Goal: Transaction & Acquisition: Purchase product/service

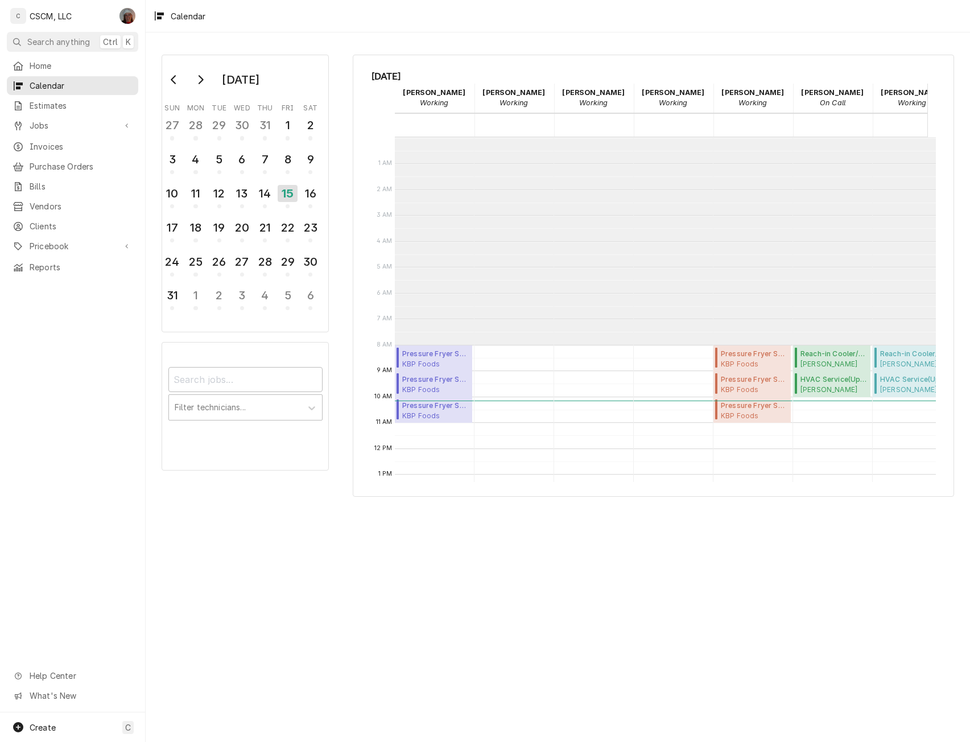
scroll to position [208, 0]
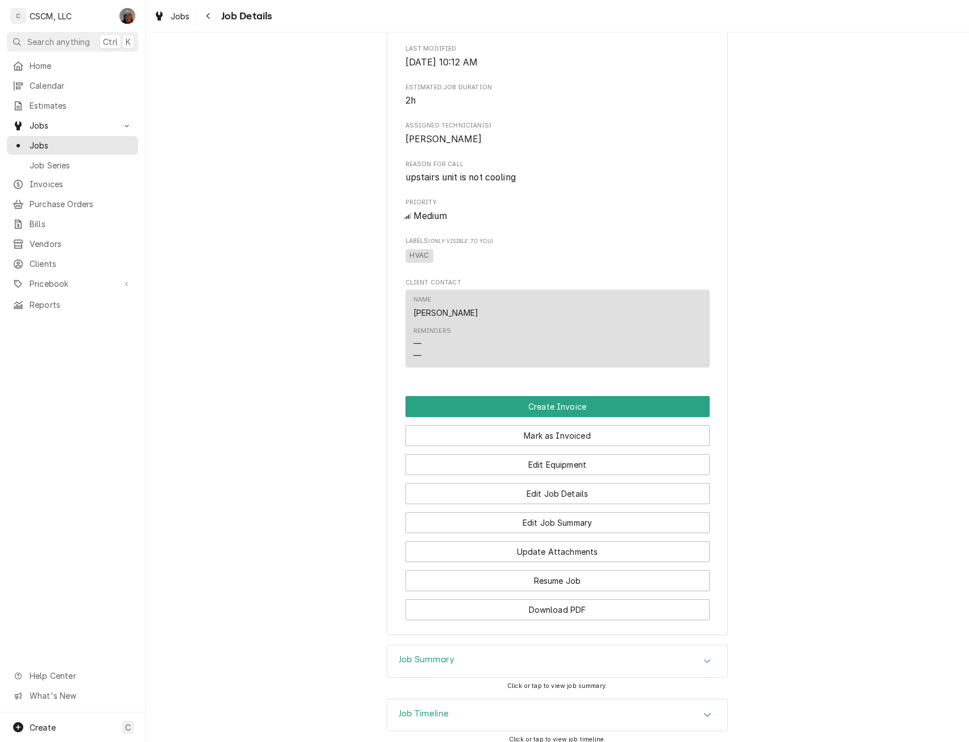
scroll to position [433, 0]
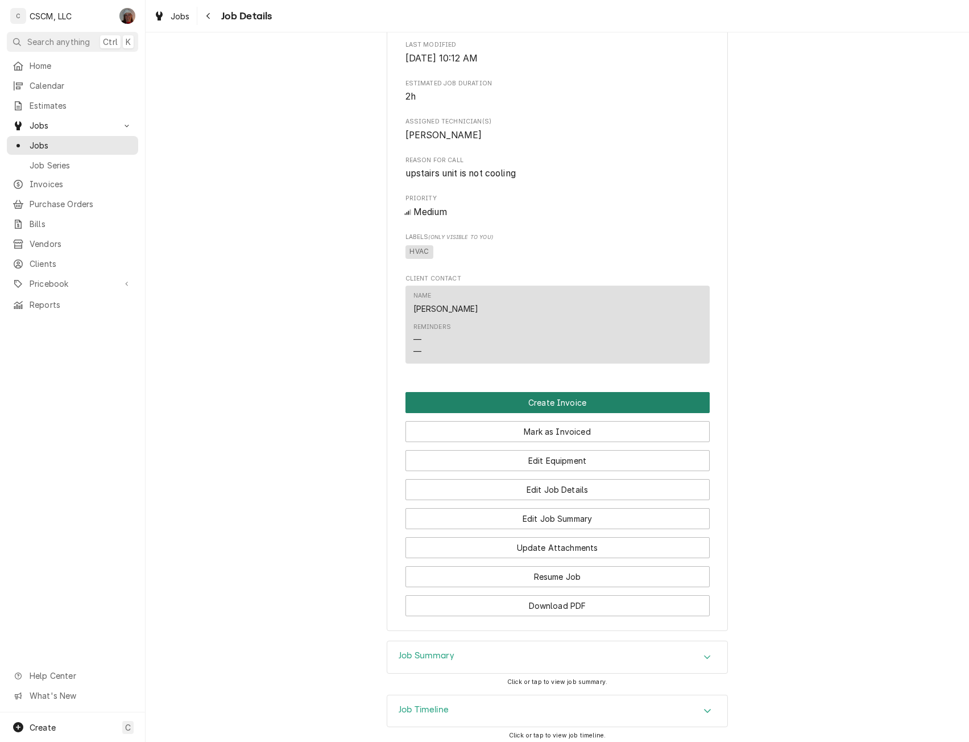
click at [562, 413] on button "Create Invoice" at bounding box center [558, 402] width 304 height 21
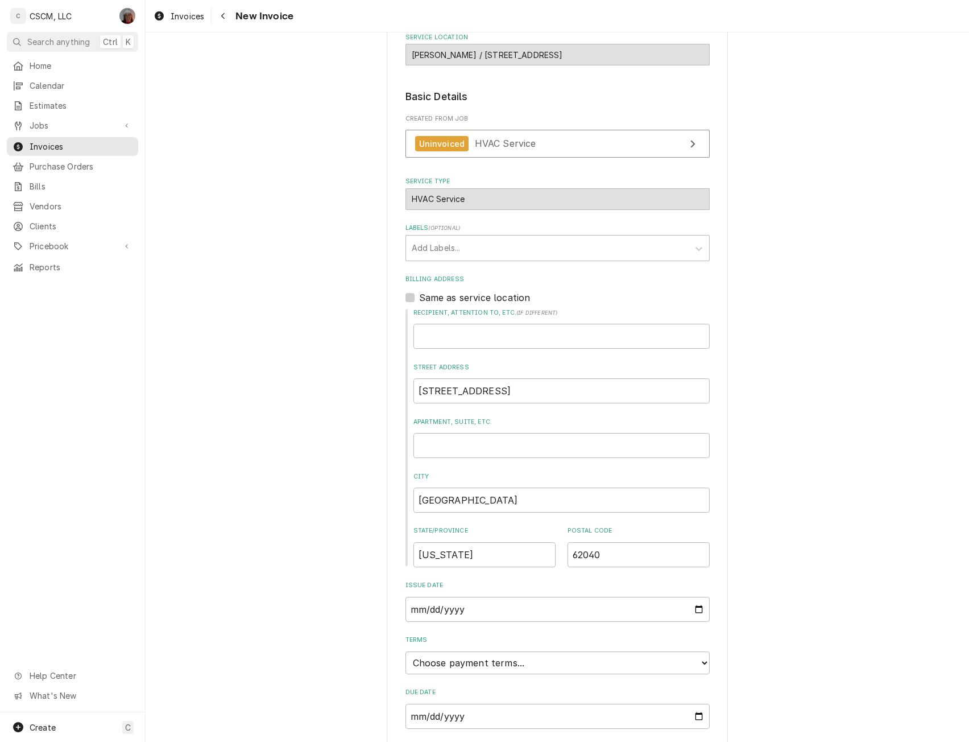
scroll to position [214, 0]
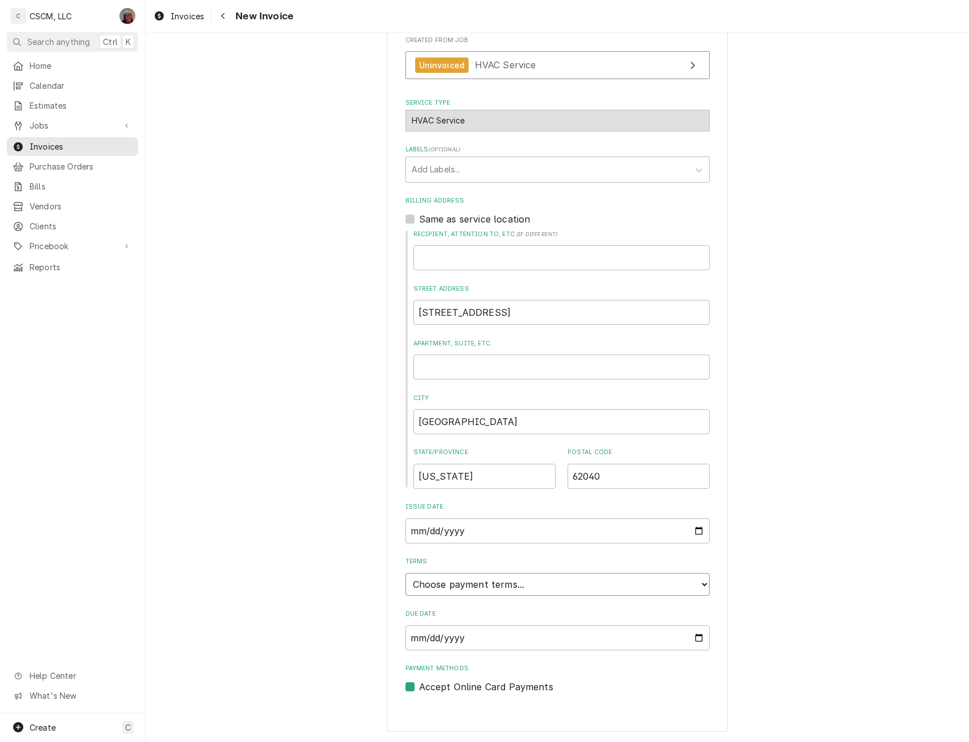
click at [705, 583] on select "Choose payment terms... Same Day Net 7 Net 14 Net 21 Net 30 Net 45 Net 60 Net 90" at bounding box center [558, 584] width 304 height 23
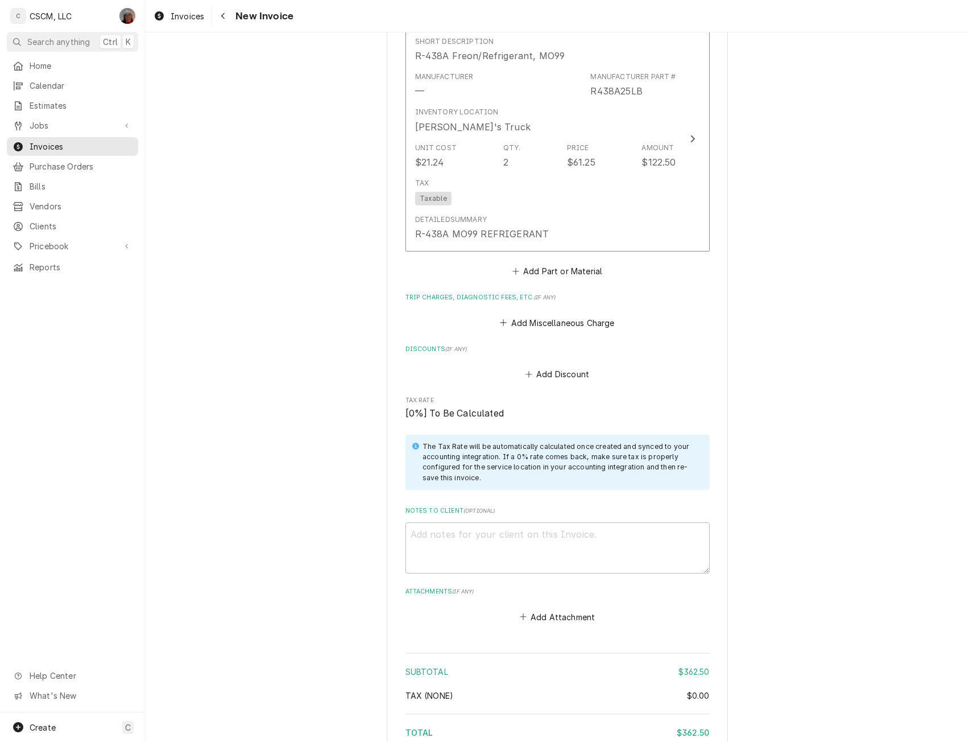
scroll to position [1690, 0]
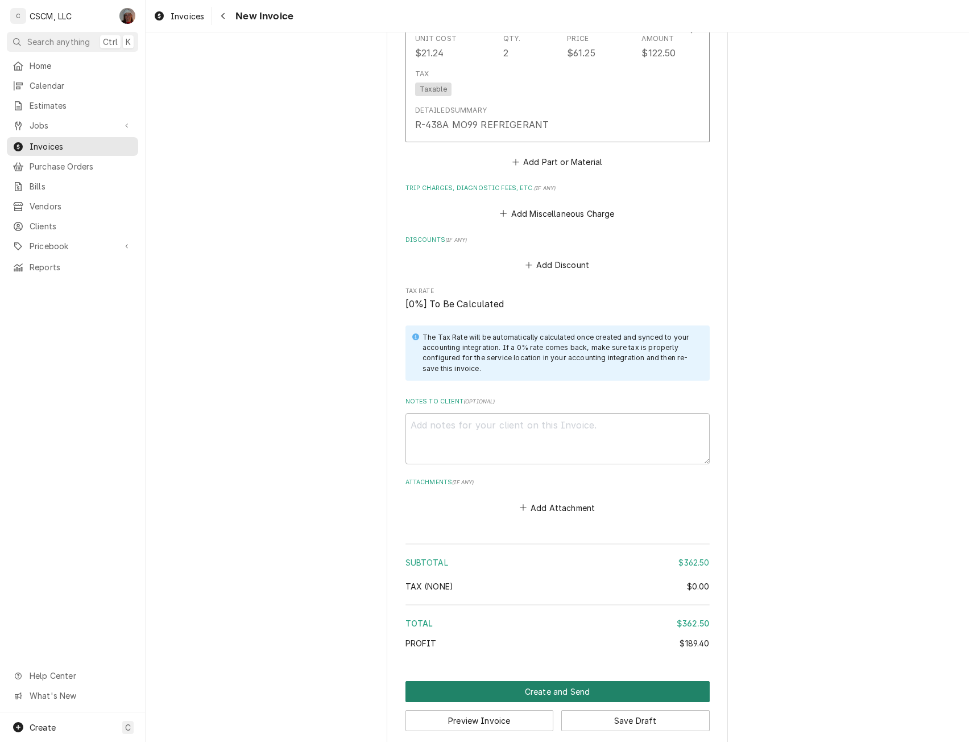
click at [577, 681] on button "Create and Send" at bounding box center [558, 691] width 304 height 21
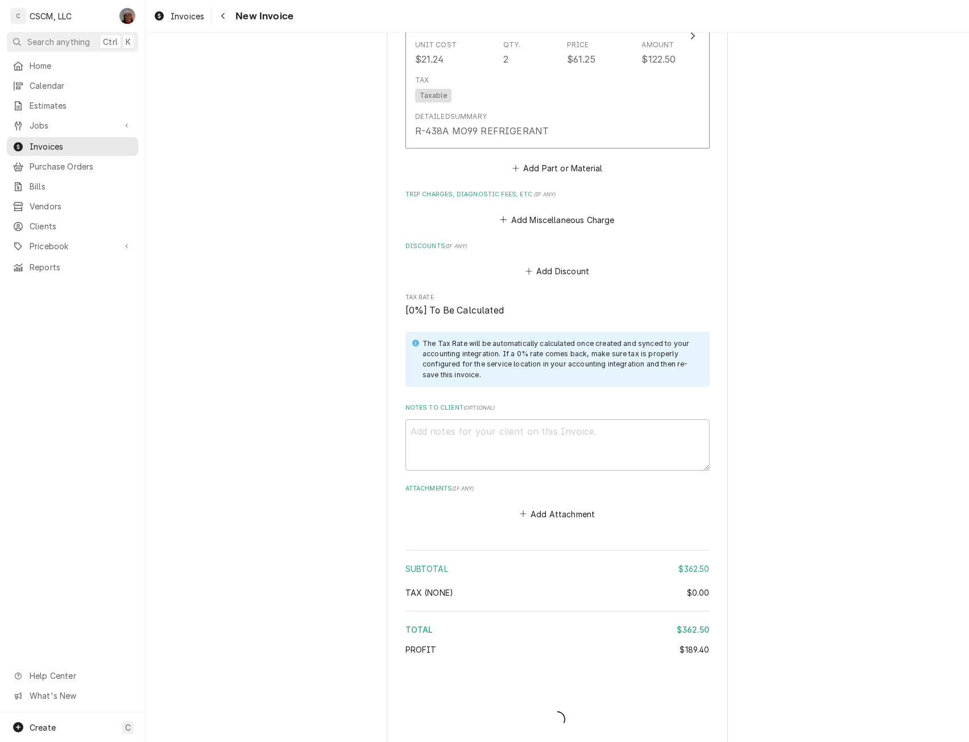
type textarea "x"
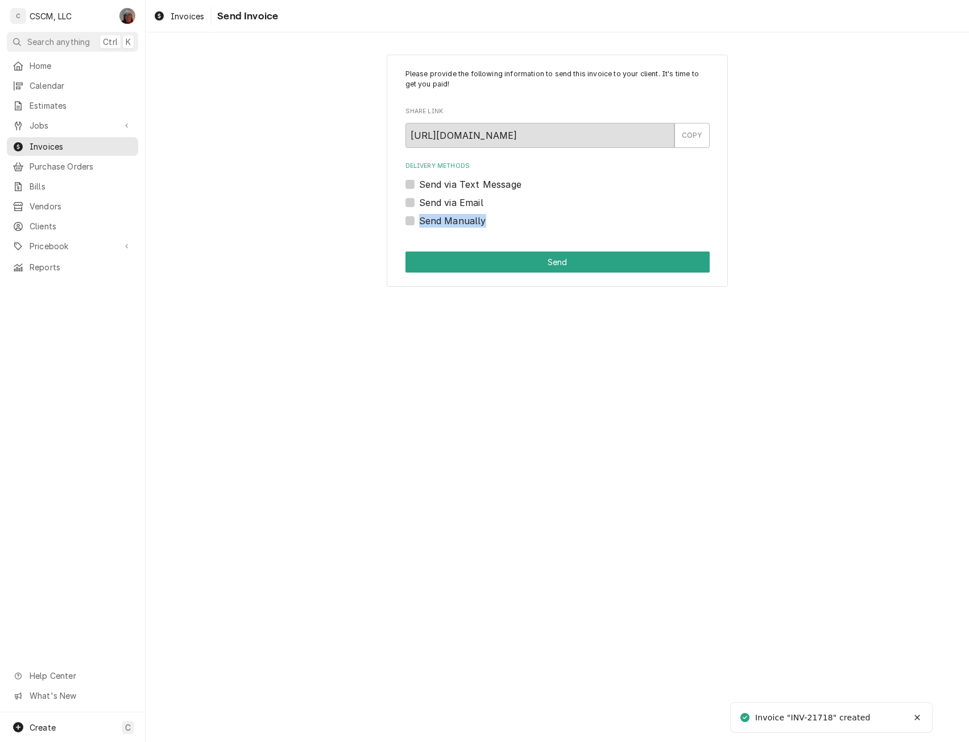
click at [410, 222] on div "Send Manually" at bounding box center [558, 221] width 304 height 14
click at [419, 222] on label "Send Manually" at bounding box center [452, 221] width 67 height 14
click at [419, 222] on input "Send Manually" at bounding box center [571, 226] width 304 height 25
checkbox input "true"
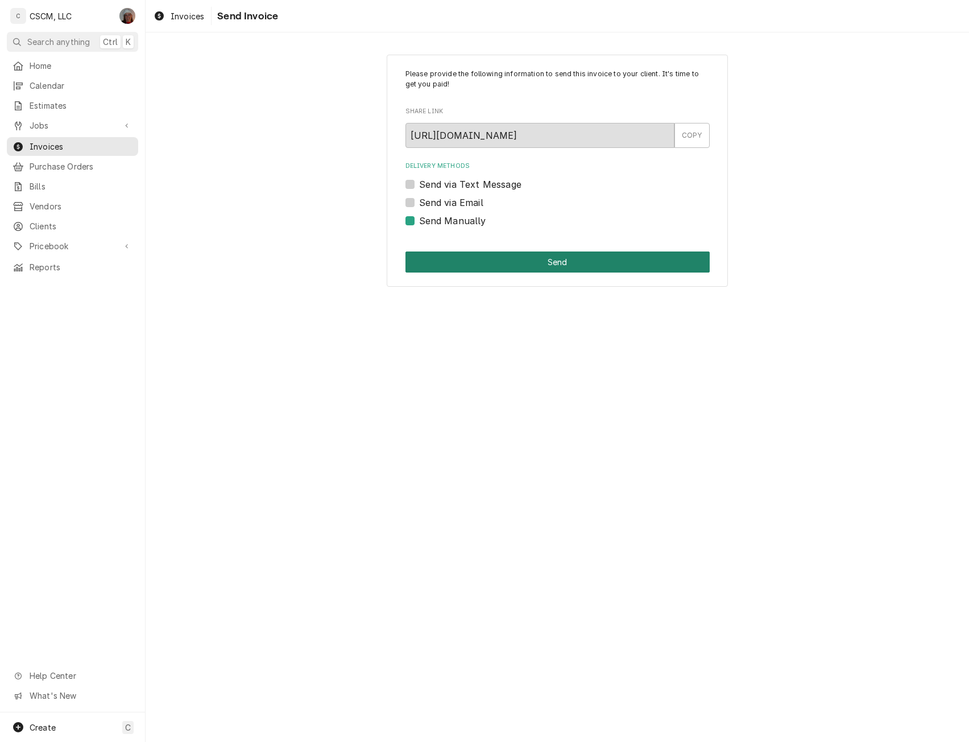
click at [551, 271] on button "Send" at bounding box center [558, 261] width 304 height 21
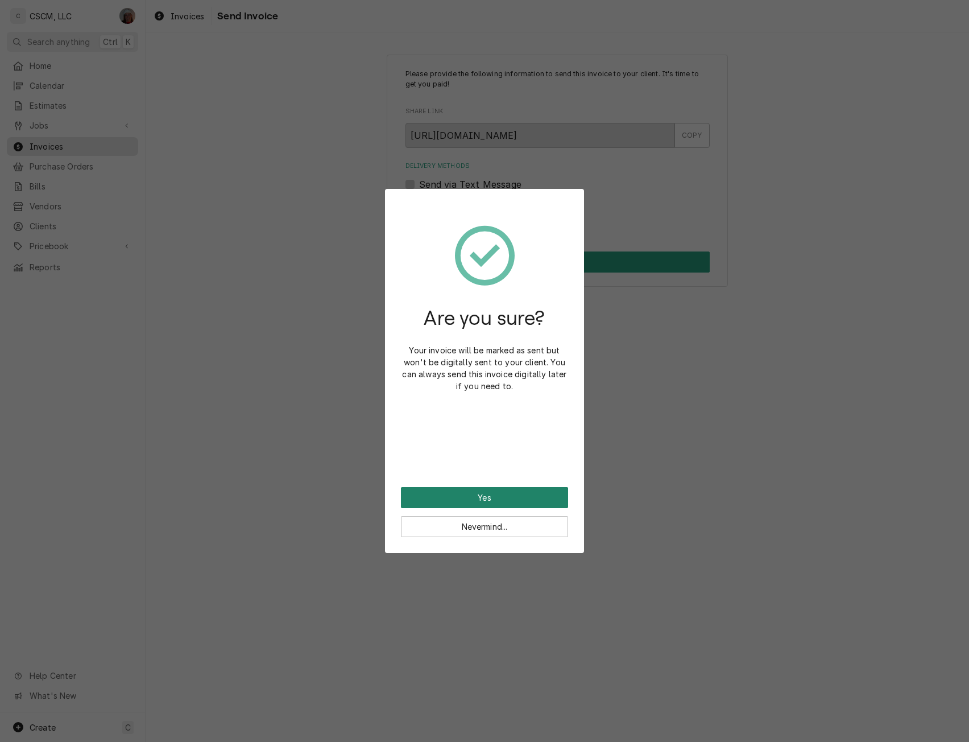
click at [488, 494] on button "Yes" at bounding box center [484, 497] width 167 height 21
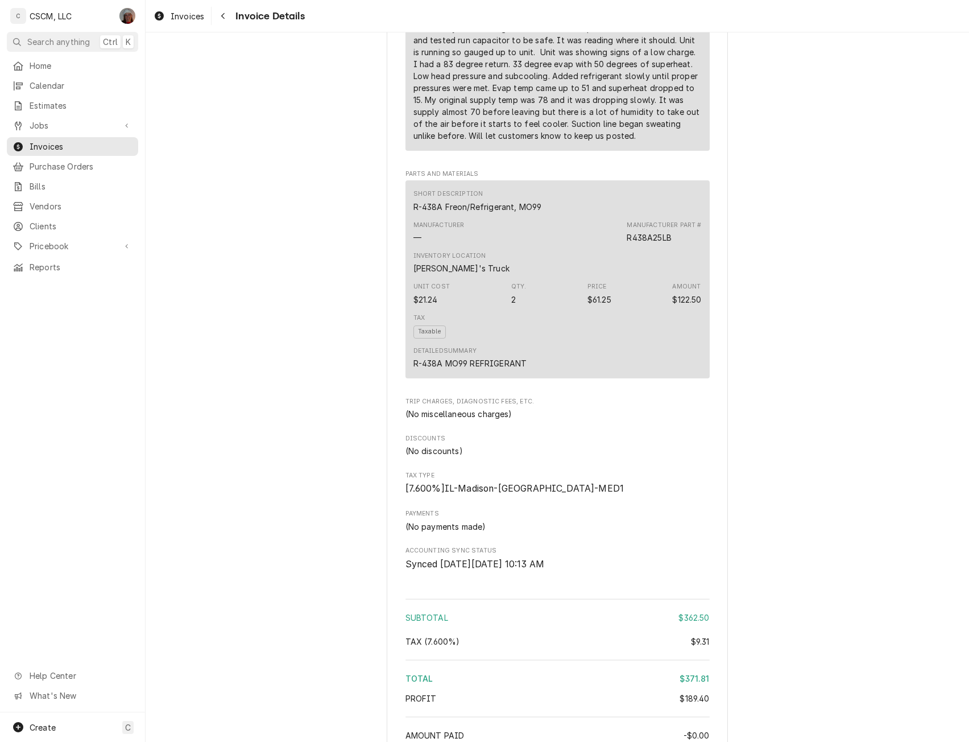
scroll to position [1204, 0]
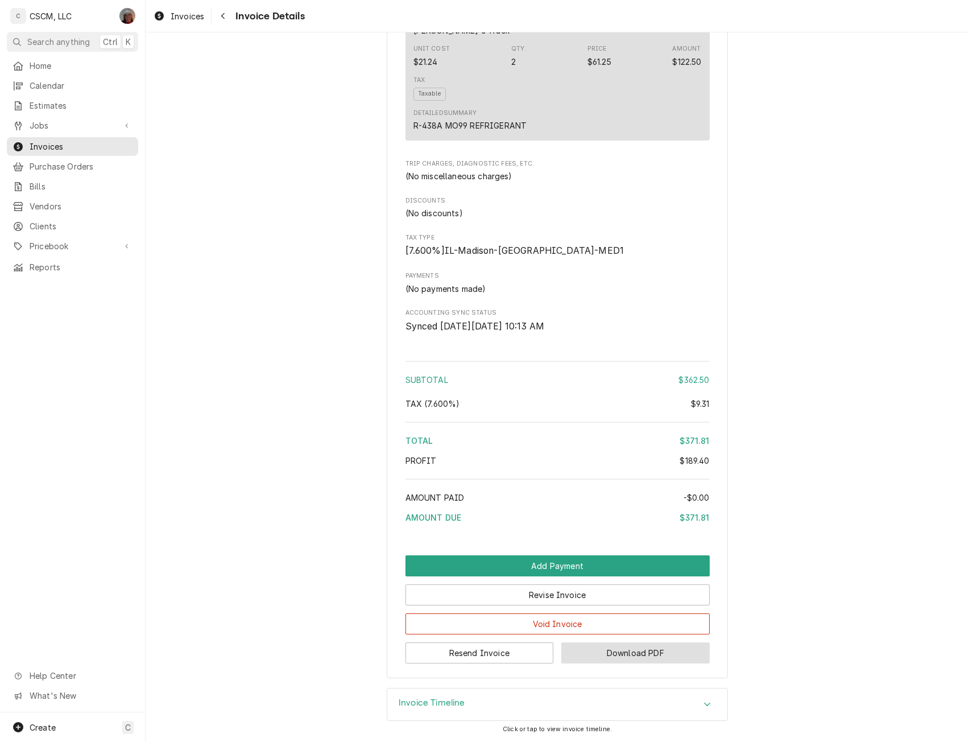
click at [605, 654] on button "Download PDF" at bounding box center [635, 652] width 148 height 21
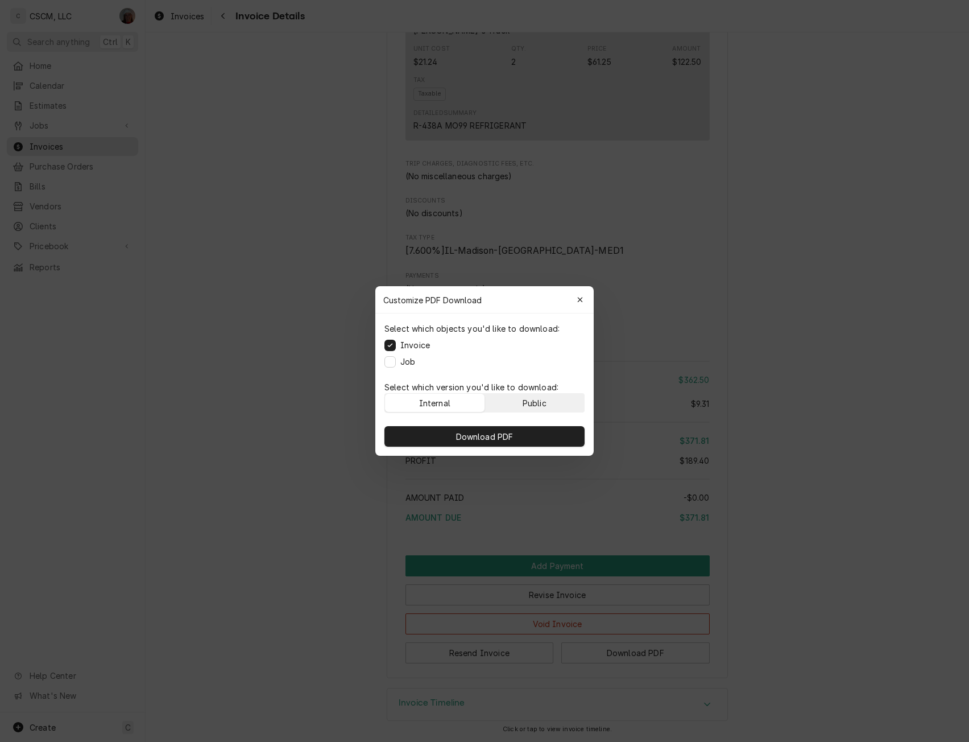
click at [511, 398] on button "Public" at bounding box center [535, 403] width 100 height 18
click at [484, 435] on span "Download PDF" at bounding box center [485, 437] width 62 height 12
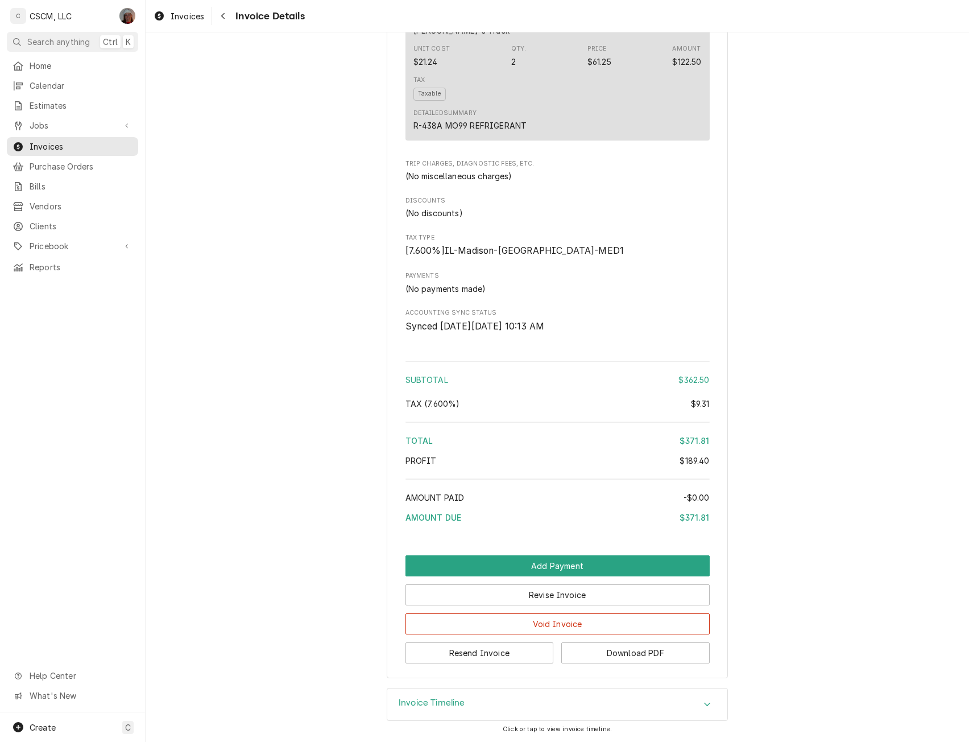
scroll to position [583, 0]
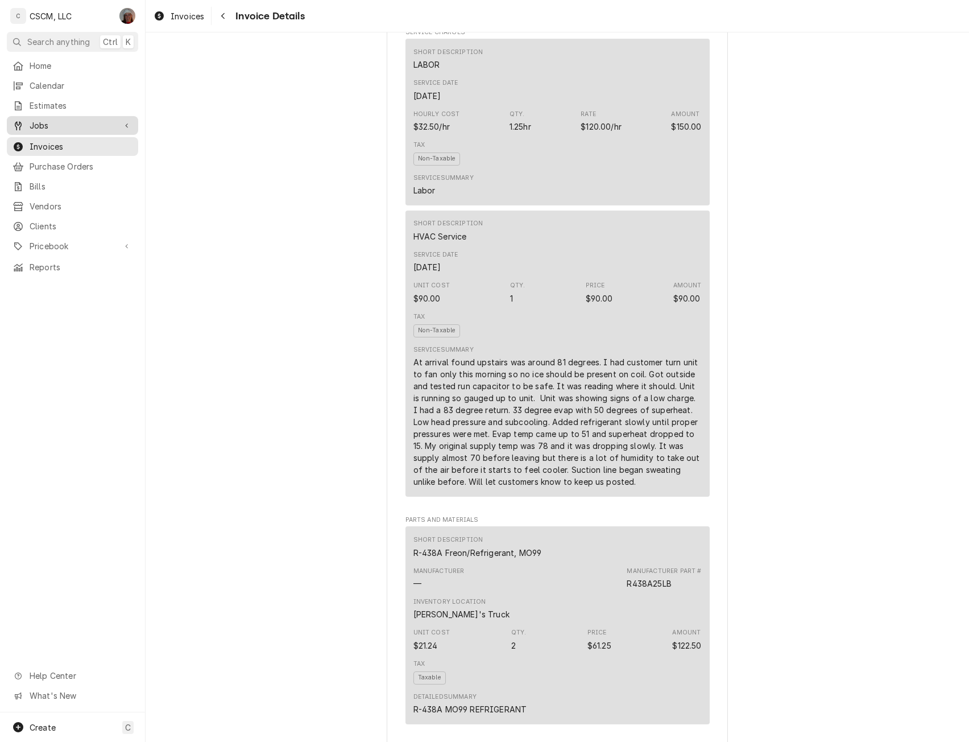
click at [53, 121] on span "Jobs" at bounding box center [73, 125] width 86 height 12
click at [52, 141] on span "Jobs" at bounding box center [81, 145] width 103 height 12
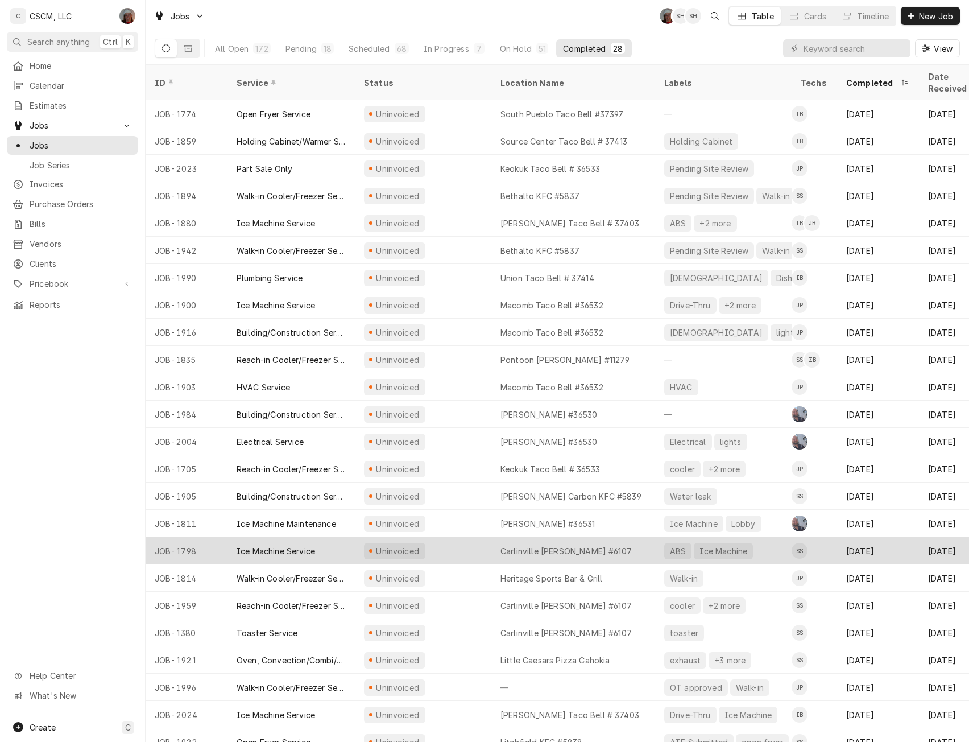
click at [454, 537] on div "Uninvoiced" at bounding box center [423, 550] width 137 height 27
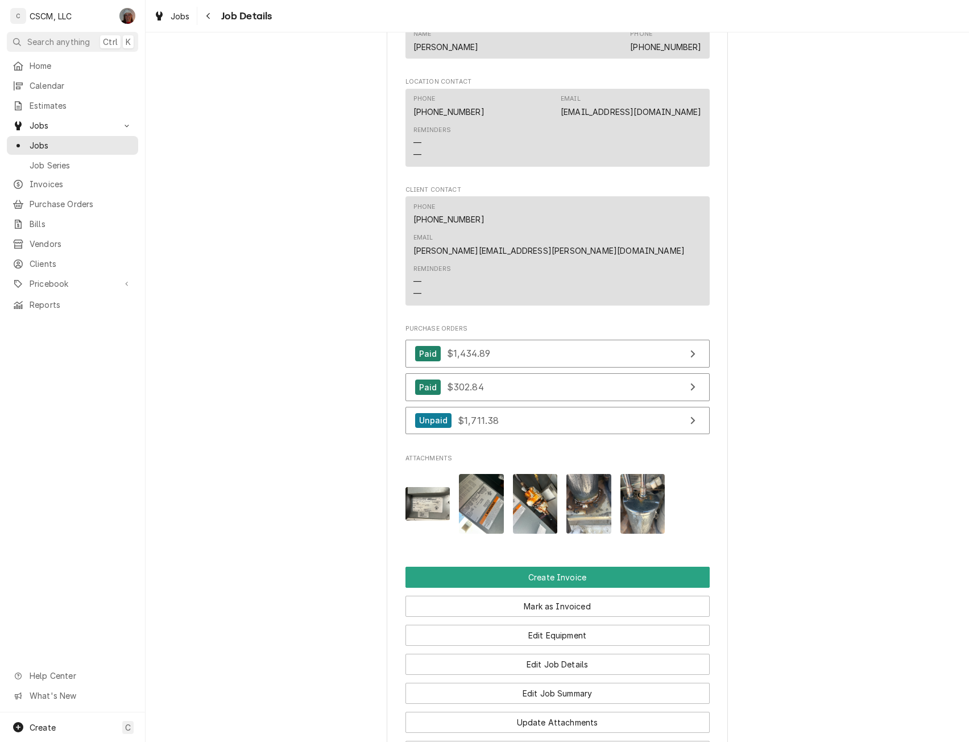
scroll to position [720, 0]
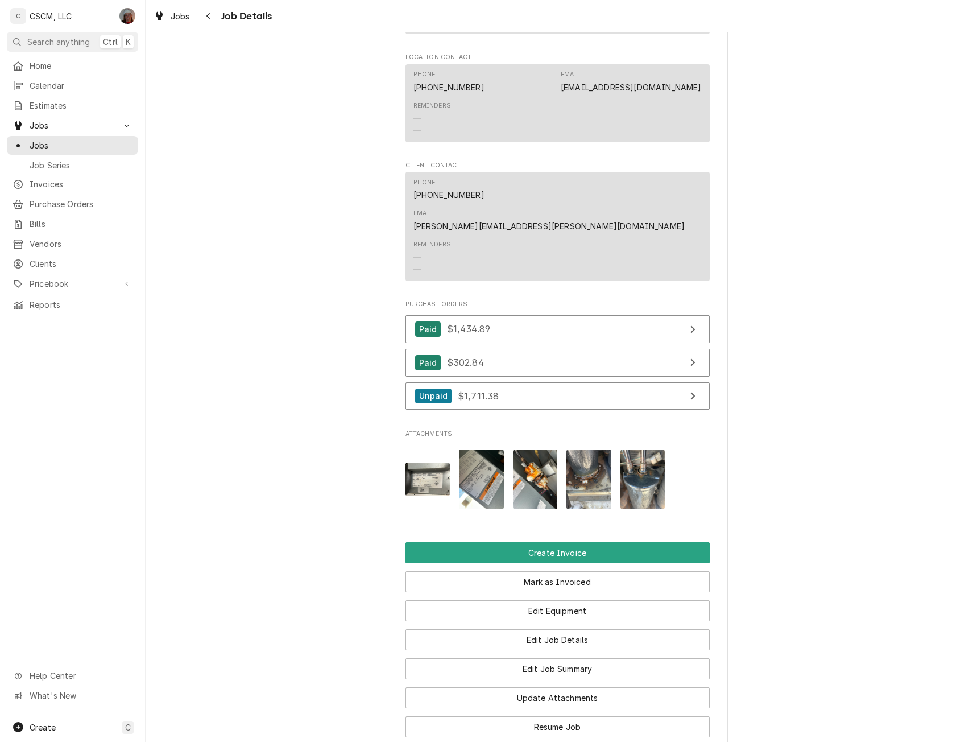
click at [525, 471] on img "Attachments" at bounding box center [535, 479] width 45 height 60
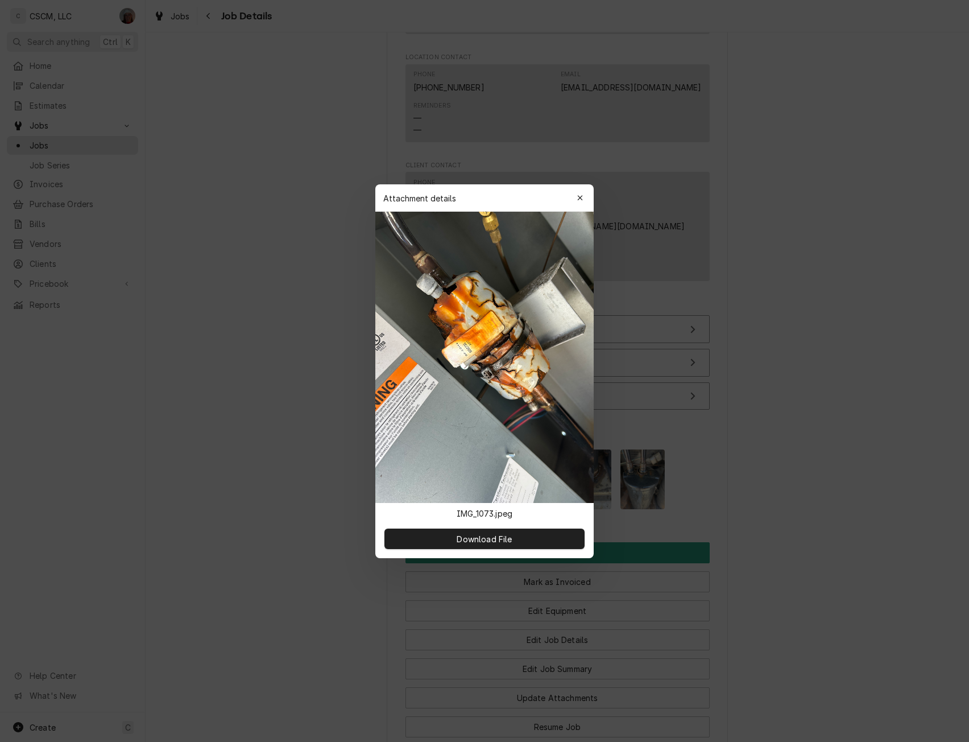
click at [827, 238] on div at bounding box center [484, 371] width 969 height 742
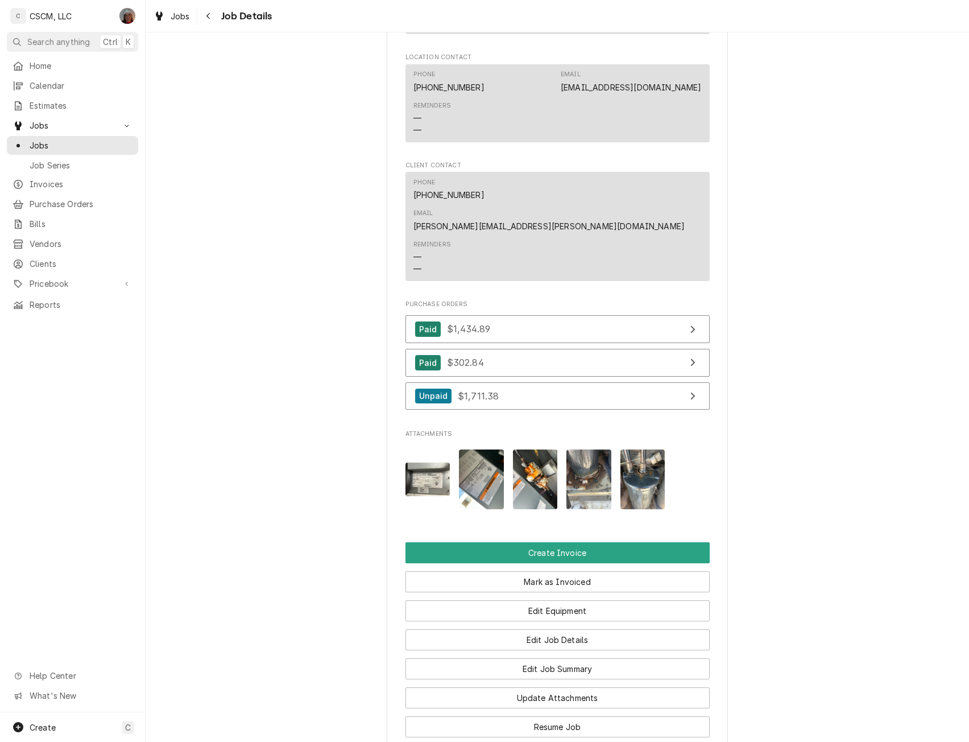
click at [586, 463] on img "Attachments" at bounding box center [589, 479] width 45 height 60
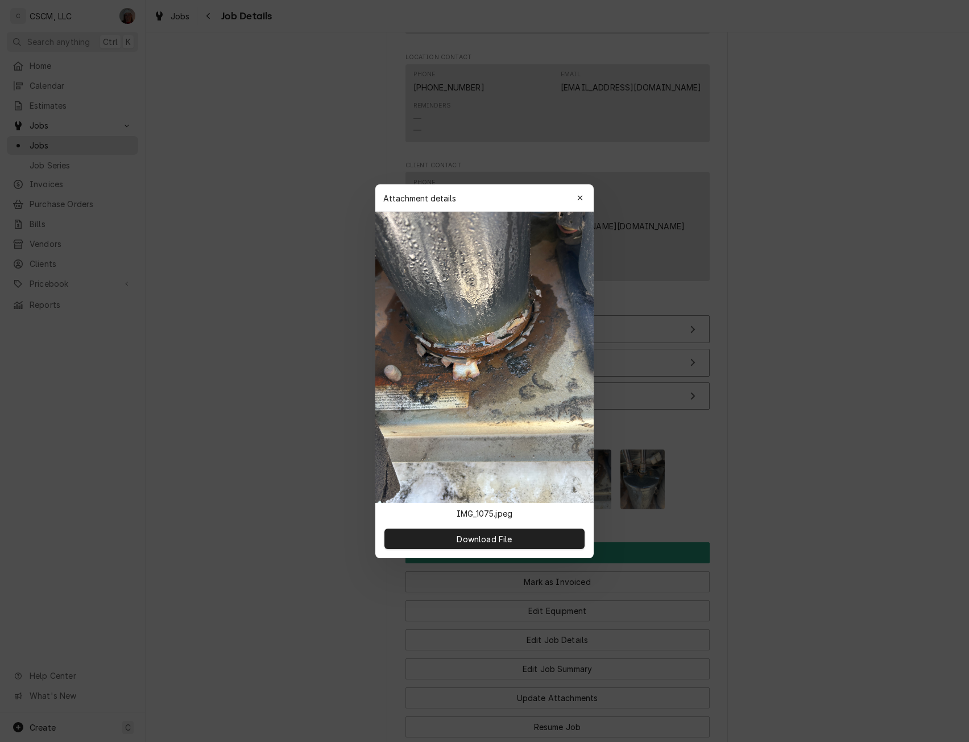
click at [803, 344] on div at bounding box center [484, 371] width 969 height 742
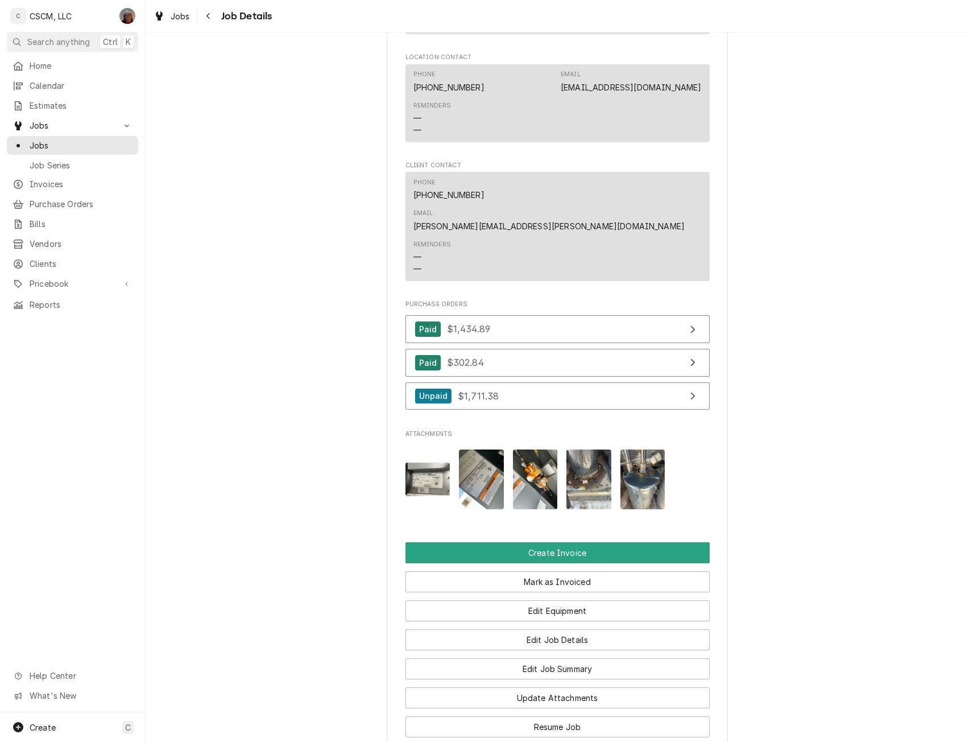
click at [647, 457] on img "Attachments" at bounding box center [643, 479] width 45 height 60
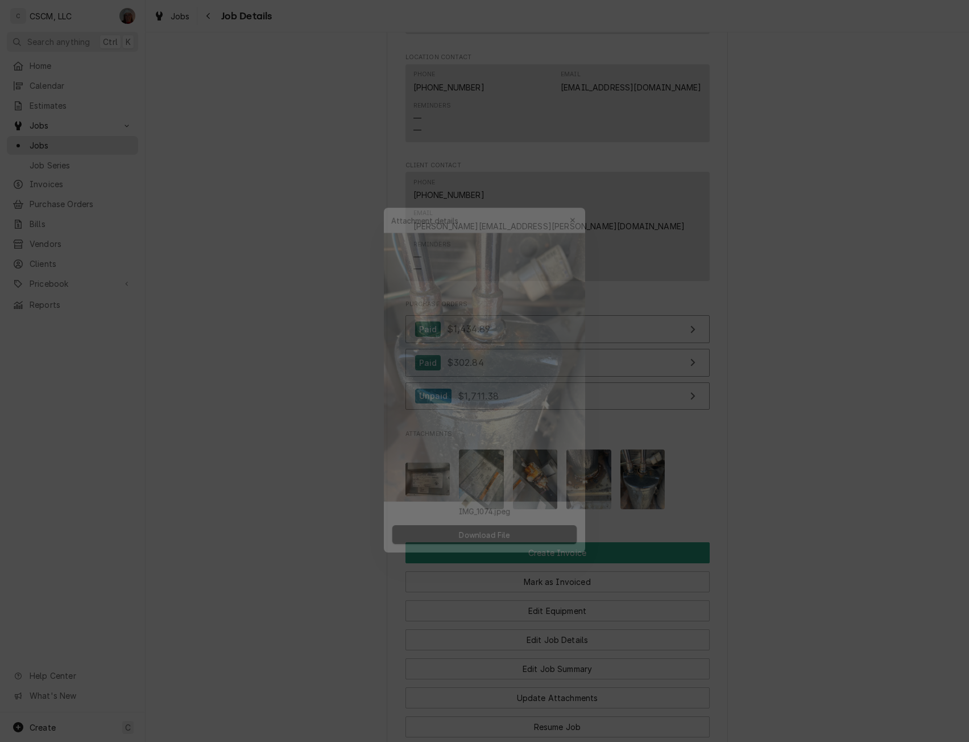
click at [865, 249] on div at bounding box center [484, 371] width 969 height 742
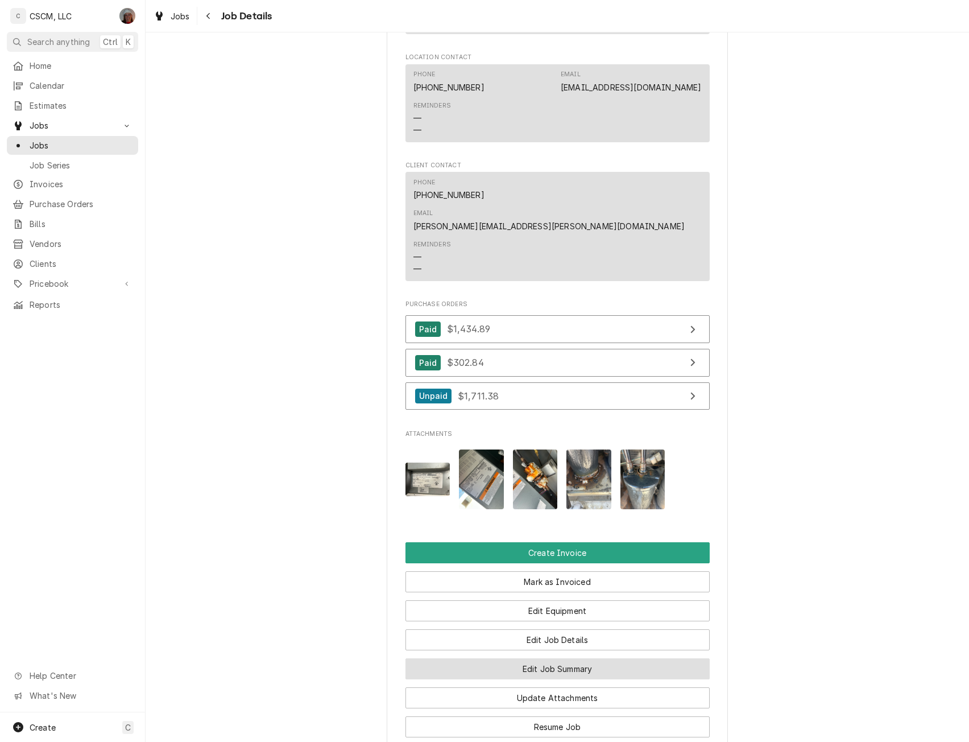
click at [577, 658] on button "Edit Job Summary" at bounding box center [558, 668] width 304 height 21
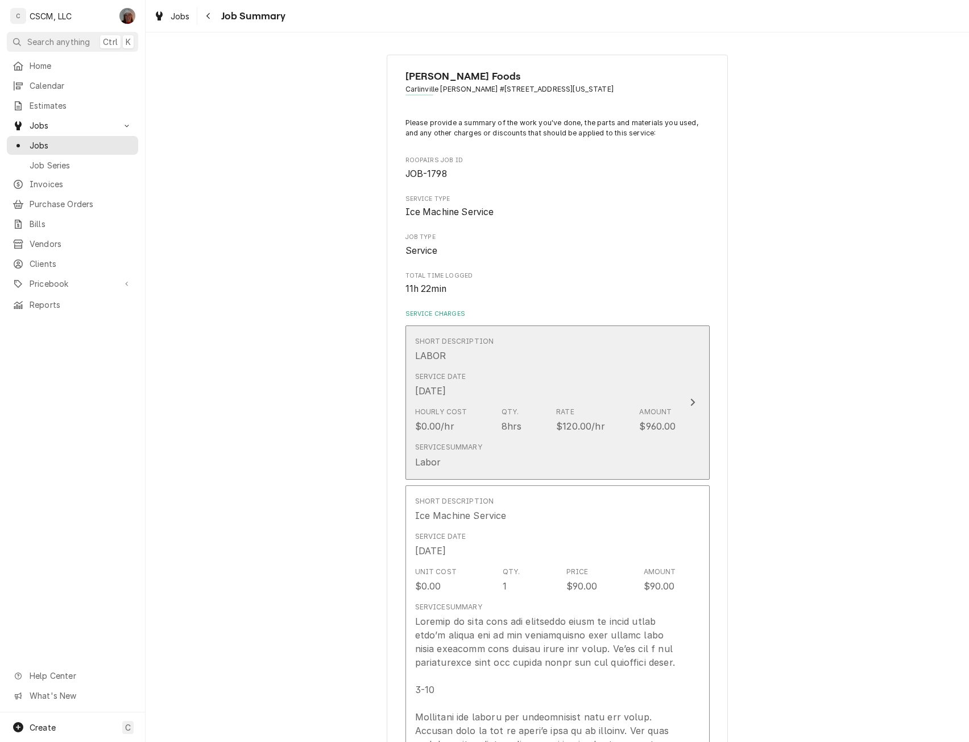
click at [689, 407] on div "Update Line Item" at bounding box center [692, 402] width 15 height 14
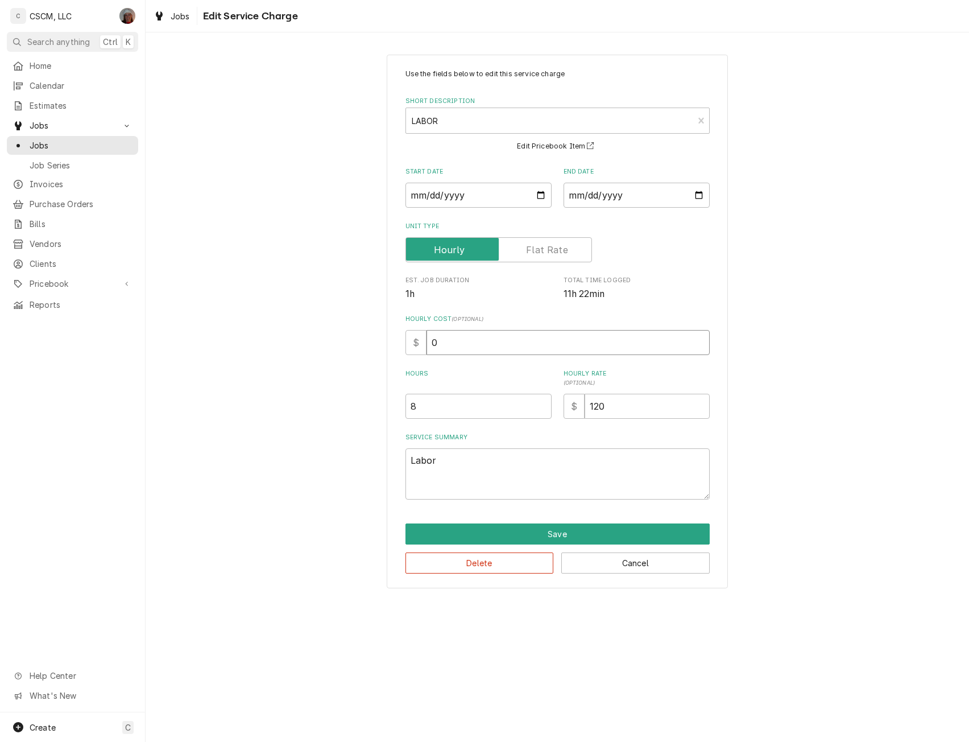
drag, startPoint x: 451, startPoint y: 348, endPoint x: 390, endPoint y: 350, distance: 61.5
click at [390, 350] on div "Use the fields below to edit this service charge Short Description LABOR LAB Ed…" at bounding box center [557, 322] width 341 height 534
type textarea "x"
type input "3"
type textarea "x"
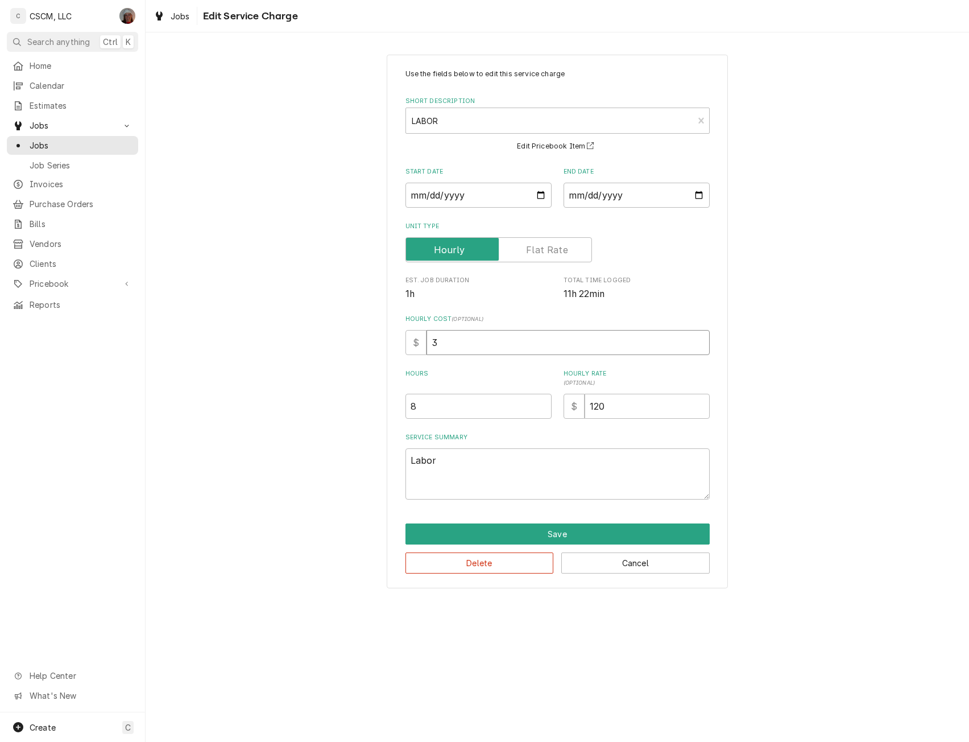
type input "32"
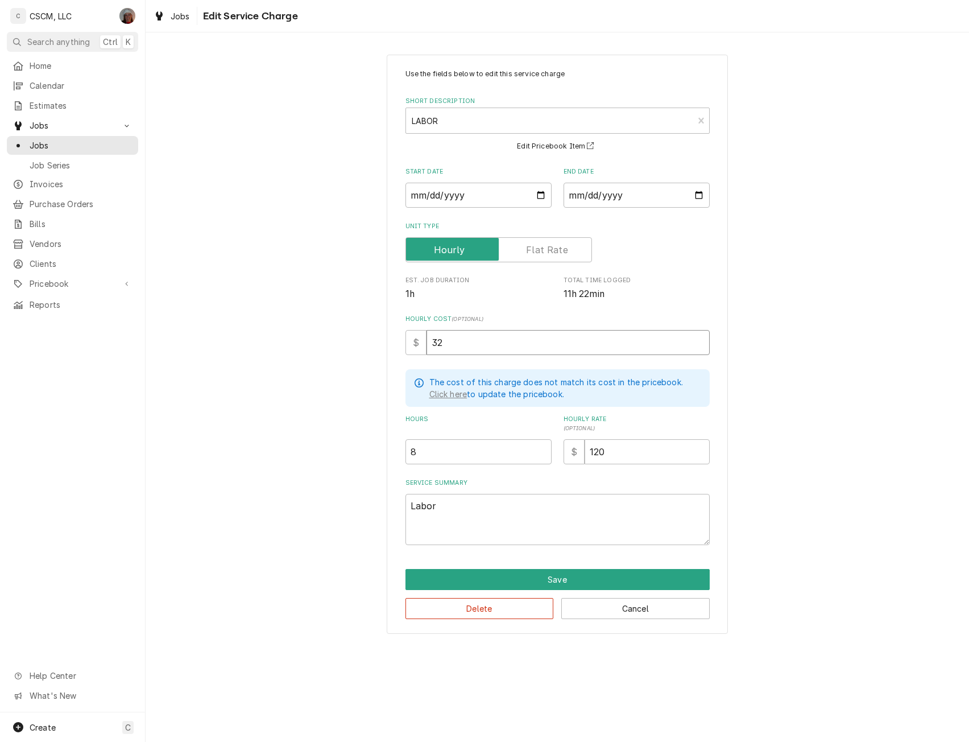
type textarea "x"
type input "32.5"
type textarea "x"
type input "32.50"
click at [551, 571] on button "Save" at bounding box center [558, 579] width 304 height 21
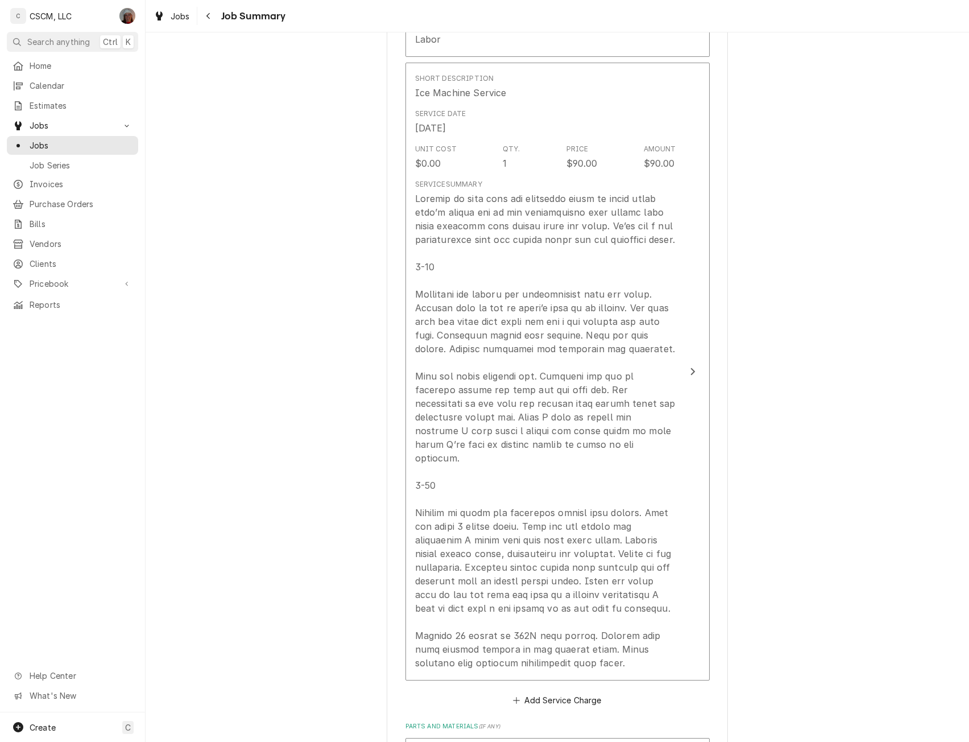
scroll to position [417, 0]
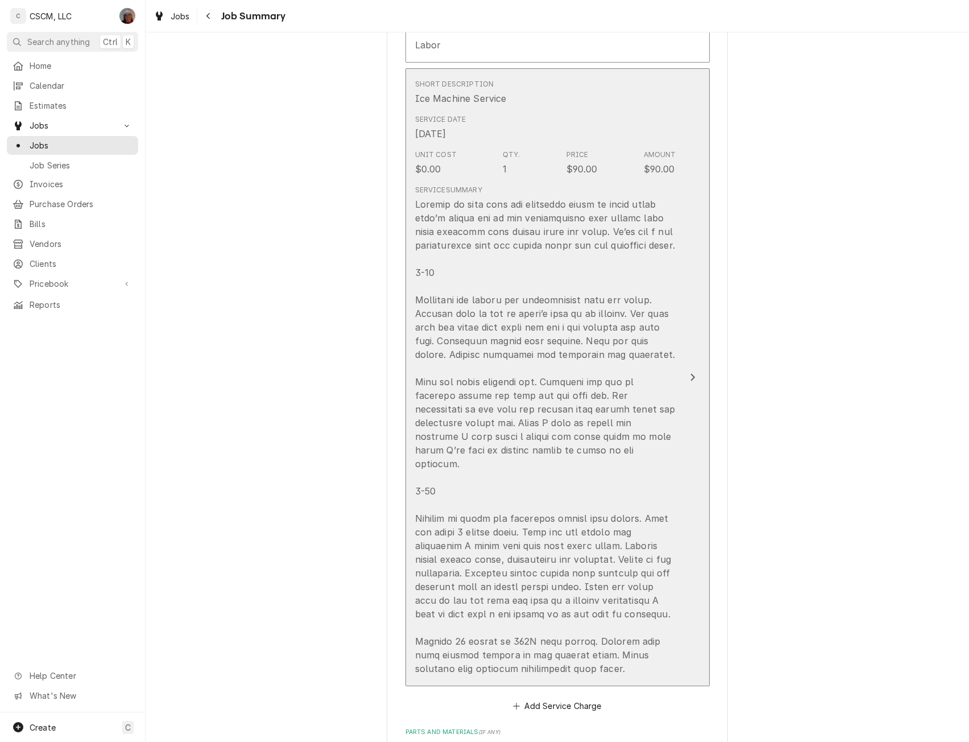
click at [690, 373] on icon "Update Line Item" at bounding box center [693, 377] width 6 height 9
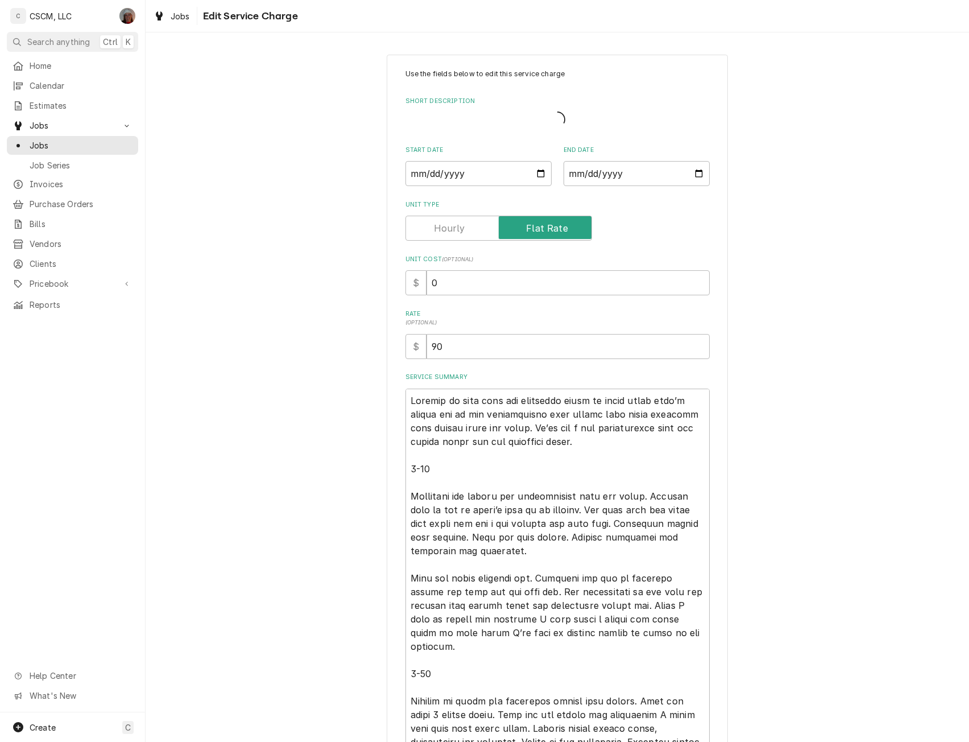
type textarea "x"
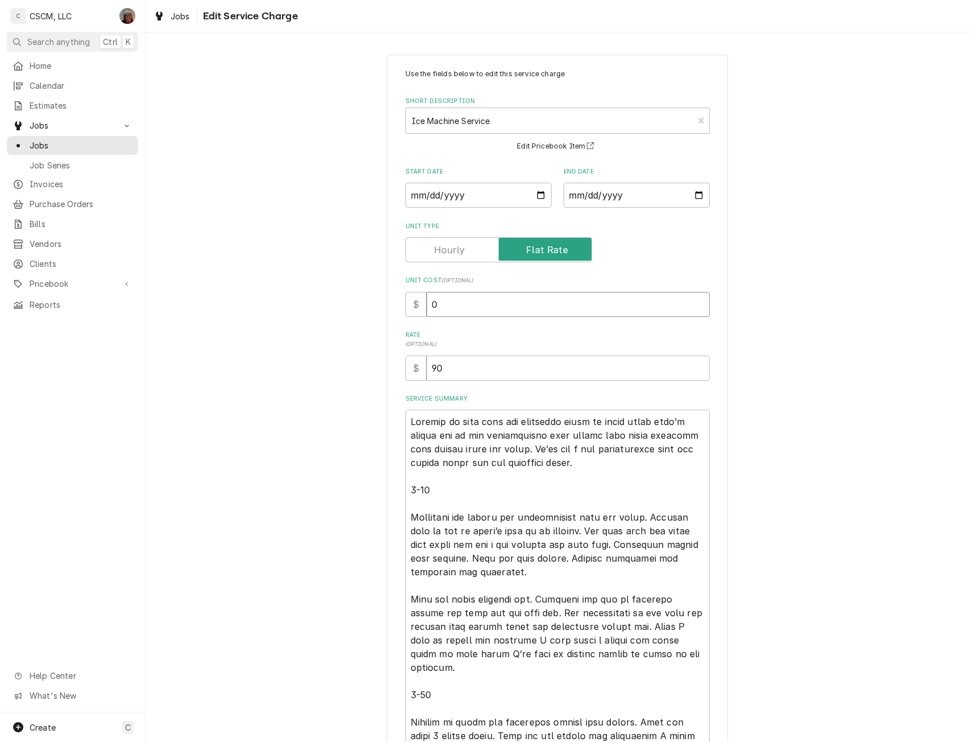
click at [427, 301] on input "0" at bounding box center [568, 304] width 283 height 25
type input "90"
type textarea "x"
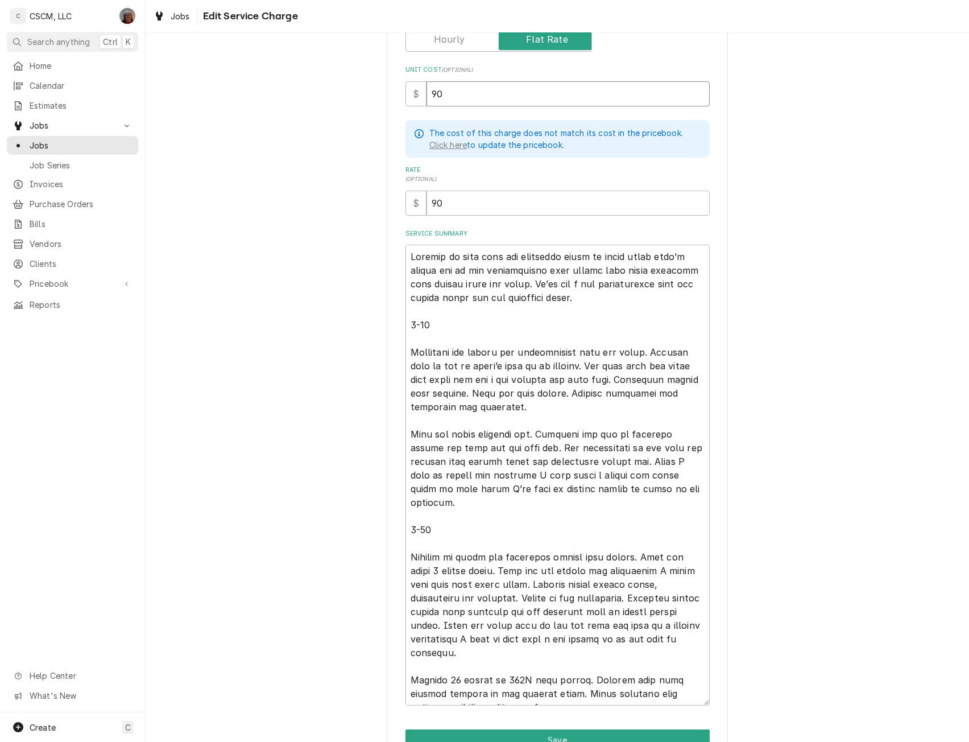
scroll to position [271, 0]
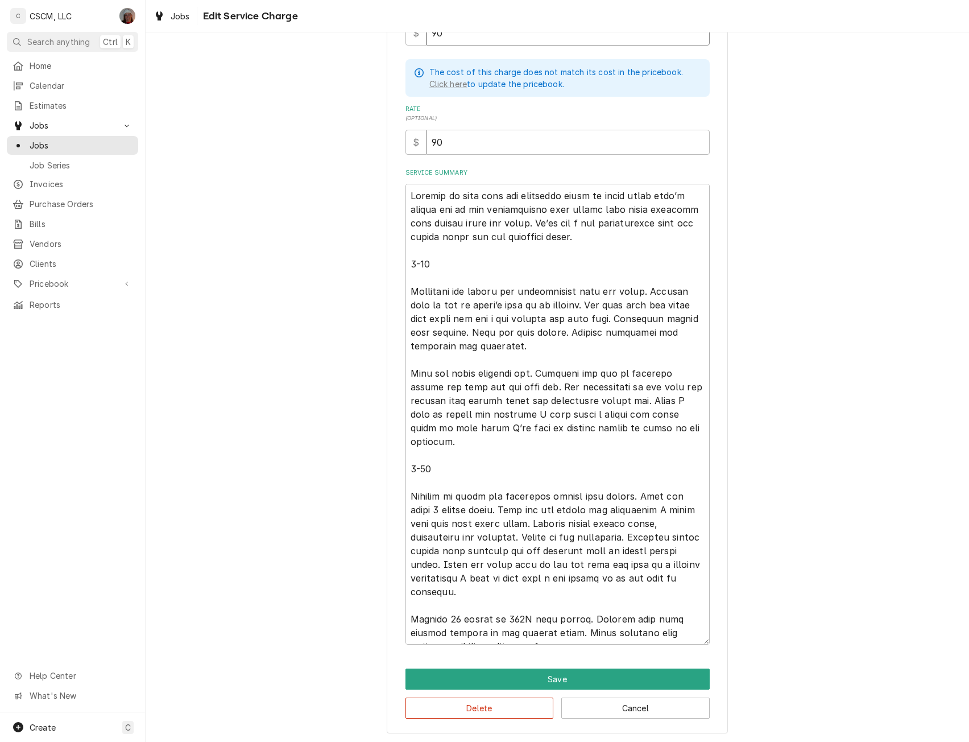
type input "90"
click at [406, 274] on textarea "Service Summary" at bounding box center [558, 414] width 304 height 461
type textarea "x"
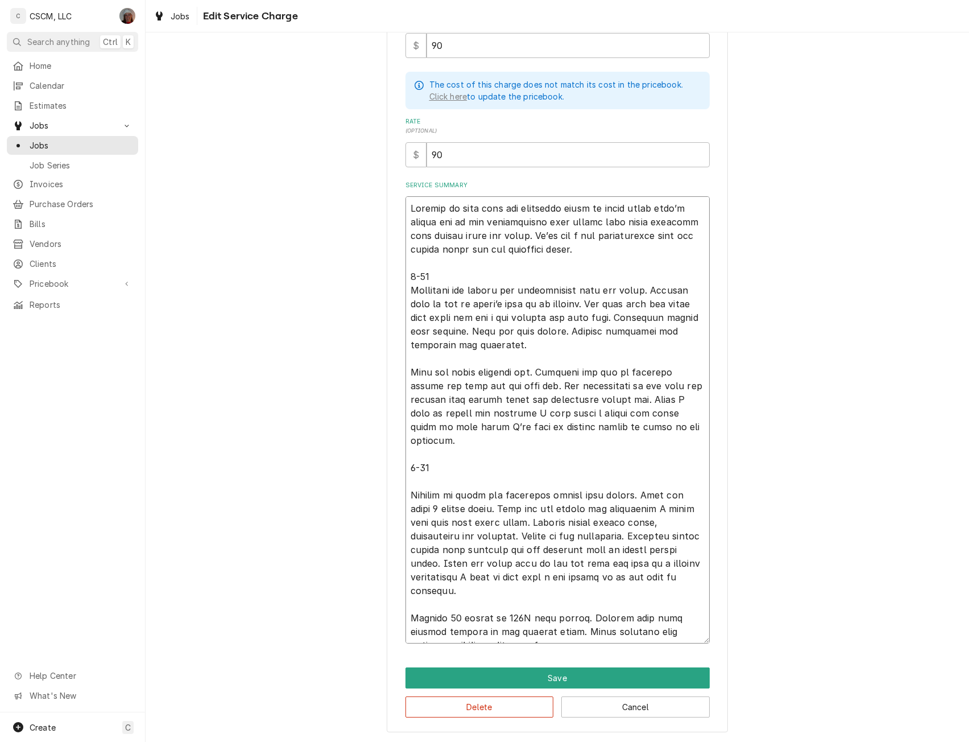
scroll to position [258, 0]
click at [466, 345] on textarea "Service Summary" at bounding box center [558, 420] width 304 height 447
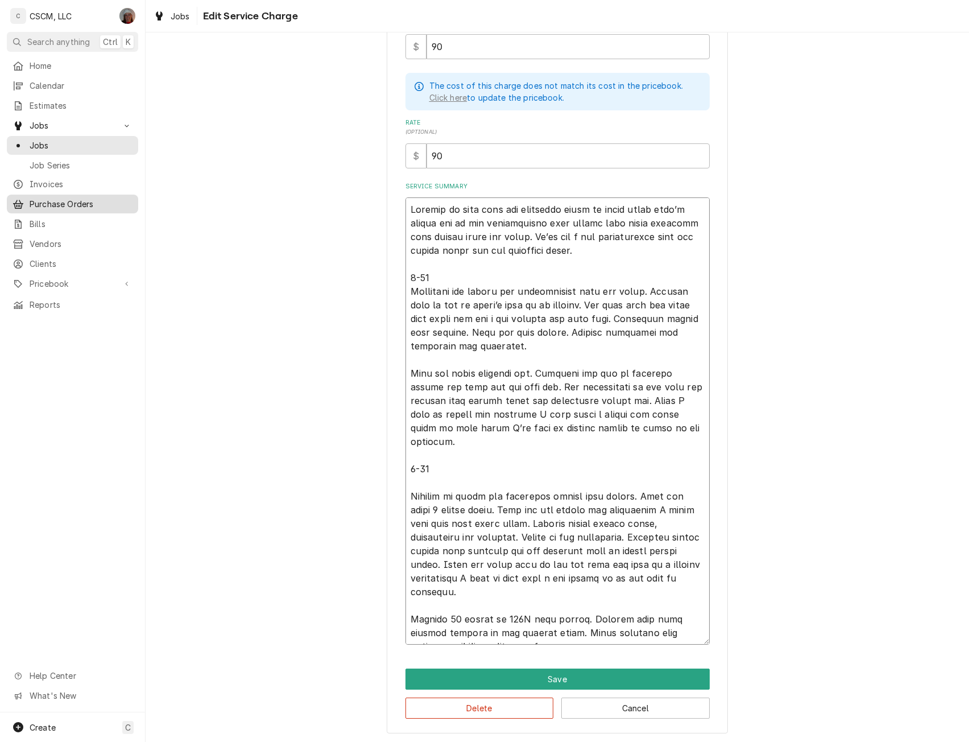
type textarea "Arrived on site unit was extremely dirty to where water wasn’t coming out of th…"
type textarea "x"
click at [472, 349] on textarea "Service Summary" at bounding box center [558, 420] width 304 height 447
type textarea "Arrived on site unit was extremely dirty to where water wasn’t coming out of th…"
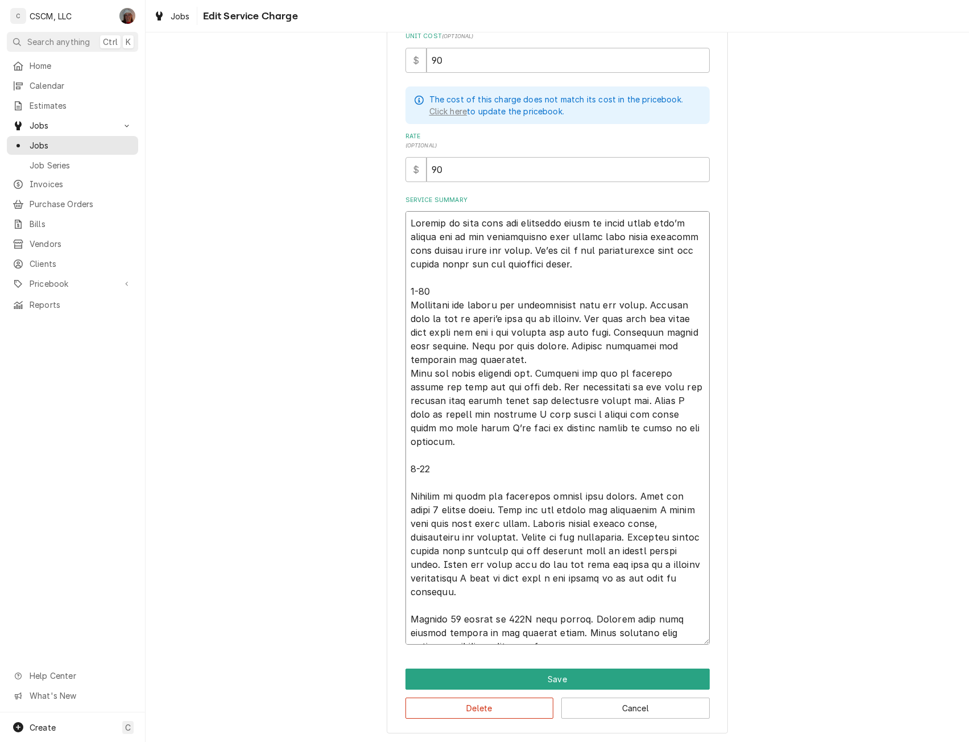
type textarea "x"
type textarea "Arrived on site unit was extremely dirty to where water wasn’t coming out of th…"
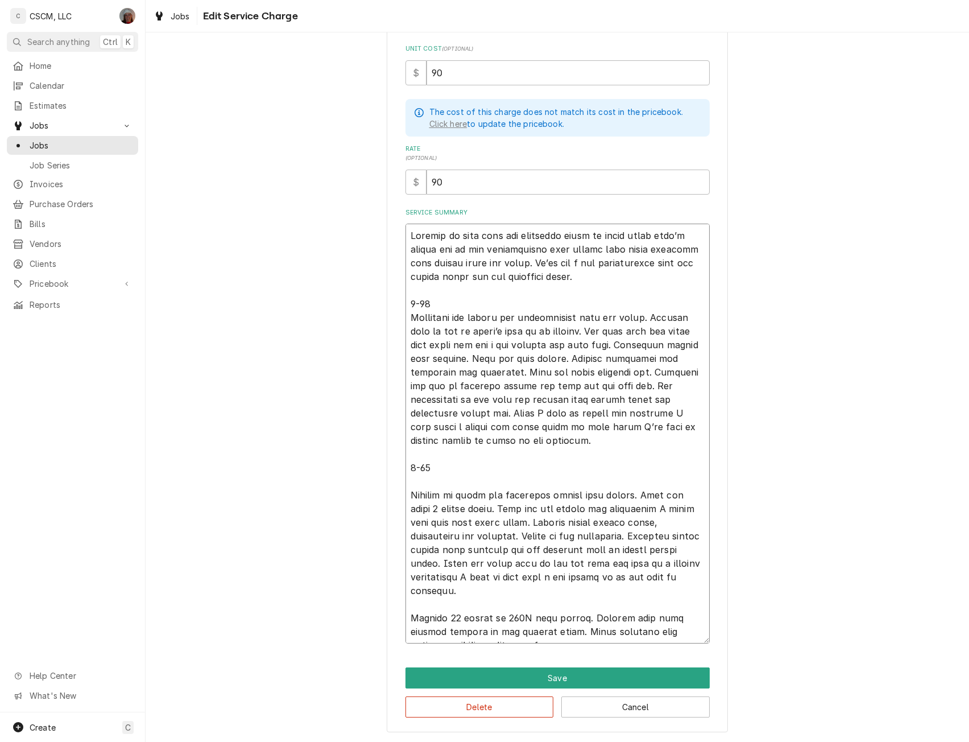
scroll to position [230, 0]
click at [411, 472] on textarea "Service Summary" at bounding box center [558, 435] width 304 height 420
type textarea "x"
type textarea "Arrived on site unit was extremely dirty to where water wasn’t coming out of th…"
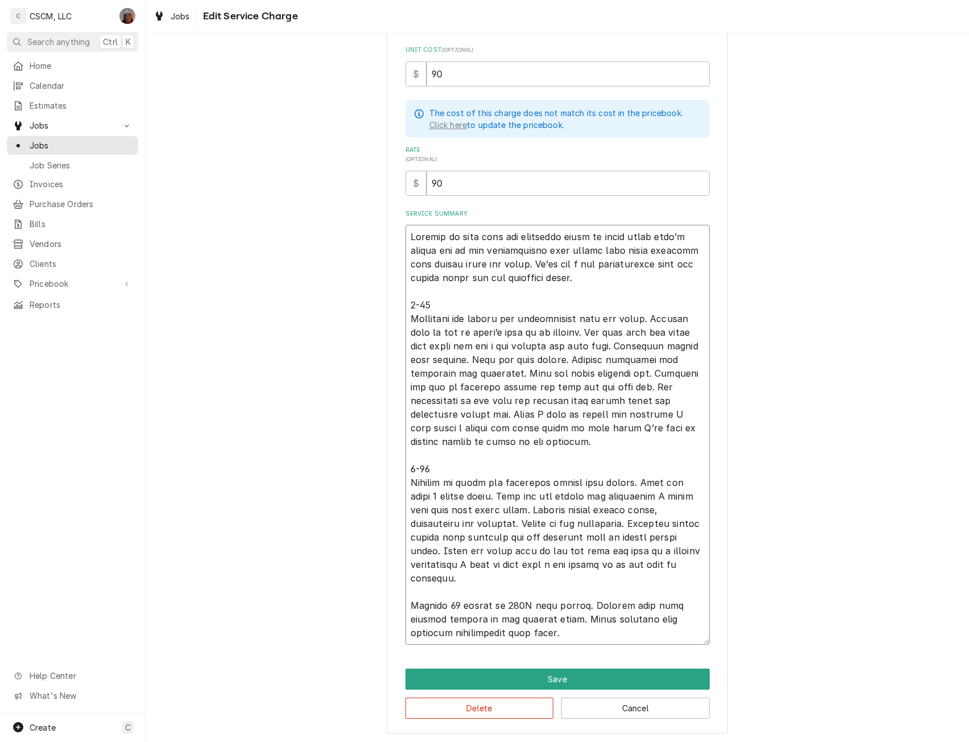
scroll to position [217, 0]
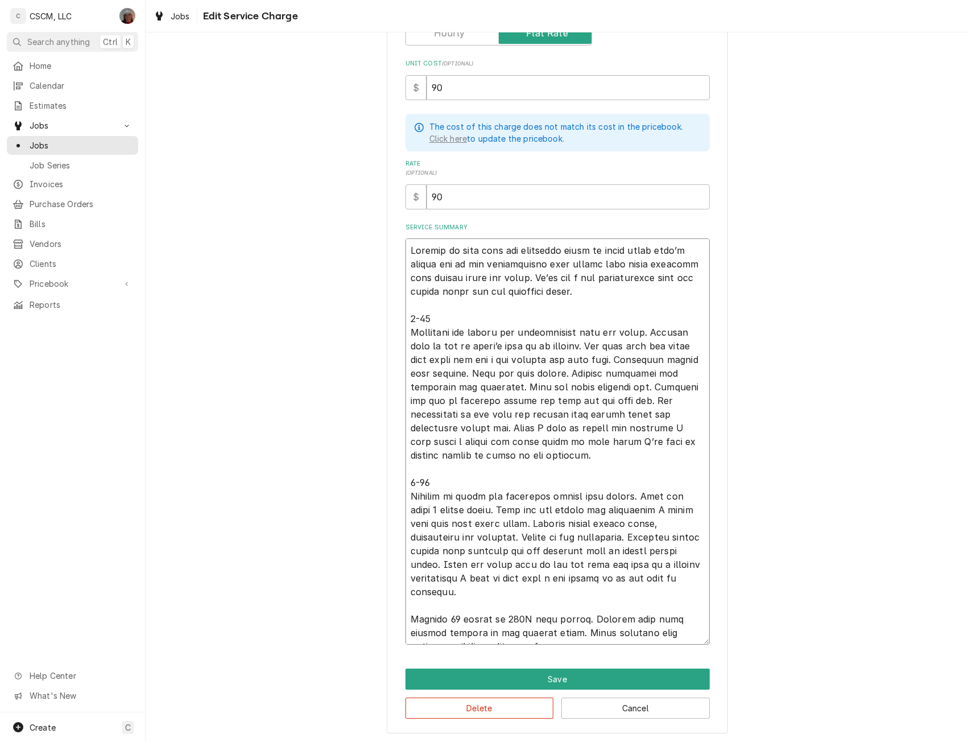
drag, startPoint x: 662, startPoint y: 441, endPoint x: 507, endPoint y: 427, distance: 155.4
click at [507, 427] on textarea "Service Summary" at bounding box center [558, 441] width 304 height 406
type textarea "x"
type textarea "Arrived on site unit was extremely dirty to where water wasn’t coming out of th…"
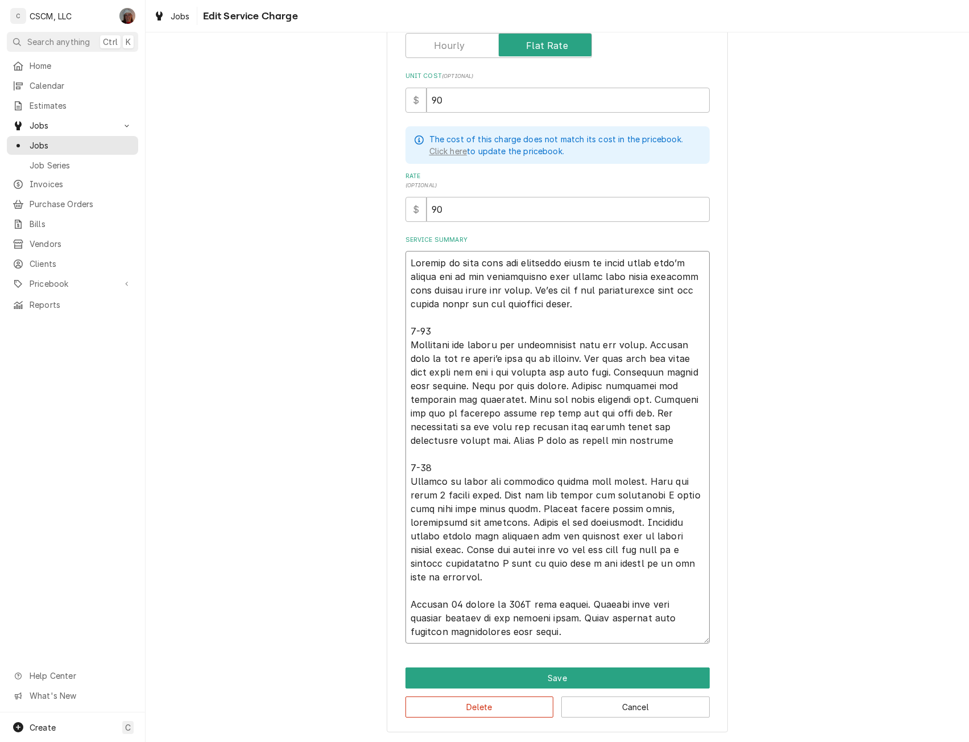
scroll to position [203, 0]
type textarea "x"
type textarea "Arrived on site unit was extremely dirty to where water wasn’t coming out of th…"
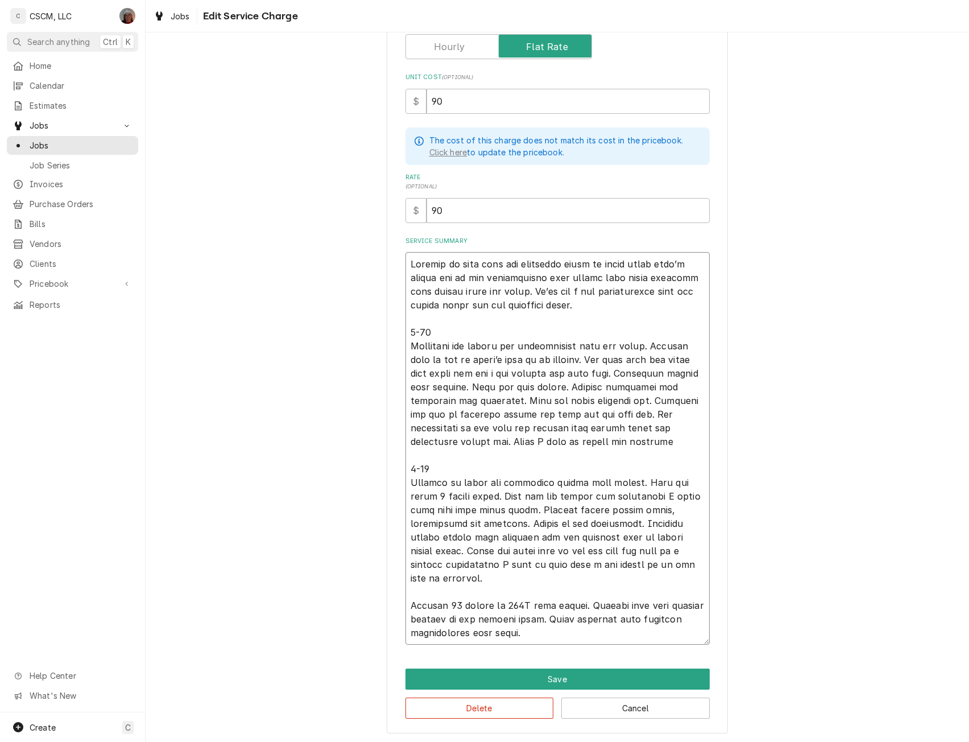
type textarea "x"
type textarea "Arrived on site unit was extremely dirty to where water wasn’t coming out of th…"
click at [542, 507] on textarea "Service Summary" at bounding box center [558, 448] width 304 height 393
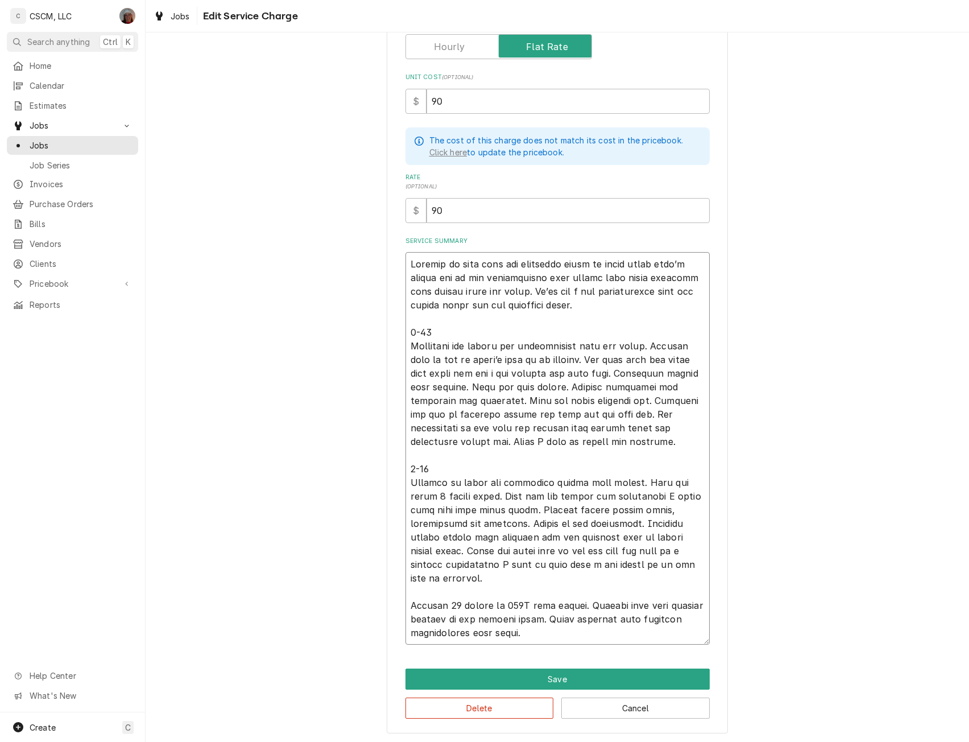
type textarea "x"
click at [563, 510] on textarea "Service Summary" at bounding box center [558, 448] width 304 height 393
type textarea "Arrived on site unit was extremely dirty to where water wasn’t coming out of th…"
click at [560, 510] on textarea "Service Summary" at bounding box center [558, 448] width 304 height 393
type textarea "x"
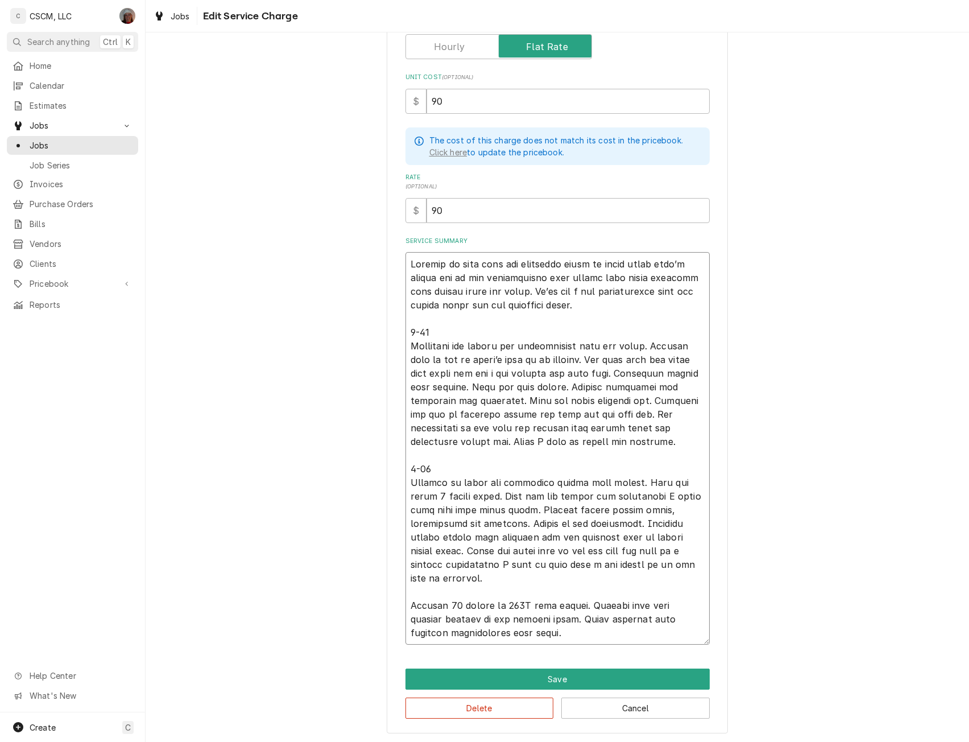
type textarea "Arrived on site unit was extremely dirty to where water wasn’t coming out of th…"
type textarea "x"
type textarea "Arrived on site unit was extremely dirty to where water wasn’t coming out of th…"
type textarea "x"
type textarea "Arrived on site unit was extremely dirty to where water wasn’t coming out of th…"
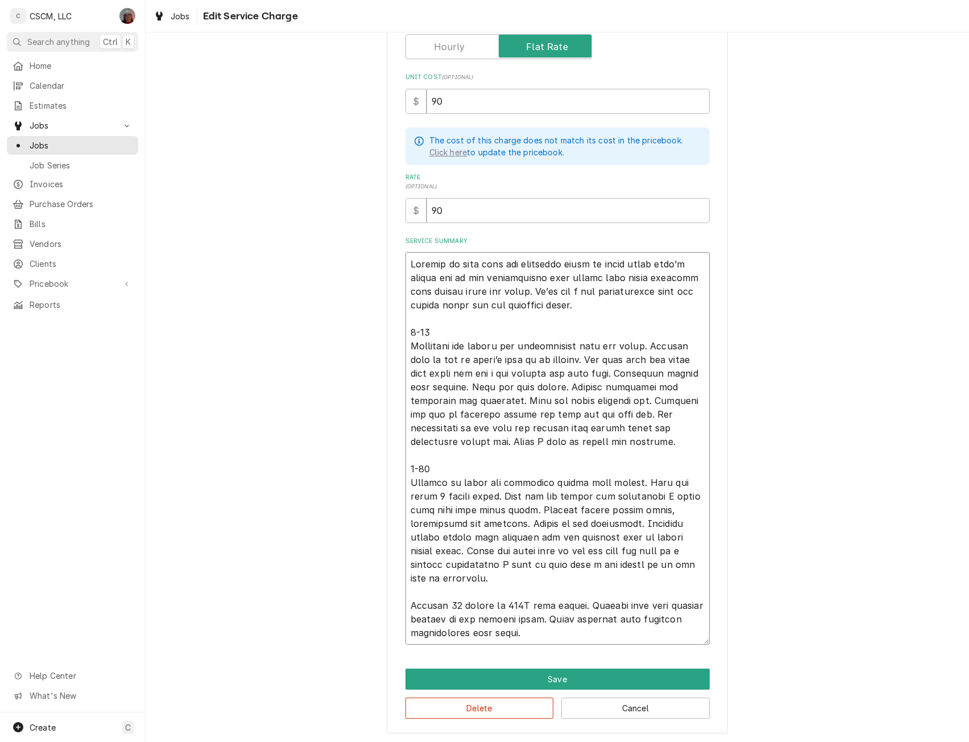
drag, startPoint x: 448, startPoint y: 603, endPoint x: 502, endPoint y: 604, distance: 53.5
click at [502, 604] on textarea "Service Summary" at bounding box center [558, 448] width 304 height 393
click at [449, 605] on textarea "Service Summary" at bounding box center [558, 448] width 304 height 393
drag, startPoint x: 447, startPoint y: 604, endPoint x: 503, endPoint y: 606, distance: 56.9
click at [503, 606] on textarea "Service Summary" at bounding box center [558, 448] width 304 height 393
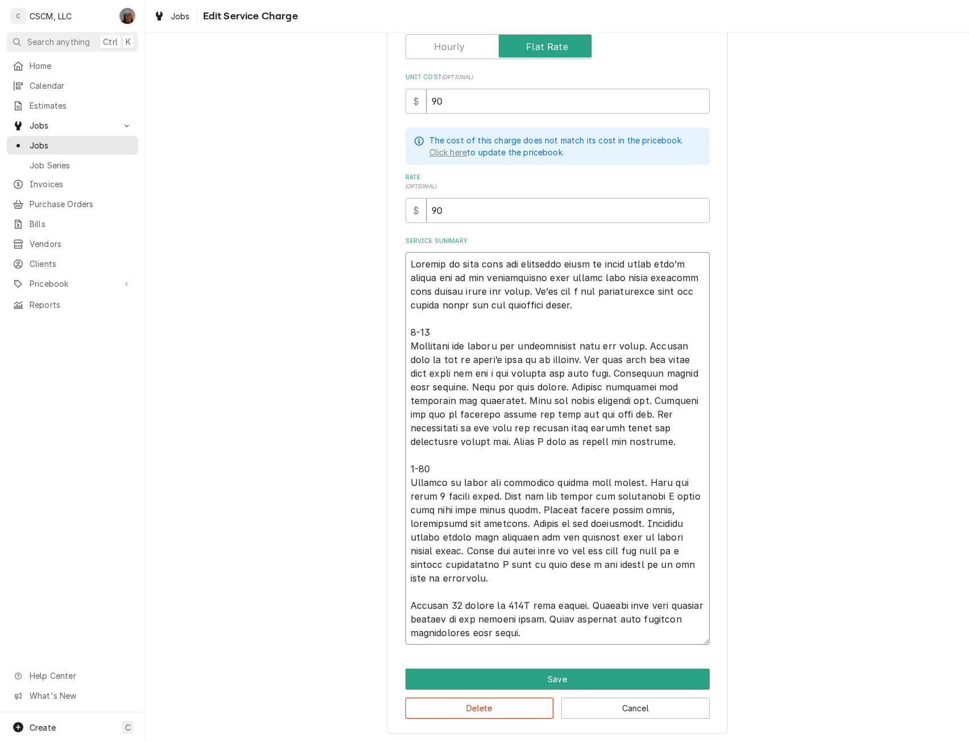
type textarea "x"
type textarea "Arrived on site unit was extremely dirty to where water wasn’t coming out of th…"
type textarea "x"
type textarea "Arrived on site unit was extremely dirty to where water wasn’t coming out of th…"
type textarea "x"
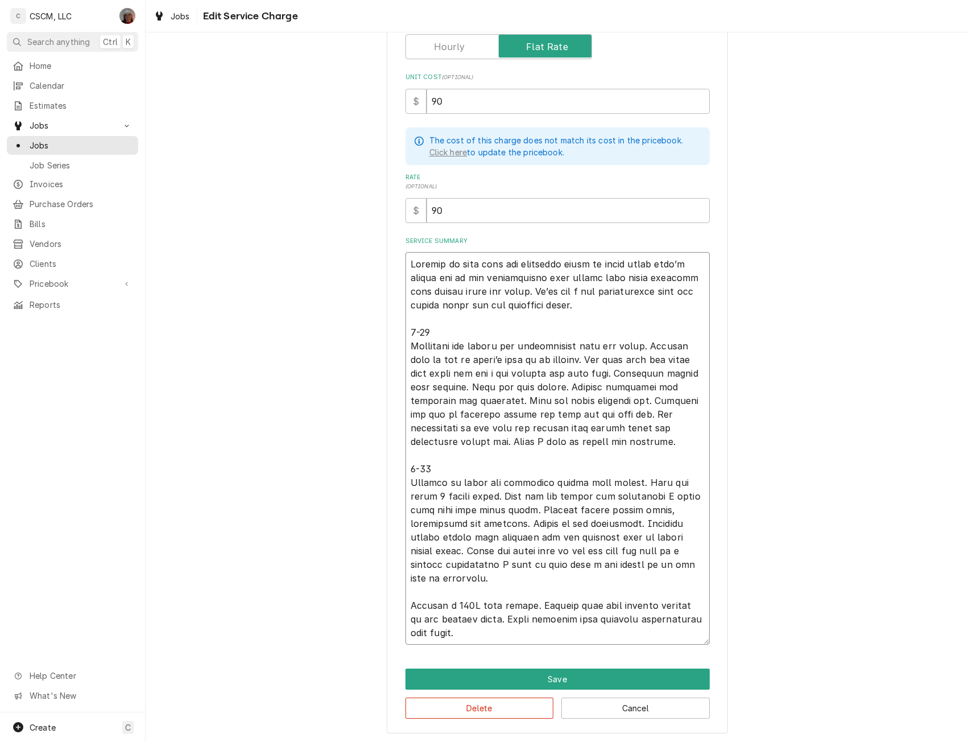
type textarea "Arrived on site unit was extremely dirty to where water wasn’t coming out of th…"
type textarea "x"
type textarea "Arrived on site unit was extremely dirty to where water wasn’t coming out of th…"
type textarea "x"
type textarea "Arrived on site unit was extremely dirty to where water wasn’t coming out of th…"
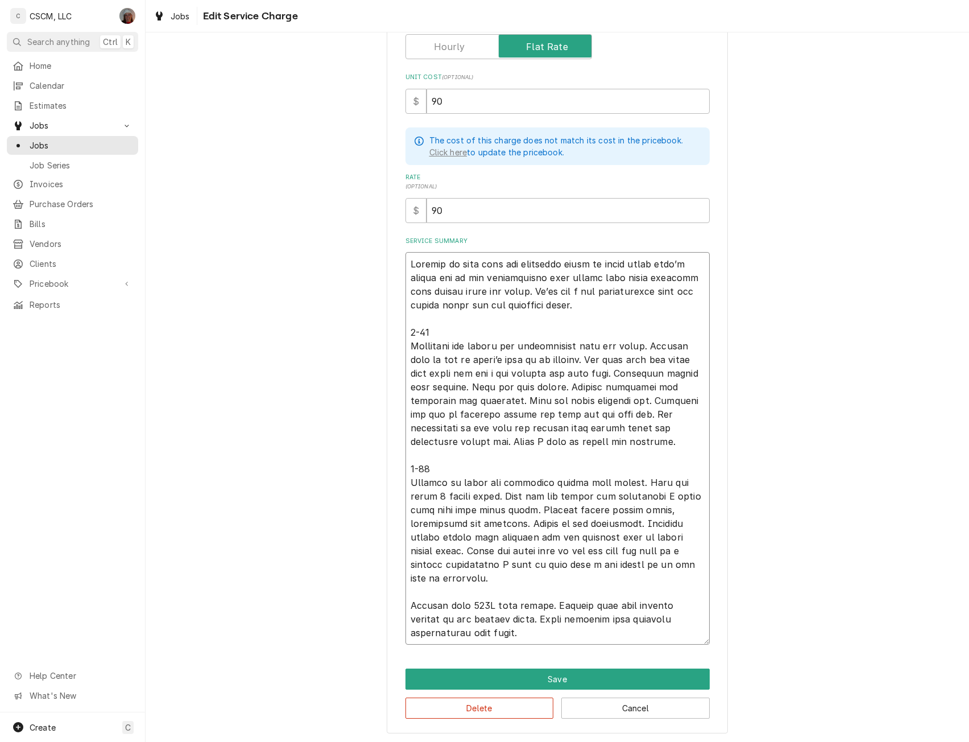
type textarea "x"
type textarea "Arrived on site unit was extremely dirty to where water wasn’t coming out of th…"
click at [567, 624] on textarea "Service Summary" at bounding box center [558, 448] width 304 height 393
type textarea "x"
type textarea "Arrived on site unit was extremely dirty to where water wasn’t coming out of th…"
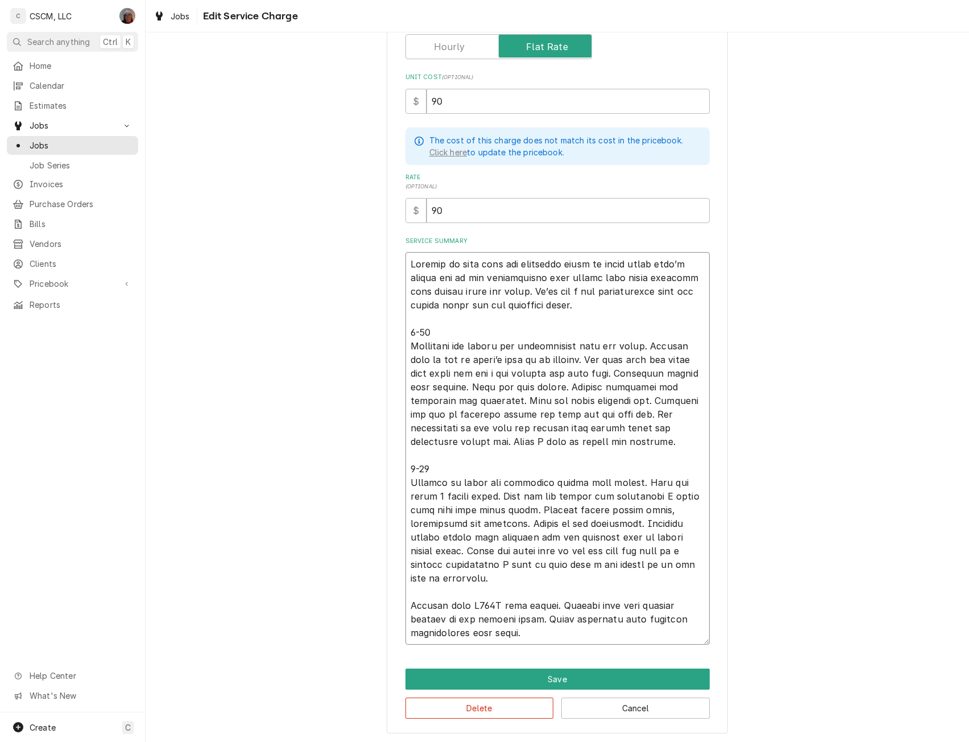
click at [515, 583] on textarea "Service Summary" at bounding box center [558, 448] width 304 height 393
type textarea "x"
type textarea "Arrived on site unit was extremely dirty to where water wasn’t coming out of th…"
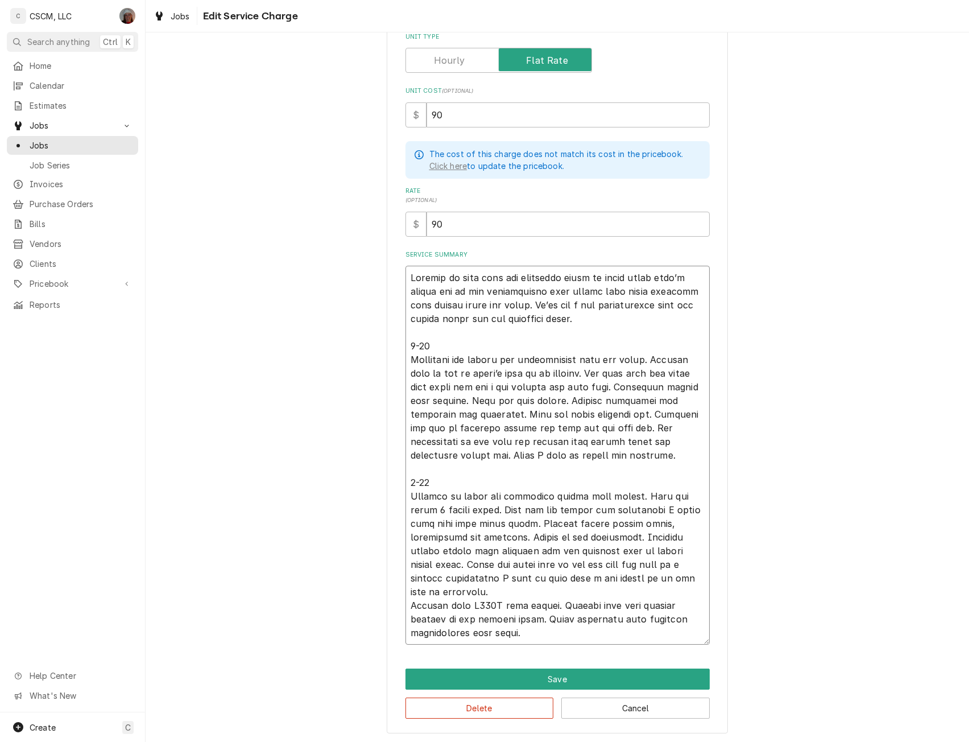
type textarea "x"
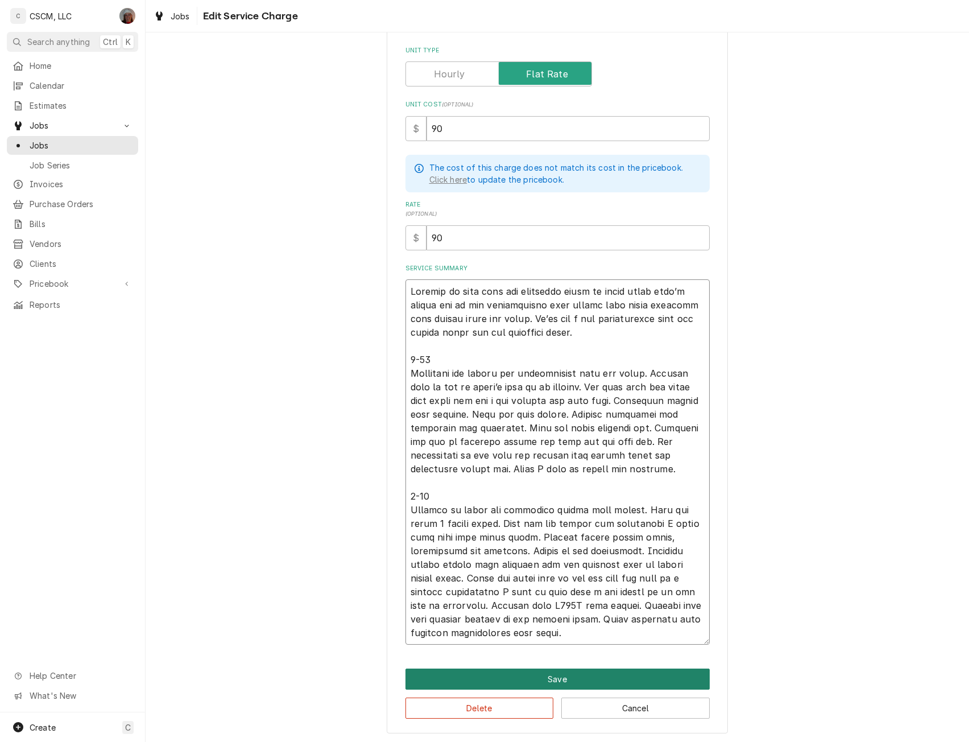
type textarea "Arrived on site unit was extremely dirty to where water wasn’t coming out of th…"
click at [570, 671] on button "Save" at bounding box center [558, 678] width 304 height 21
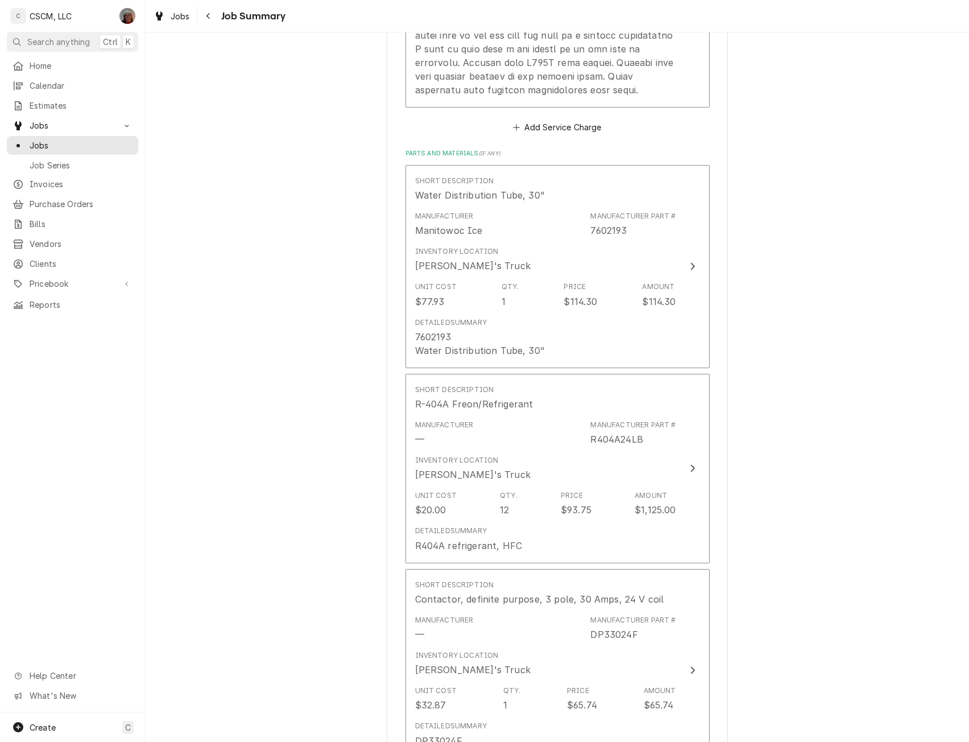
scroll to position [949, 0]
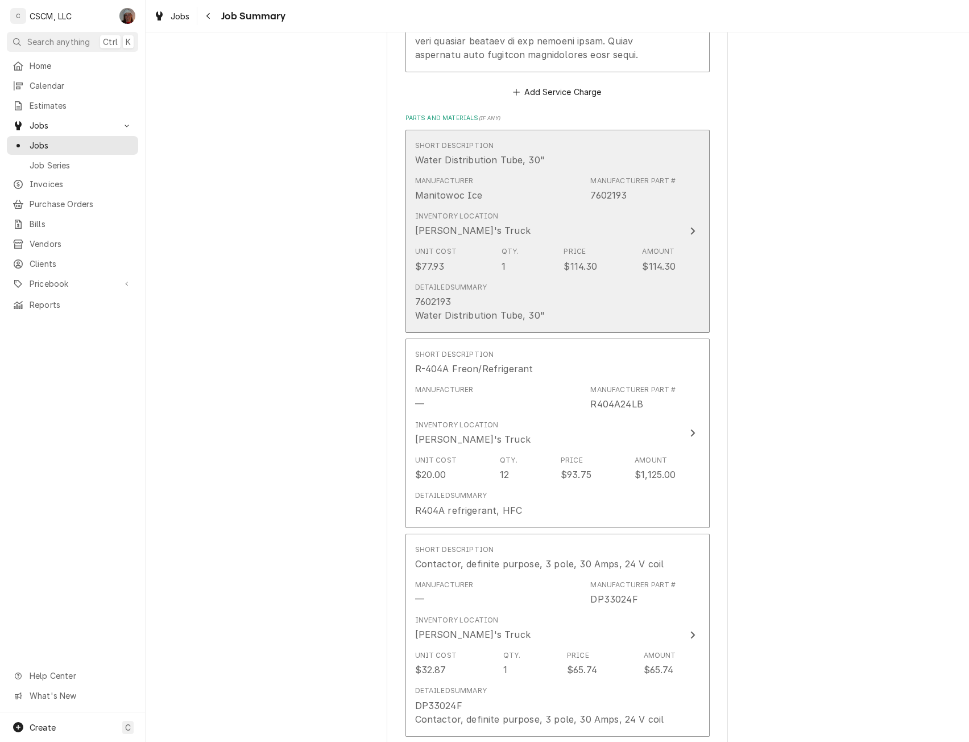
click at [688, 224] on div "Update Line Item" at bounding box center [692, 231] width 15 height 14
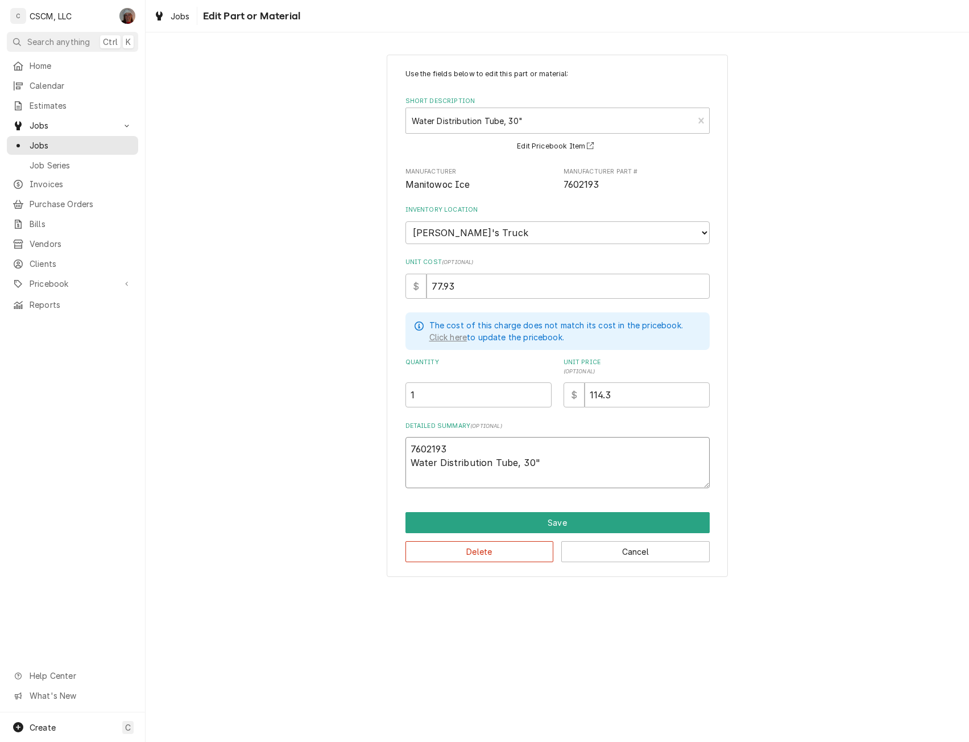
click at [449, 444] on textarea "7602193 Water Distribution Tube, 30"" at bounding box center [558, 462] width 304 height 51
drag, startPoint x: 449, startPoint y: 444, endPoint x: 388, endPoint y: 445, distance: 60.9
click at [388, 445] on div "Use the fields below to edit this part or material: Short Description Water Dis…" at bounding box center [557, 316] width 341 height 522
type textarea "x"
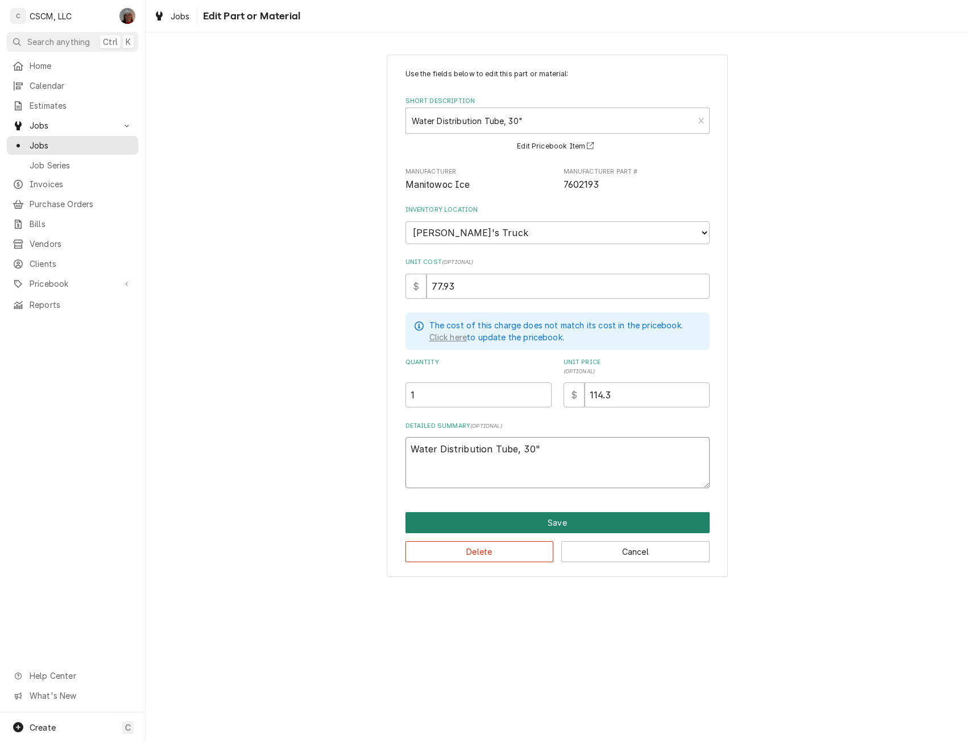
type textarea "Water Distribution Tube, 30""
click at [530, 523] on button "Save" at bounding box center [558, 522] width 304 height 21
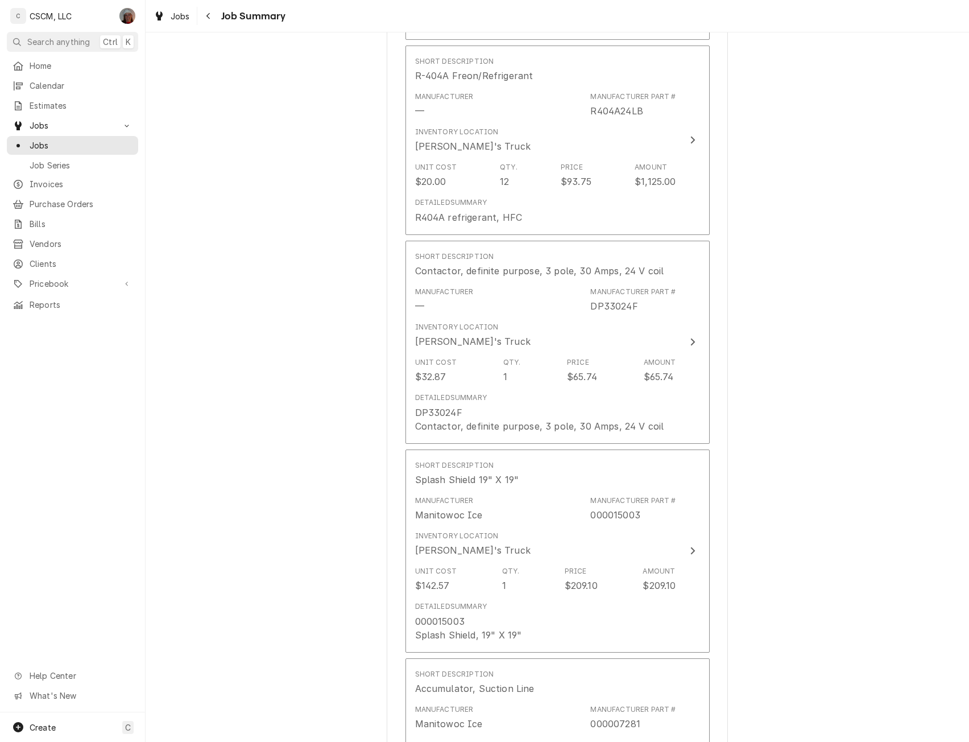
scroll to position [1231, 0]
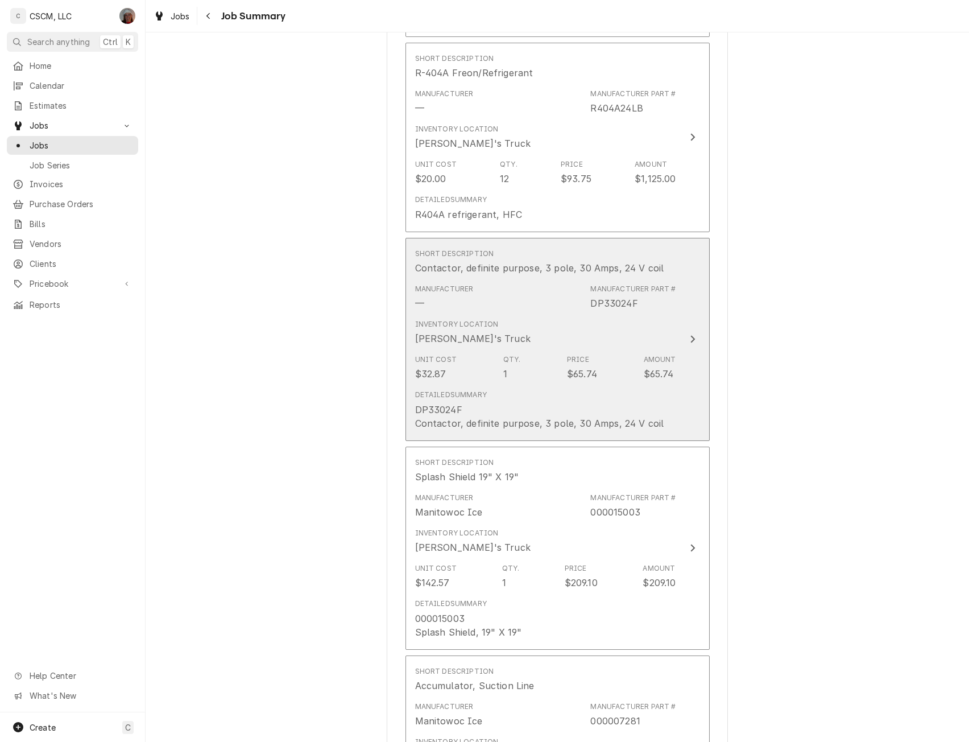
click at [657, 358] on div "Amount" at bounding box center [660, 359] width 32 height 10
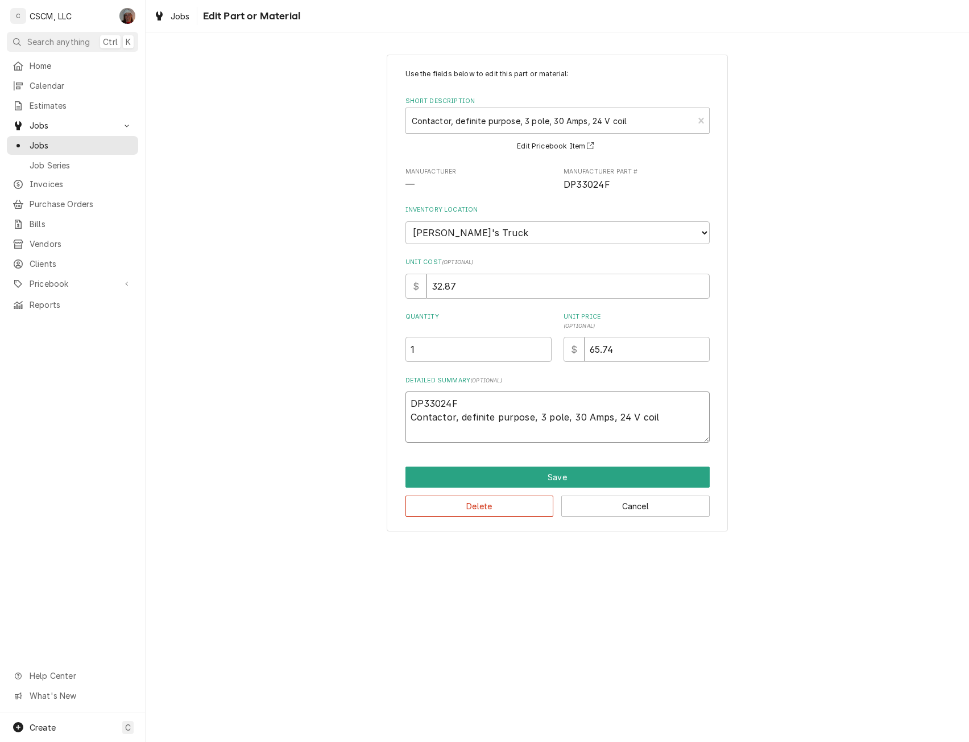
drag, startPoint x: 455, startPoint y: 402, endPoint x: 403, endPoint y: 401, distance: 52.3
click at [403, 401] on div "Use the fields below to edit this part or material: Short Description Contactor…" at bounding box center [557, 293] width 341 height 477
type textarea "x"
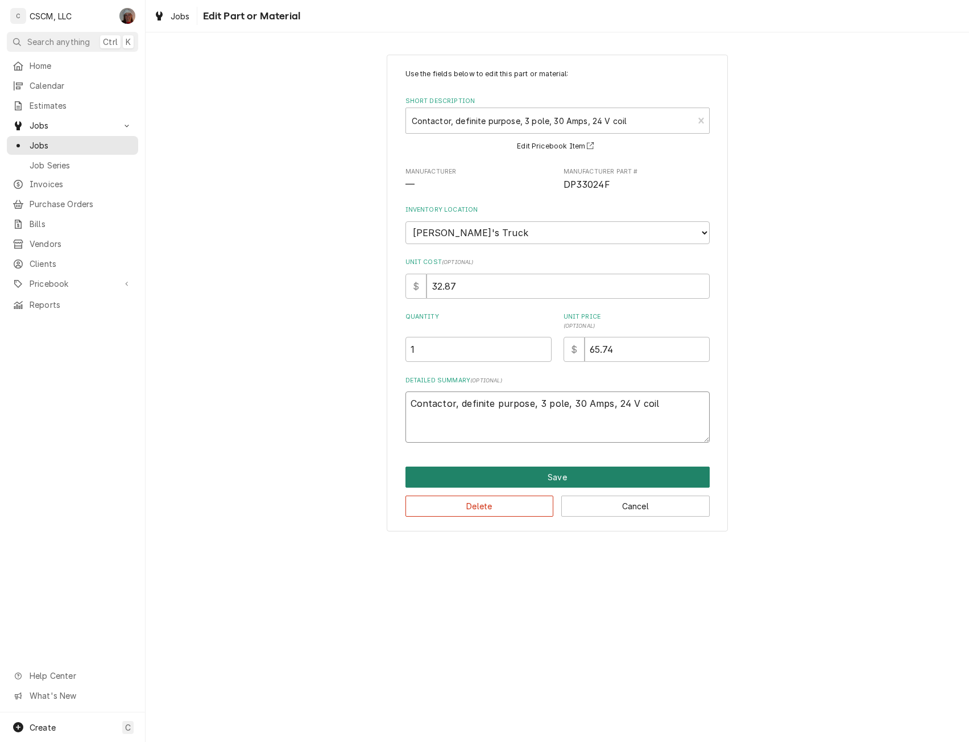
type textarea "Contactor, definite purpose, 3 pole, 30 Amps, 24 V coil"
click at [535, 478] on button "Save" at bounding box center [558, 476] width 304 height 21
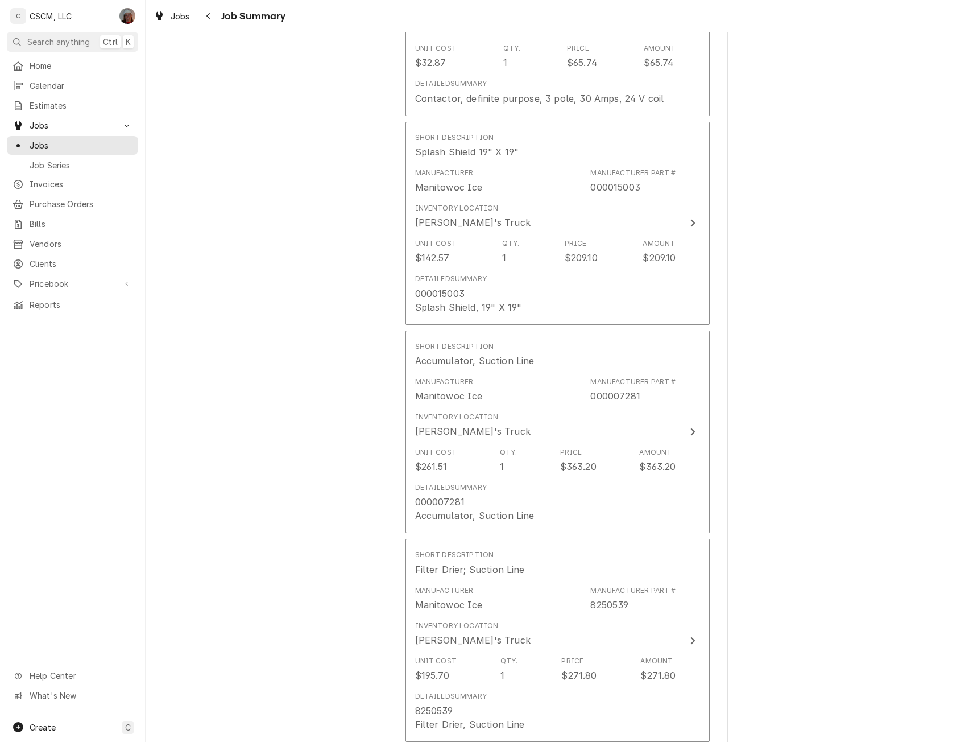
scroll to position [1546, 0]
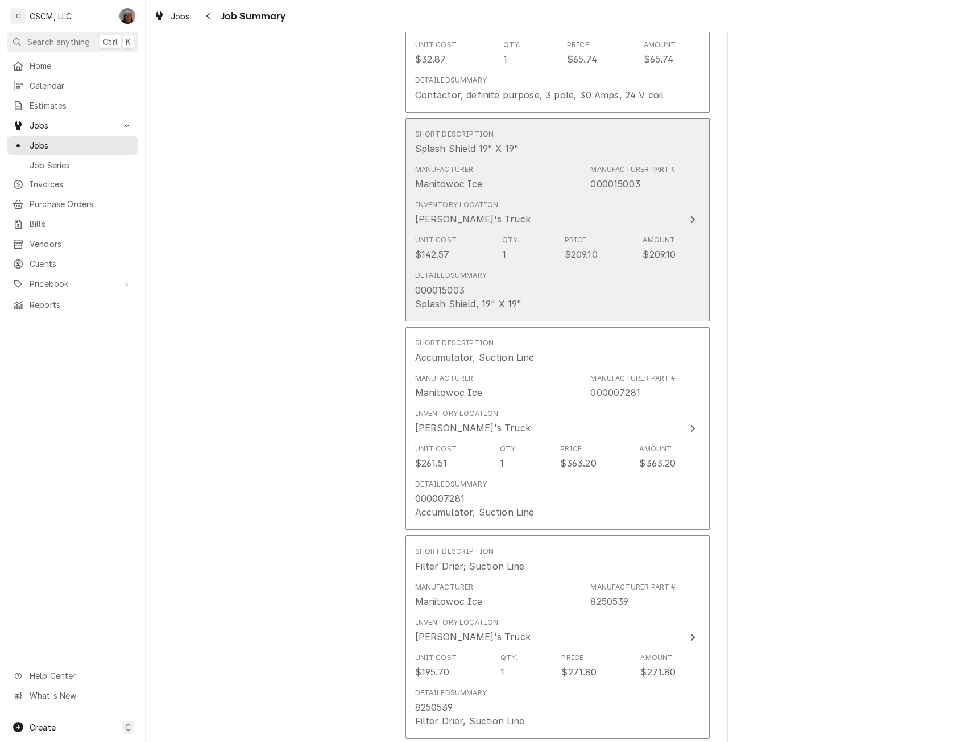
click at [696, 233] on button "Short Description Splash Shield 19" X 19" Manufacturer Manitowoc Ice Manufactur…" at bounding box center [558, 219] width 304 height 203
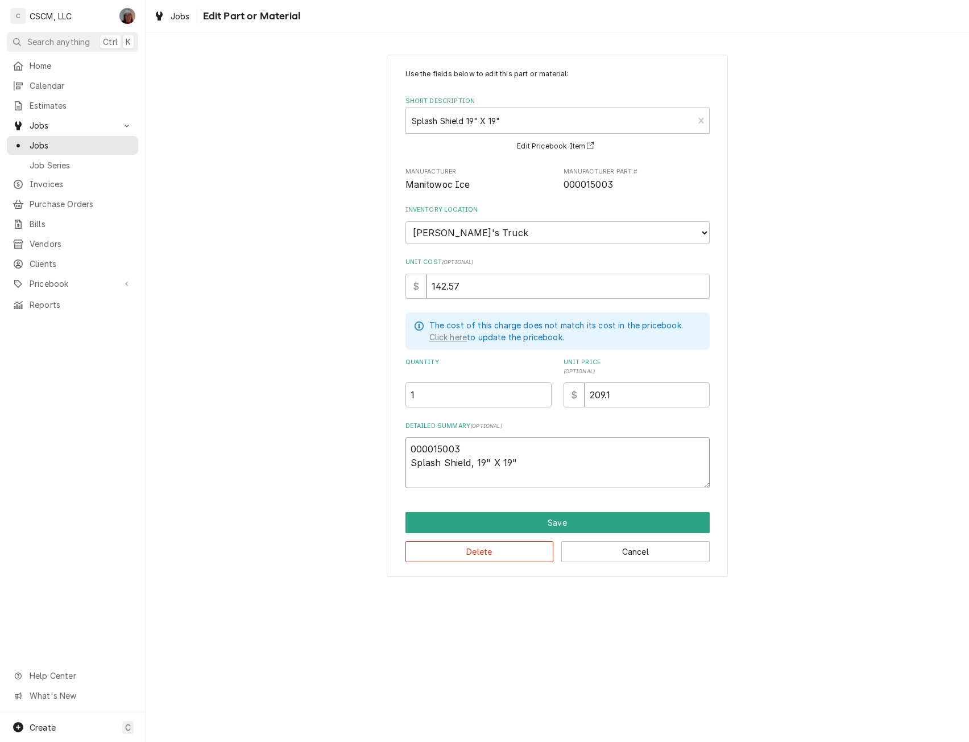
drag, startPoint x: 455, startPoint y: 445, endPoint x: 392, endPoint y: 439, distance: 62.9
click at [392, 439] on div "Use the fields below to edit this part or material: Short Description Splash Sh…" at bounding box center [557, 316] width 341 height 522
type textarea "x"
type textarea "3 Splash Shield, 19" X 19""
type textarea "x"
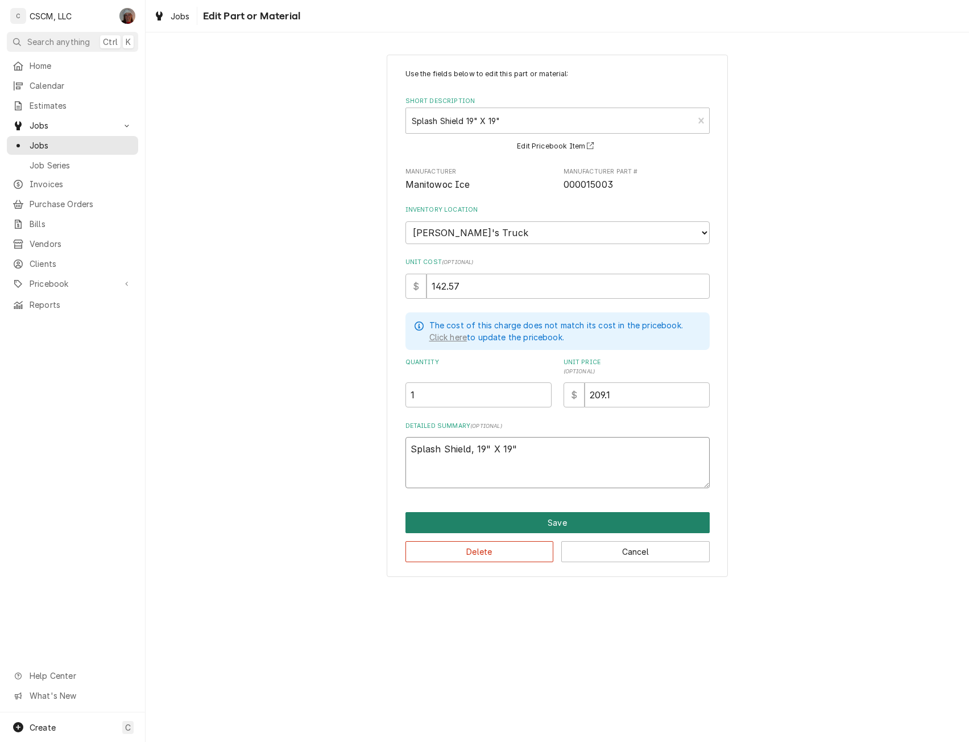
type textarea "Splash Shield, 19" X 19""
click at [534, 515] on button "Save" at bounding box center [558, 522] width 304 height 21
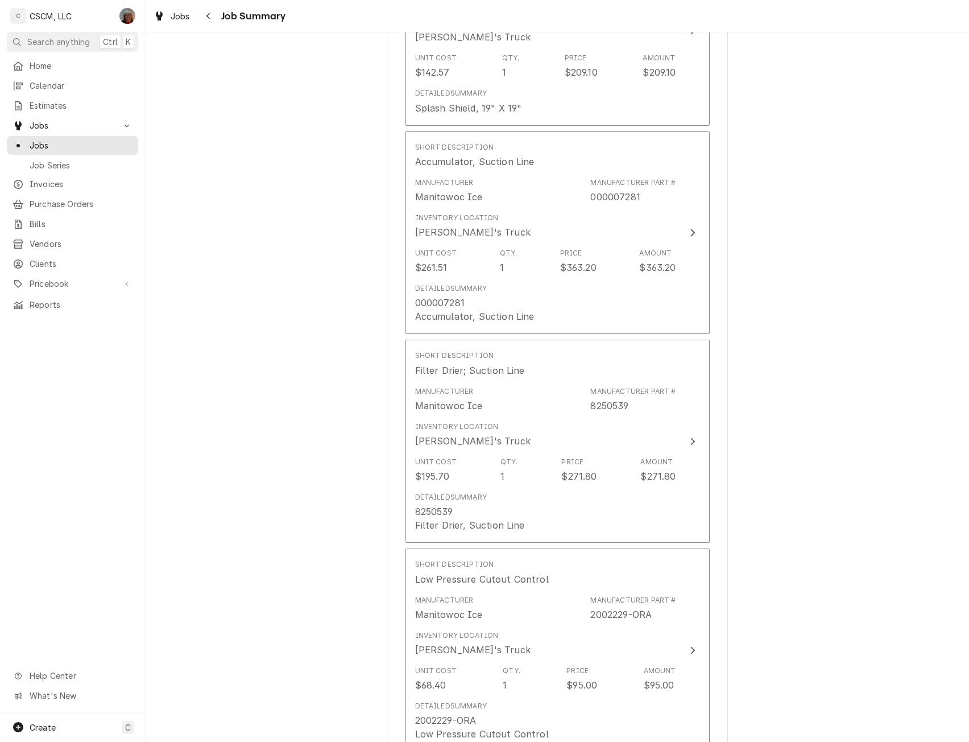
scroll to position [1781, 0]
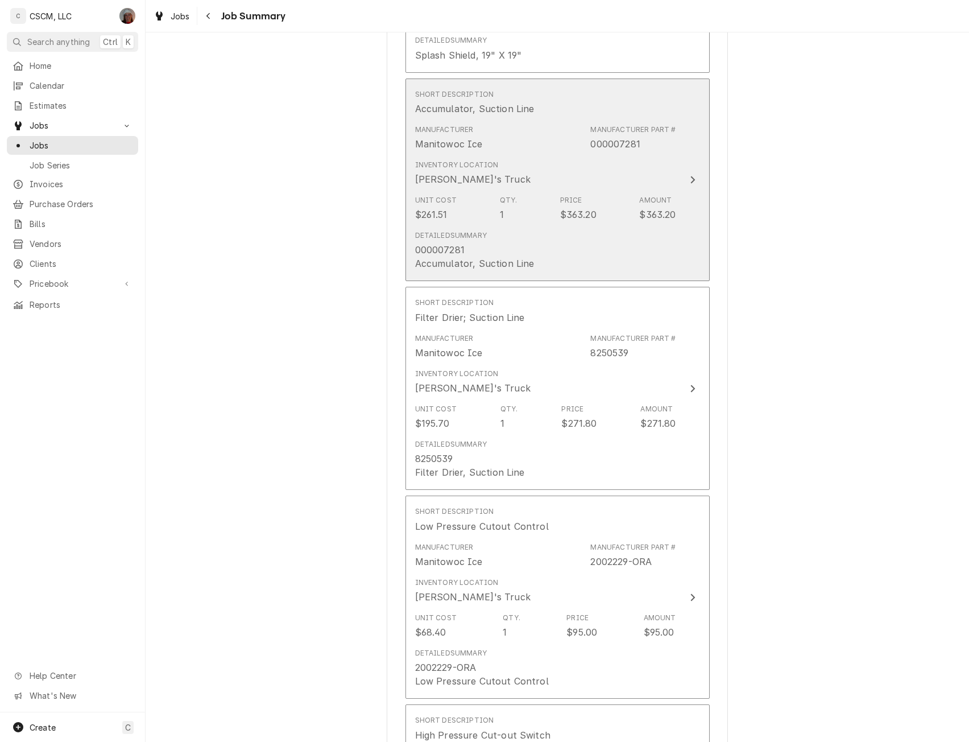
click at [661, 226] on div "Unit Cost $261.51 Qty. 1 Price $363.20 Amount $363.20" at bounding box center [545, 208] width 261 height 35
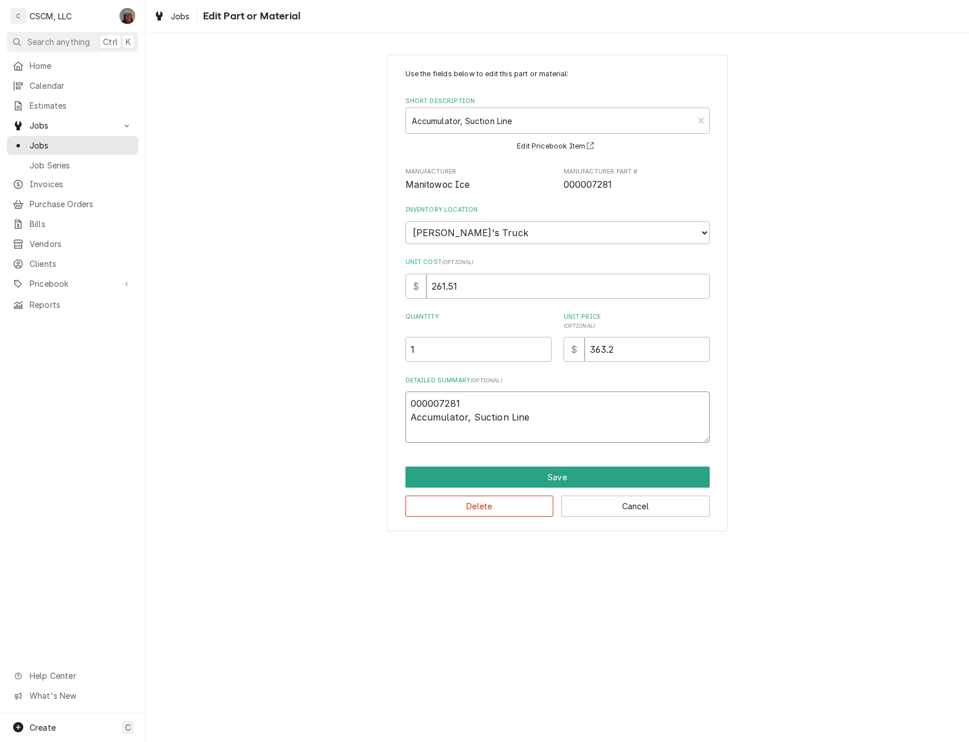
drag, startPoint x: 458, startPoint y: 401, endPoint x: 390, endPoint y: 406, distance: 68.5
click at [390, 406] on div "Use the fields below to edit this part or material: Short Description Accumulat…" at bounding box center [557, 293] width 341 height 477
type textarea "x"
type textarea "Accumulator, Suction Line"
click at [480, 478] on button "Save" at bounding box center [558, 476] width 304 height 21
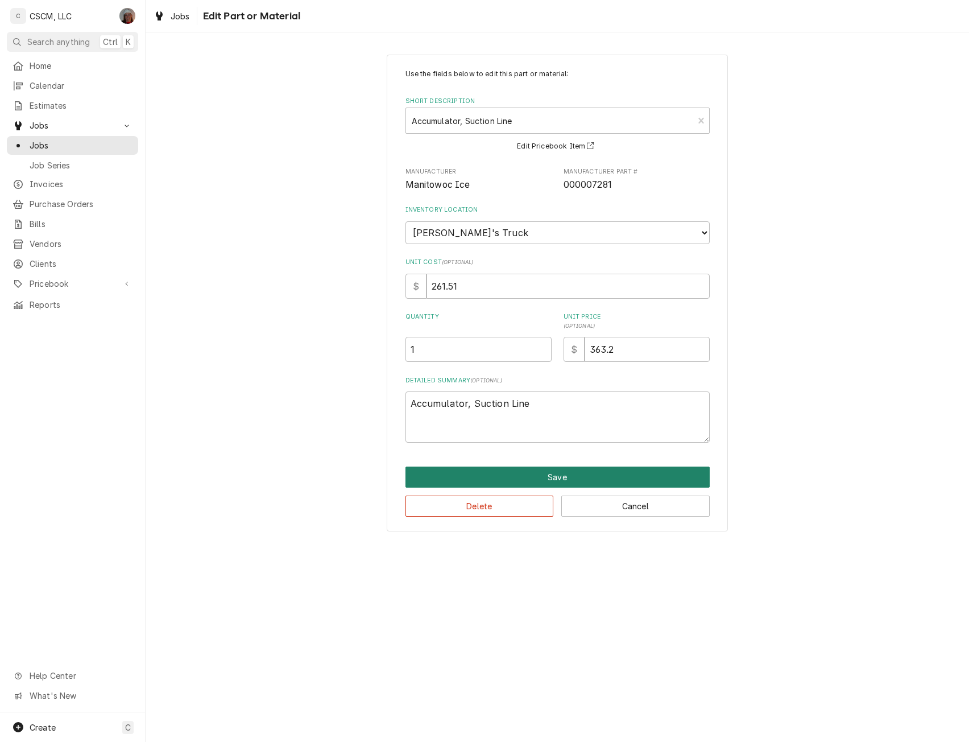
scroll to position [1781, 0]
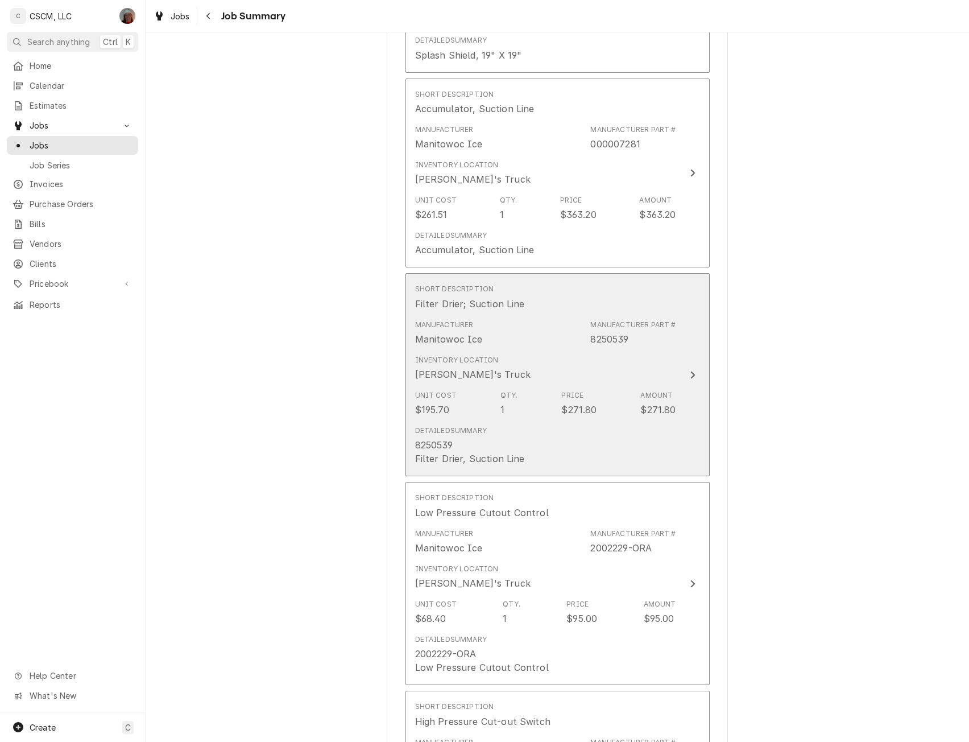
click at [631, 466] on div "Detailed Summary 8250539 Filter Drier, Suction Line" at bounding box center [545, 445] width 261 height 49
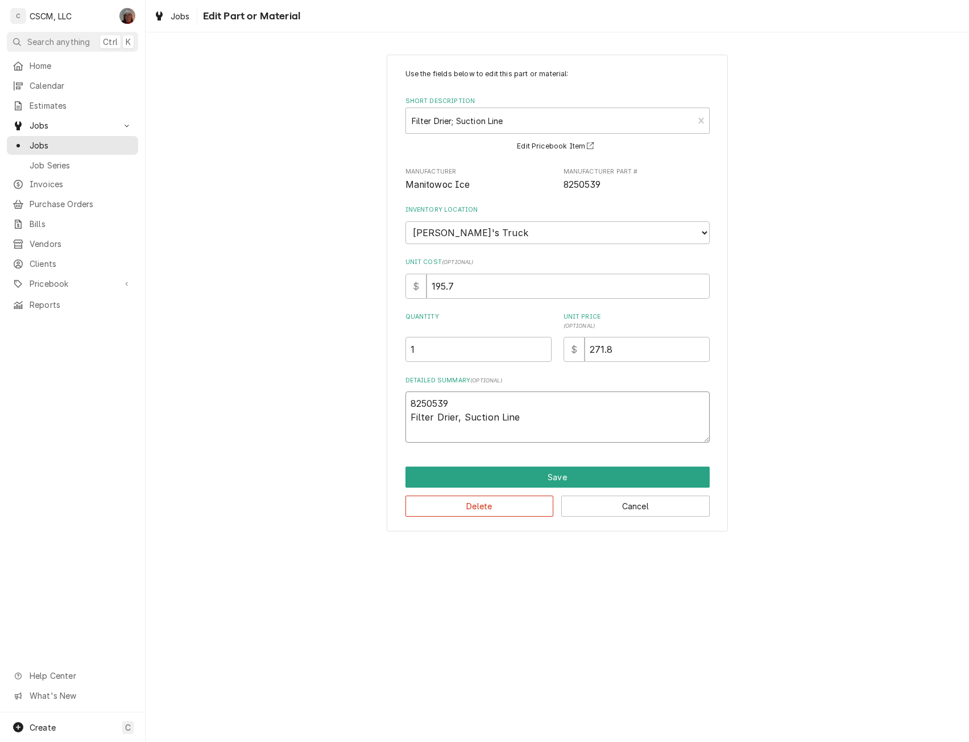
drag, startPoint x: 451, startPoint y: 407, endPoint x: 404, endPoint y: 409, distance: 46.1
click at [404, 409] on div "Use the fields below to edit this part or material: Short Description Filter Dr…" at bounding box center [557, 293] width 341 height 477
type textarea "x"
type textarea "Filter Drier, Suction Line"
click at [490, 479] on button "Save" at bounding box center [558, 476] width 304 height 21
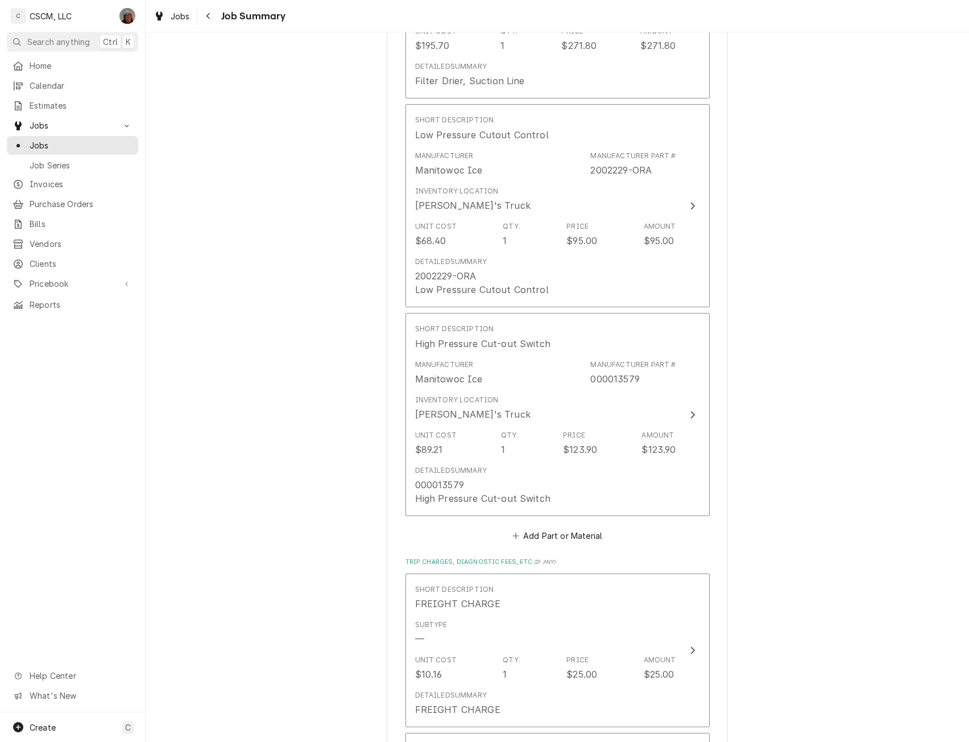
scroll to position [2207, 0]
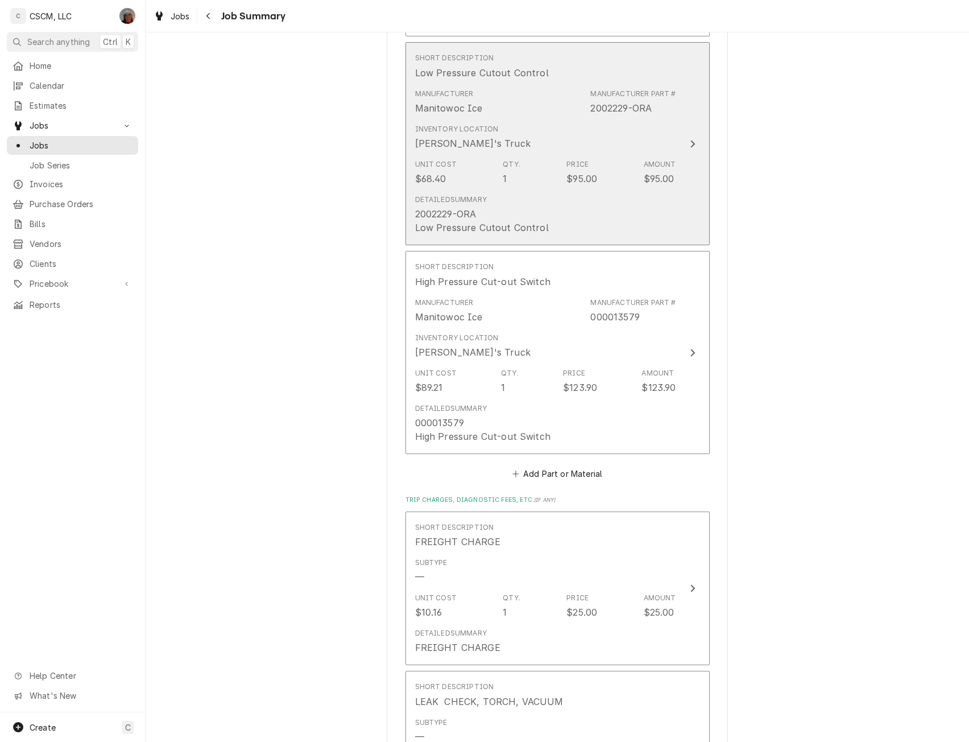
click at [676, 202] on button "Short Description Low Pressure Cutout Control Manufacturer Manitowoc Ice Manufa…" at bounding box center [558, 143] width 304 height 203
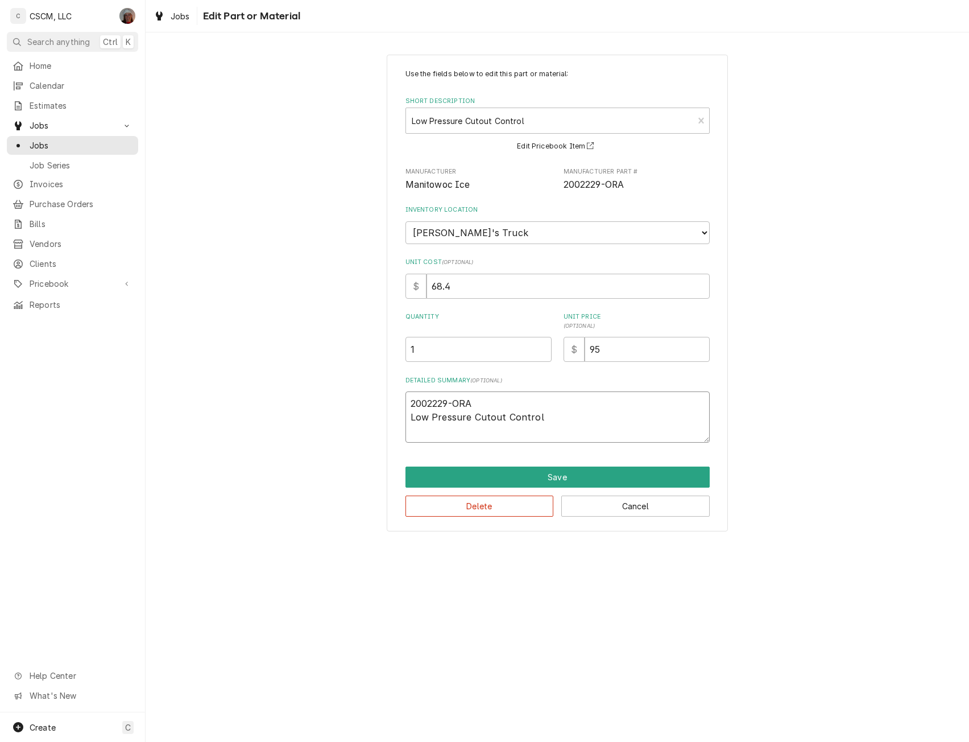
drag, startPoint x: 474, startPoint y: 400, endPoint x: 416, endPoint y: 404, distance: 58.2
click at [416, 404] on textarea "2002229-ORA Low Pressure Cutout Control" at bounding box center [558, 416] width 304 height 51
type textarea "x"
type textarea "2 Low Pressure Cutout Control"
type textarea "x"
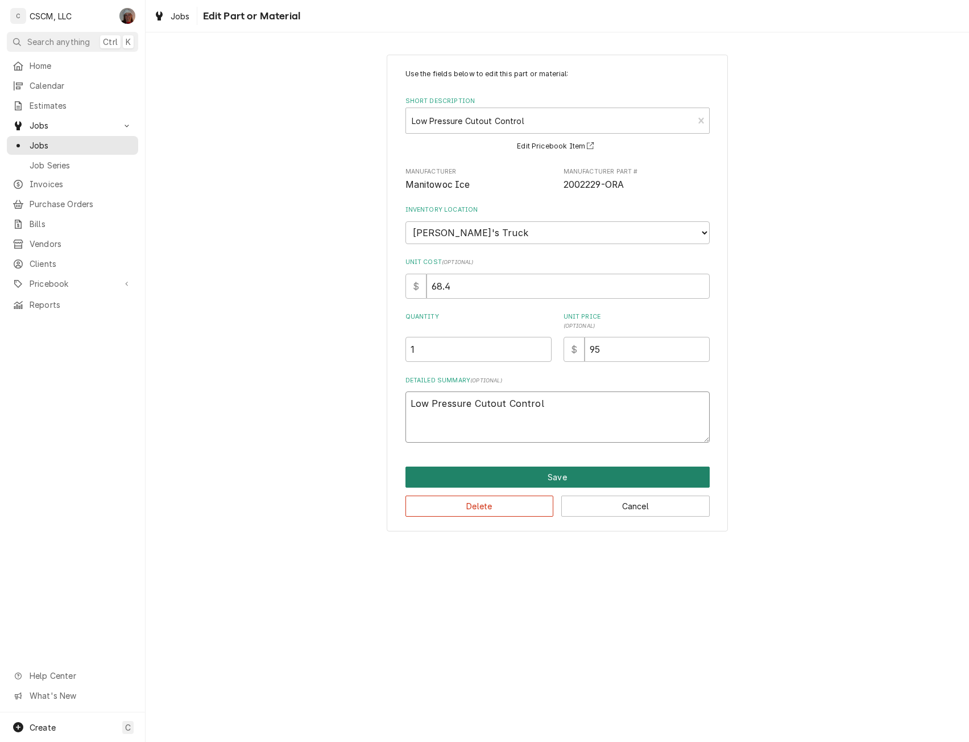
type textarea "Low Pressure Cutout Control"
click at [489, 478] on button "Save" at bounding box center [558, 476] width 304 height 21
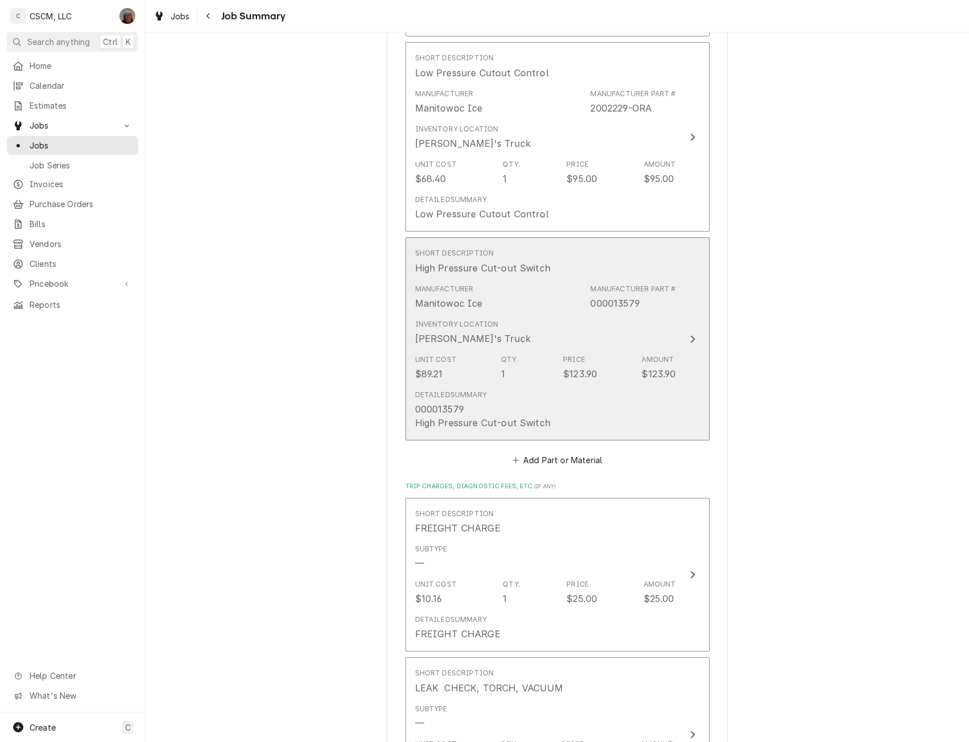
click at [633, 350] on div "Inventory Location Sam's Truck" at bounding box center [545, 332] width 261 height 35
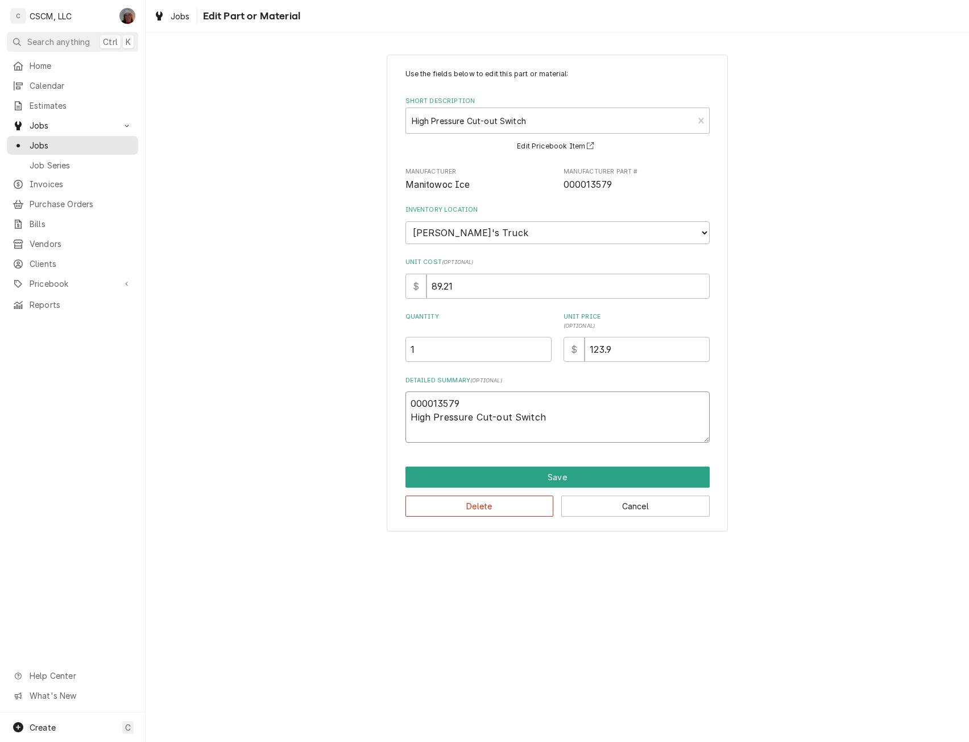
drag, startPoint x: 460, startPoint y: 407, endPoint x: 396, endPoint y: 404, distance: 64.3
click at [396, 404] on div "Use the fields below to edit this part or material: Short Description High Pres…" at bounding box center [557, 293] width 341 height 477
type textarea "x"
type textarea "High Pressure Cut-out Switch"
click at [548, 477] on button "Save" at bounding box center [558, 476] width 304 height 21
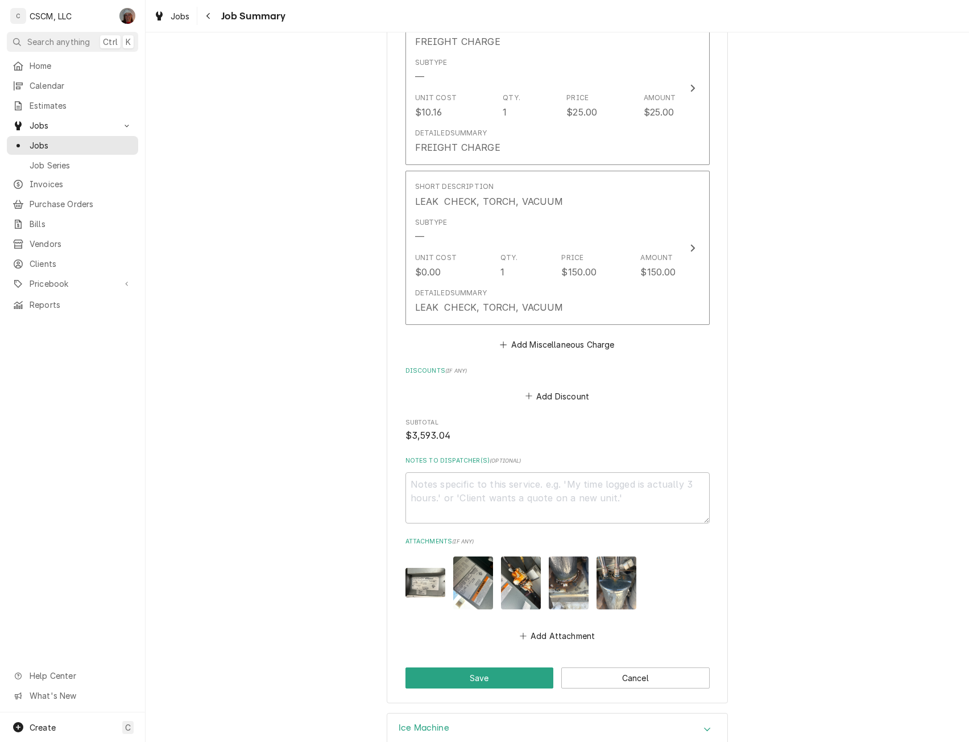
scroll to position [2741, 0]
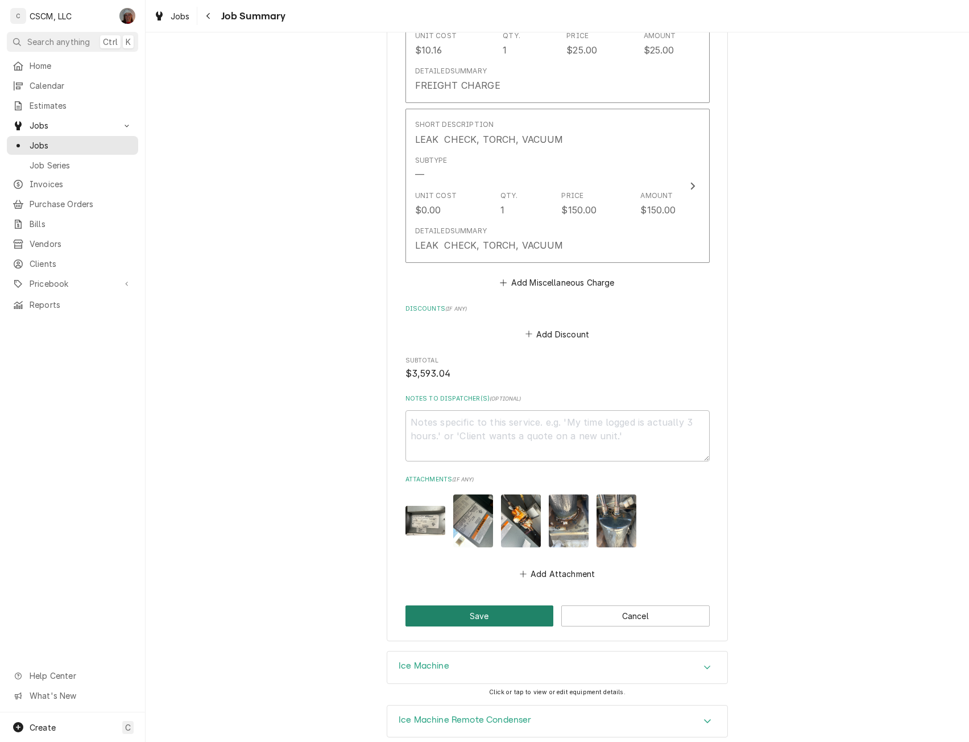
click at [498, 626] on button "Save" at bounding box center [480, 615] width 148 height 21
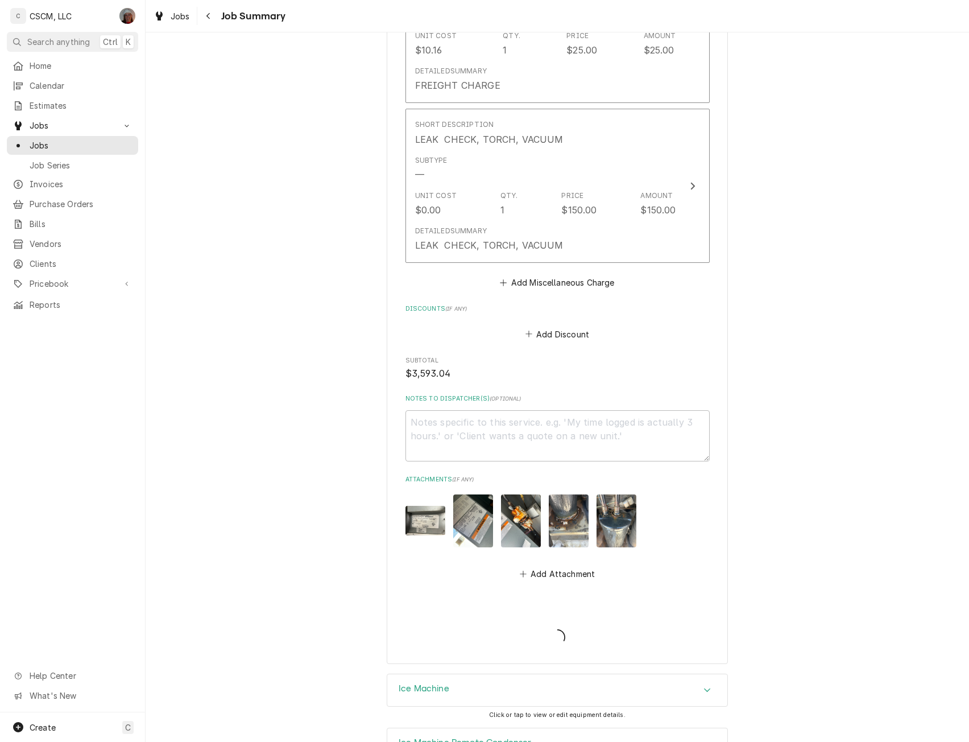
type textarea "x"
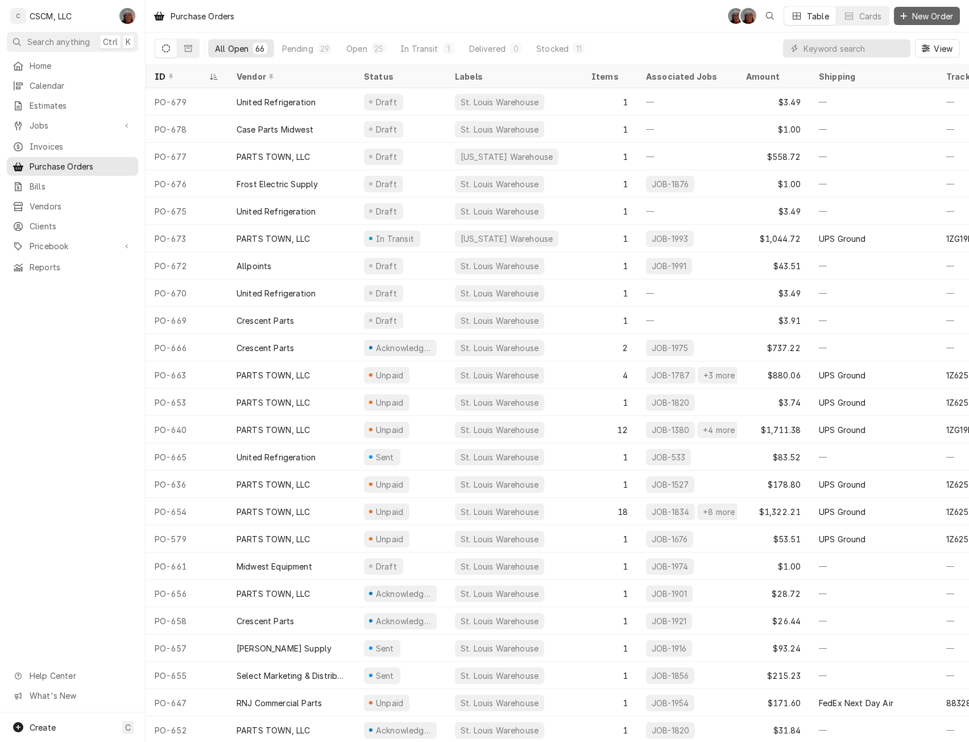
click at [913, 17] on span "New Order" at bounding box center [933, 16] width 46 height 12
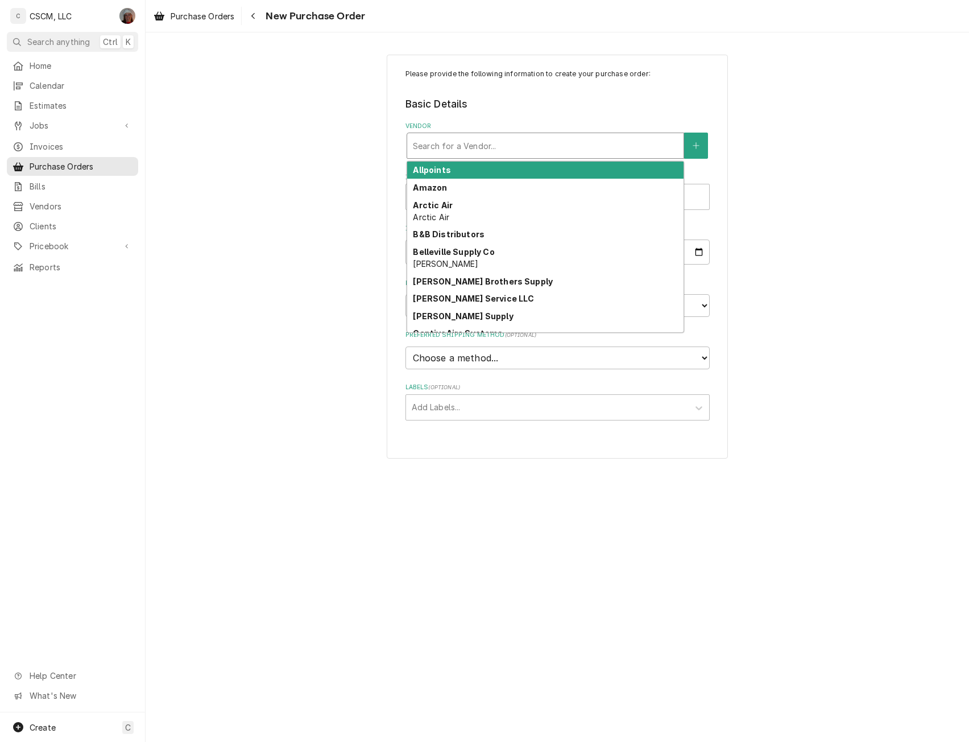
click at [494, 138] on div "Vendor" at bounding box center [545, 145] width 265 height 20
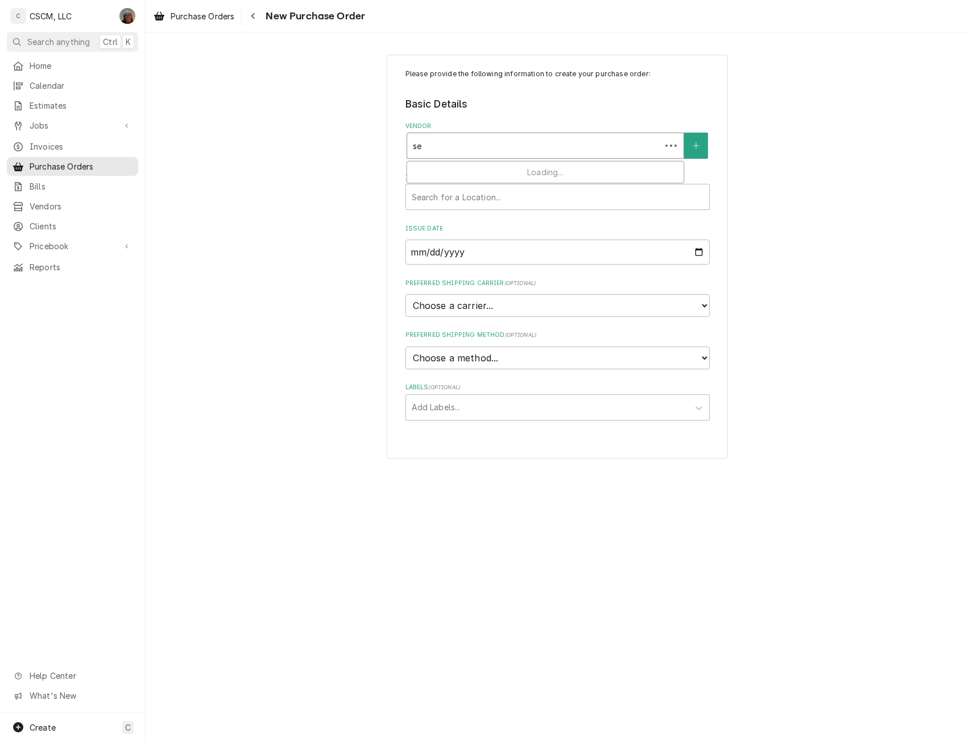
type input "sel"
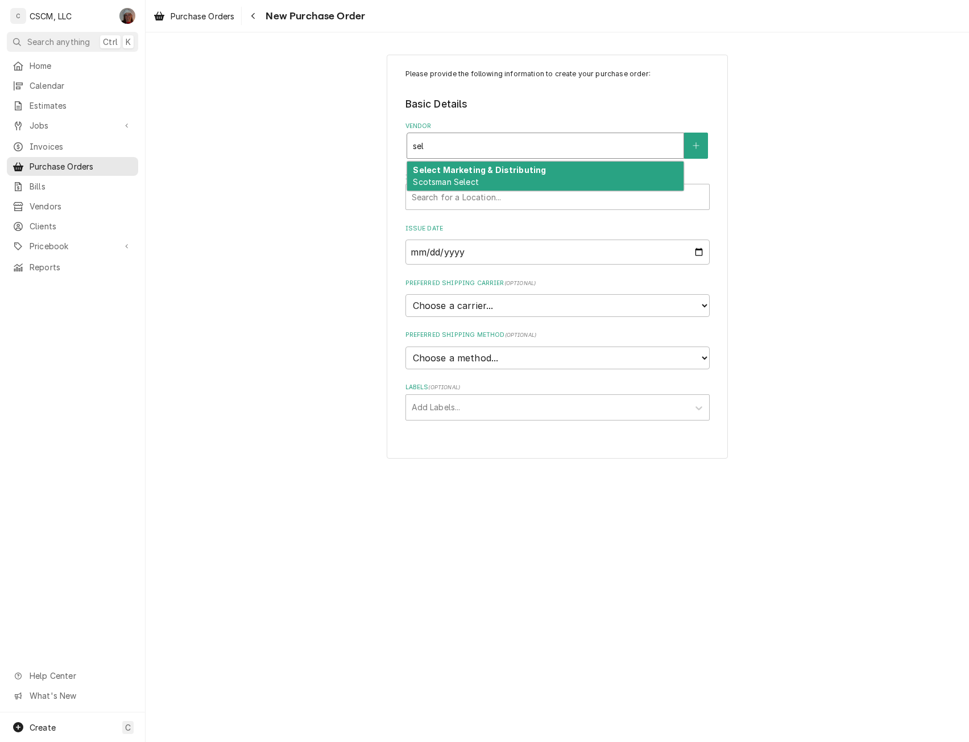
click at [455, 180] on span "Scotsman Select" at bounding box center [445, 182] width 65 height 10
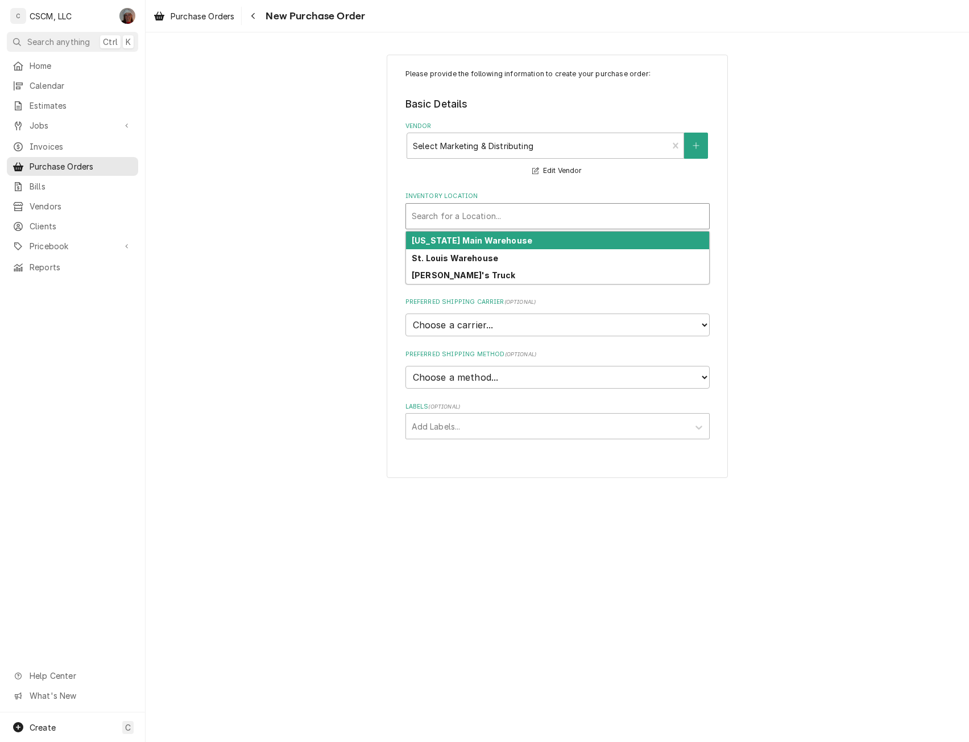
click at [461, 220] on div "Inventory Location" at bounding box center [558, 216] width 292 height 20
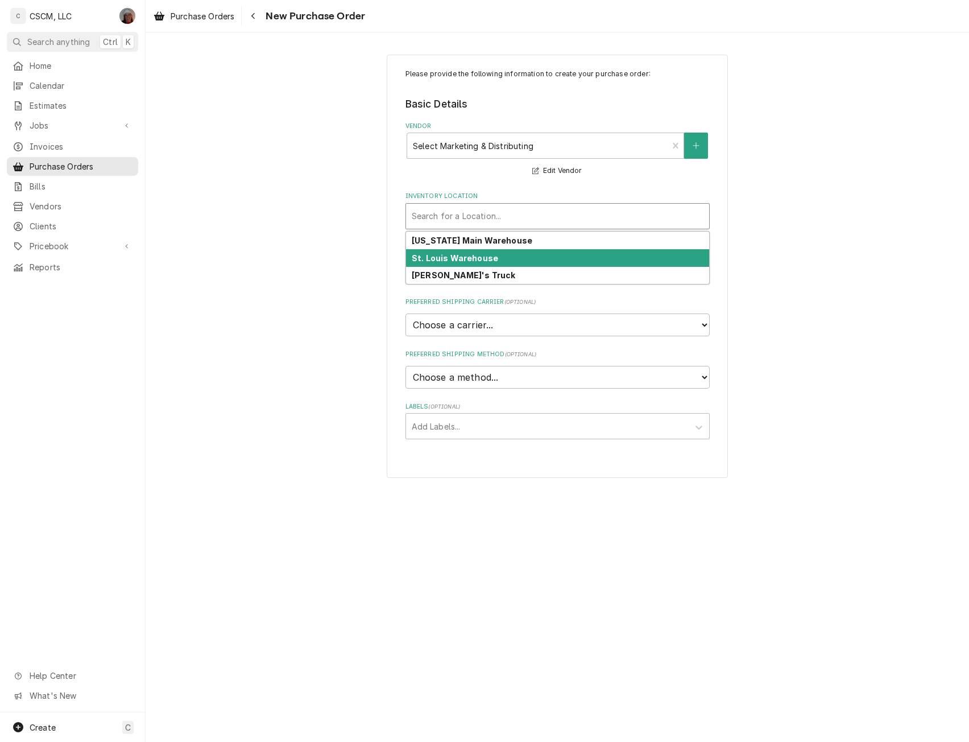
click at [451, 263] on div "St. Louis Warehouse" at bounding box center [557, 258] width 303 height 18
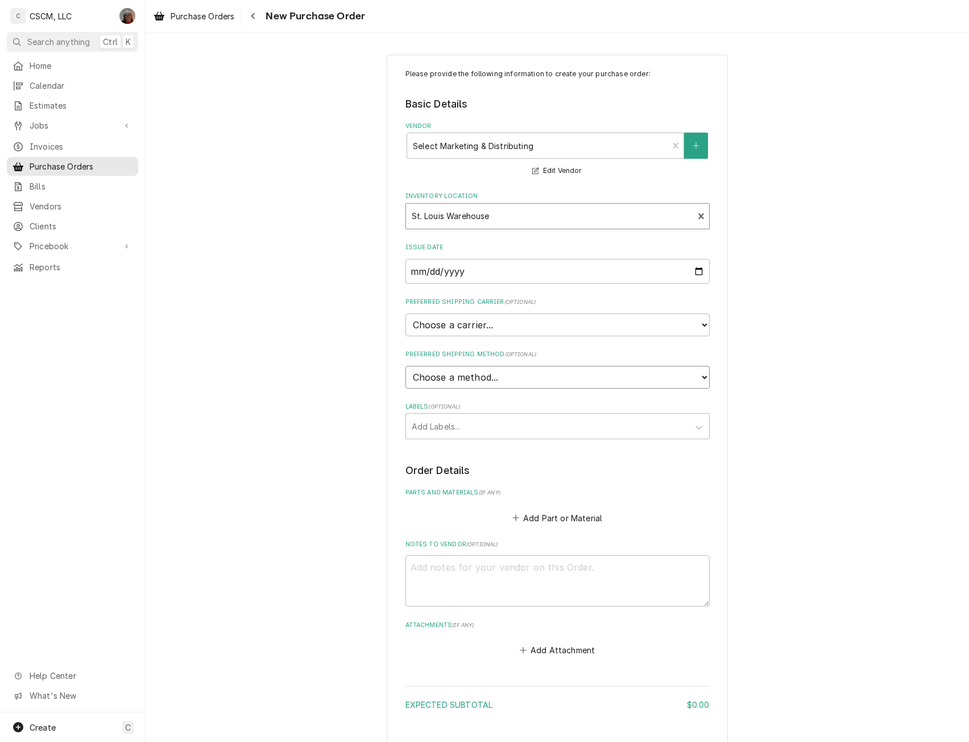
click at [438, 383] on select "Choose a method... Ground Next Day Early AM Next Day Air 2 Day Air Other" at bounding box center [558, 377] width 304 height 23
select select "0"
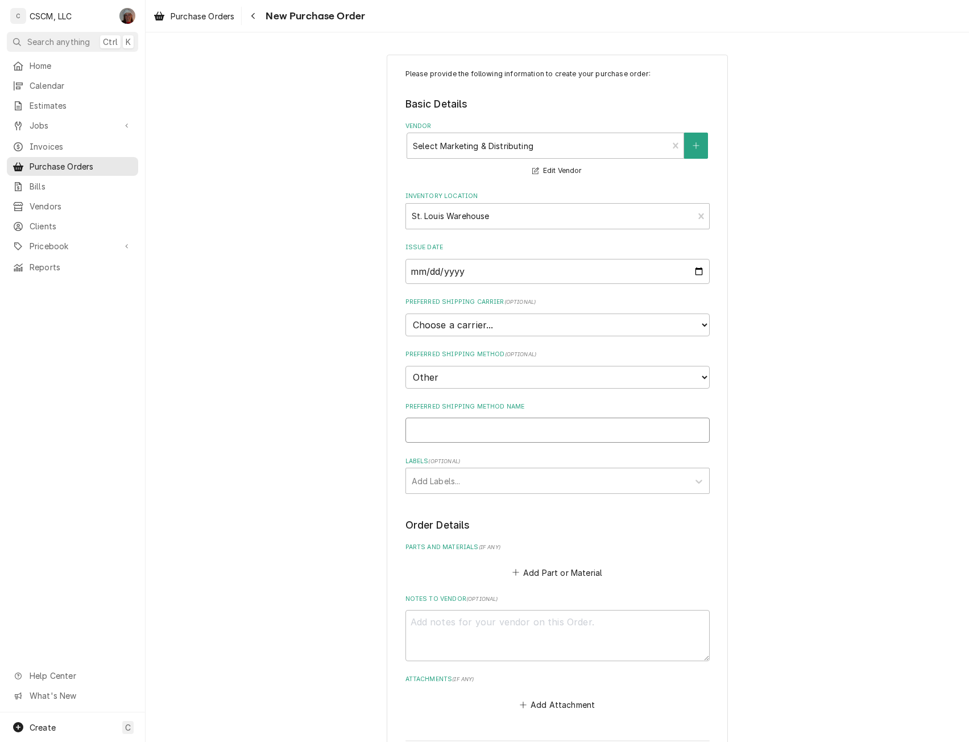
click at [418, 426] on input "Preferred Shipping Method Name" at bounding box center [558, 430] width 304 height 25
type textarea "x"
type input "W"
type textarea "x"
type input "Wi"
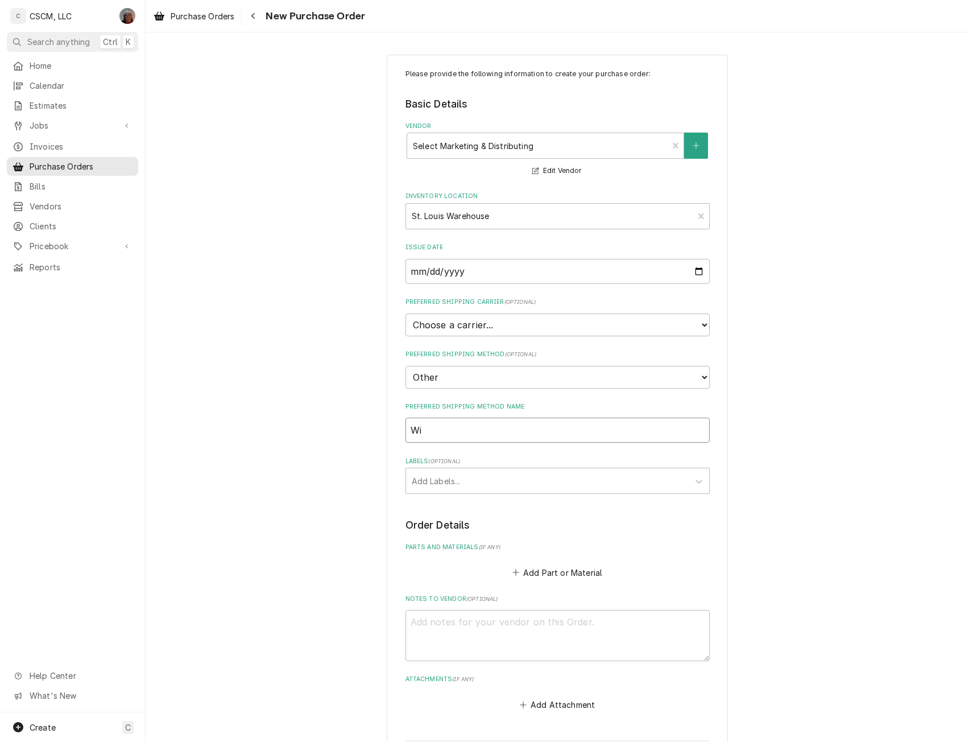
type textarea "x"
type input "Wil"
type textarea "x"
type input "Will"
type textarea "x"
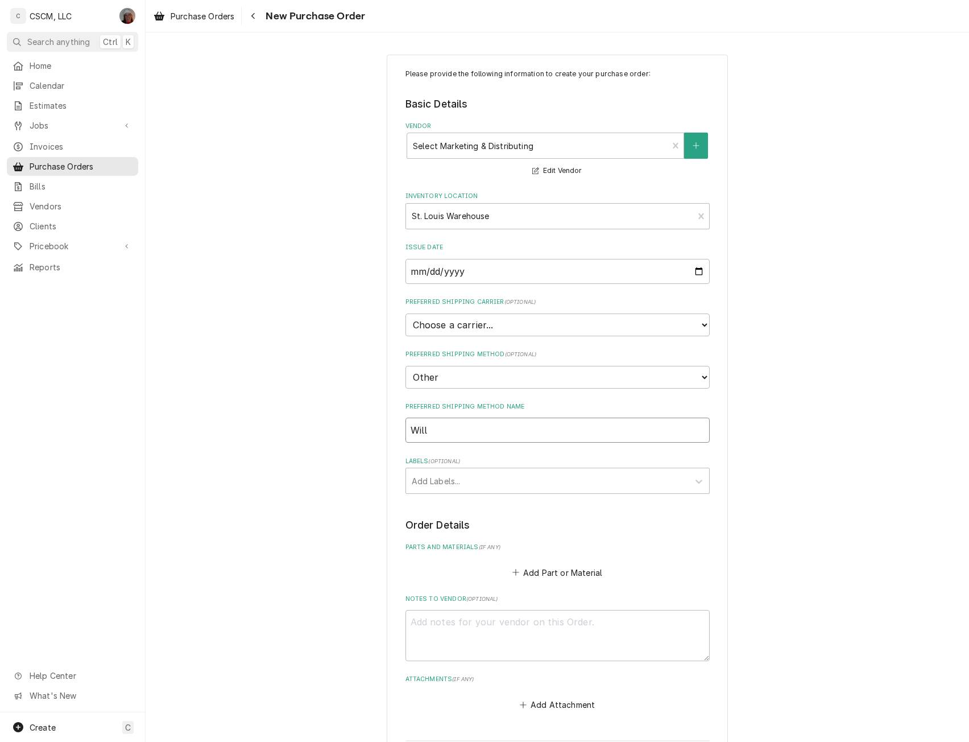
type input "Will"
type textarea "x"
type input "Will C"
type textarea "x"
type input "Will Cal"
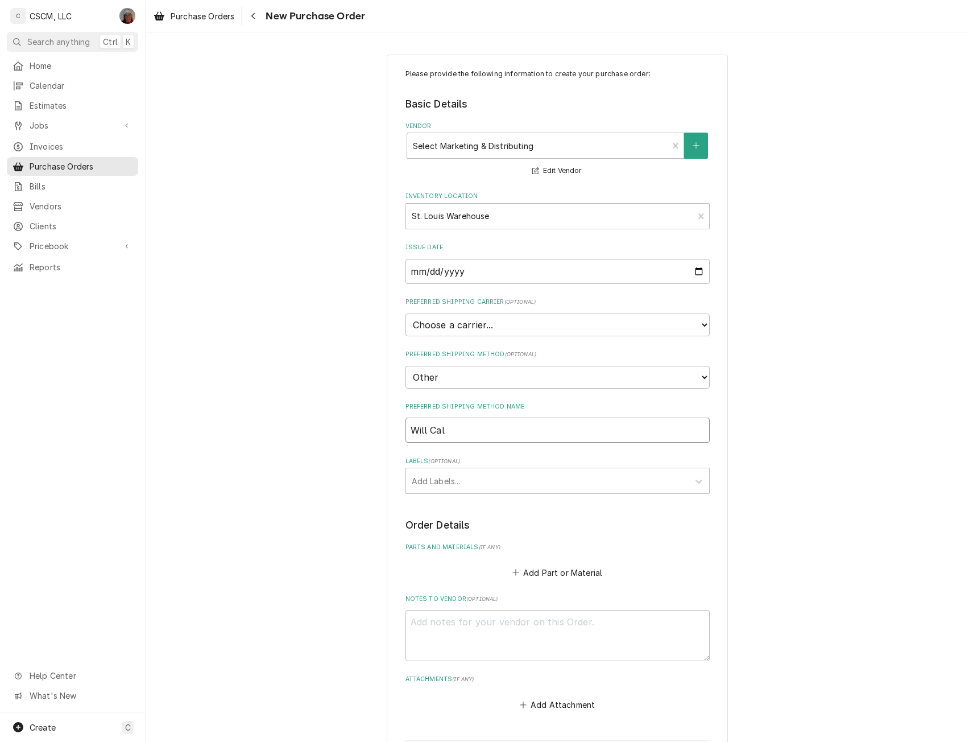
type textarea "x"
type input "Will Call"
click at [429, 482] on div "Labels" at bounding box center [547, 480] width 271 height 20
click at [423, 524] on div "St. Louis Warehouse" at bounding box center [557, 523] width 303 height 18
type textarea "x"
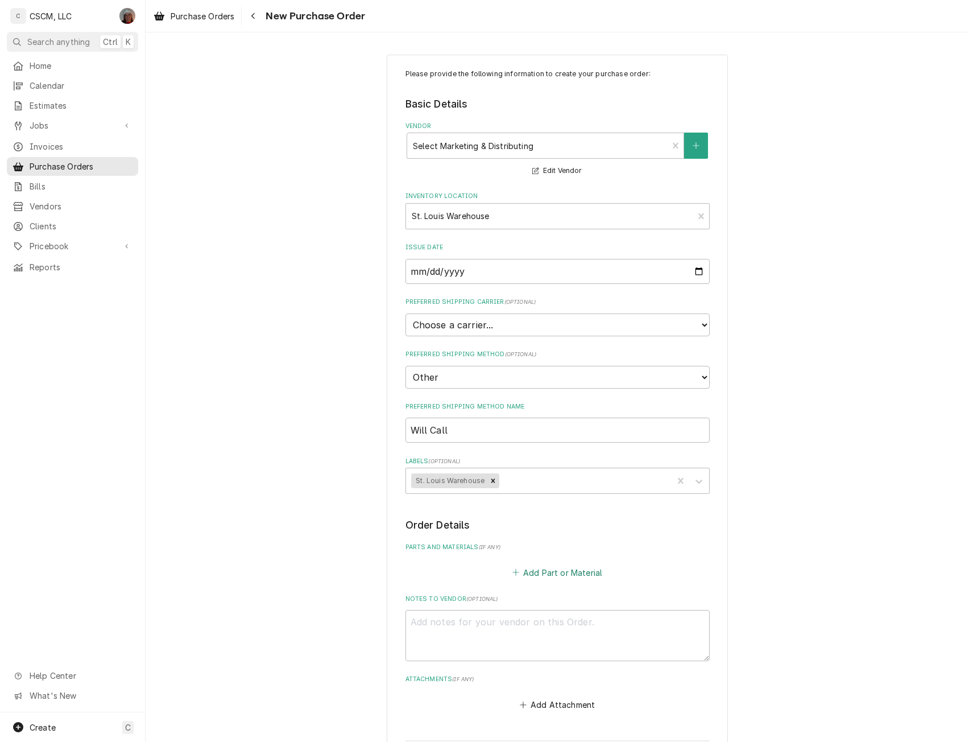
click at [528, 574] on button "Add Part or Material" at bounding box center [557, 572] width 94 height 16
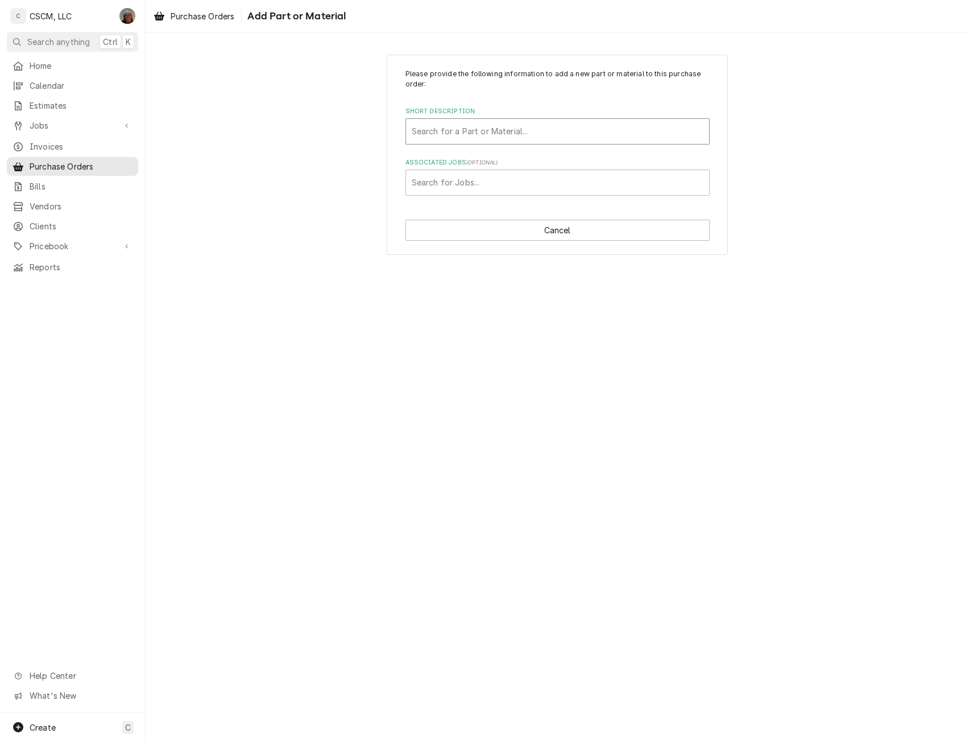
click at [478, 129] on div "Short Description" at bounding box center [558, 131] width 292 height 20
type input "sund"
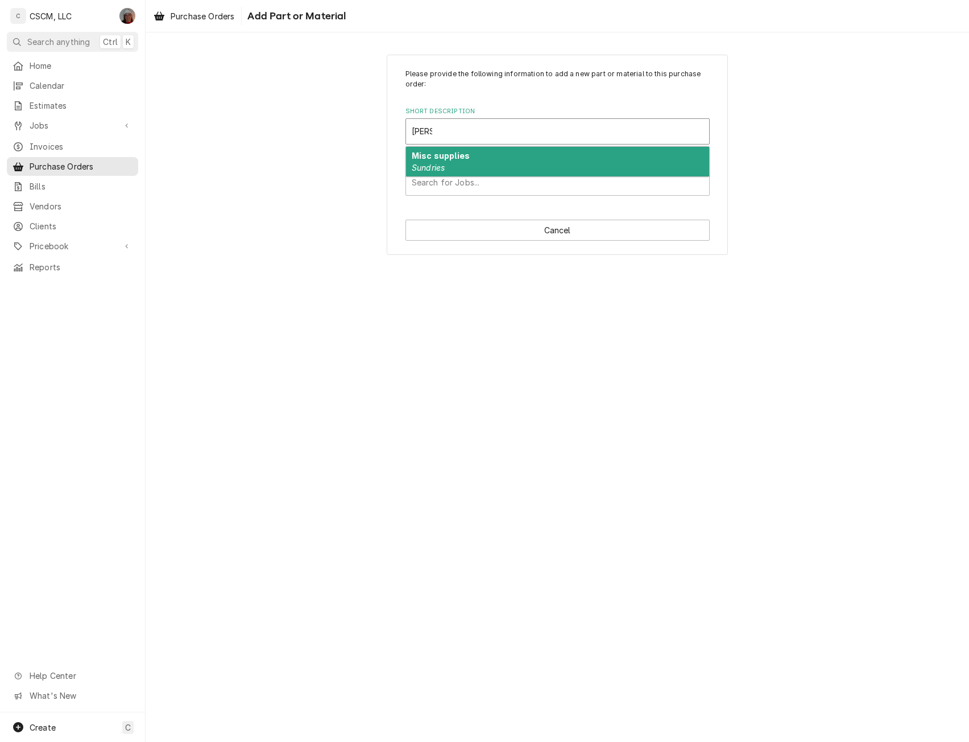
click at [462, 154] on strong "Misc supplies" at bounding box center [441, 156] width 58 height 10
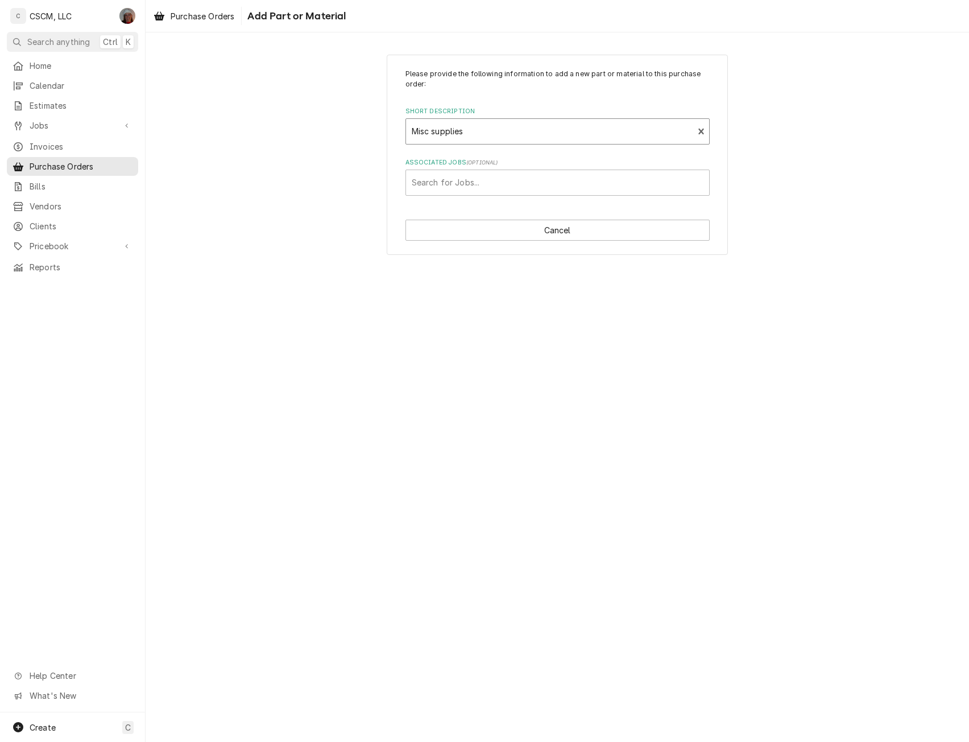
type textarea "x"
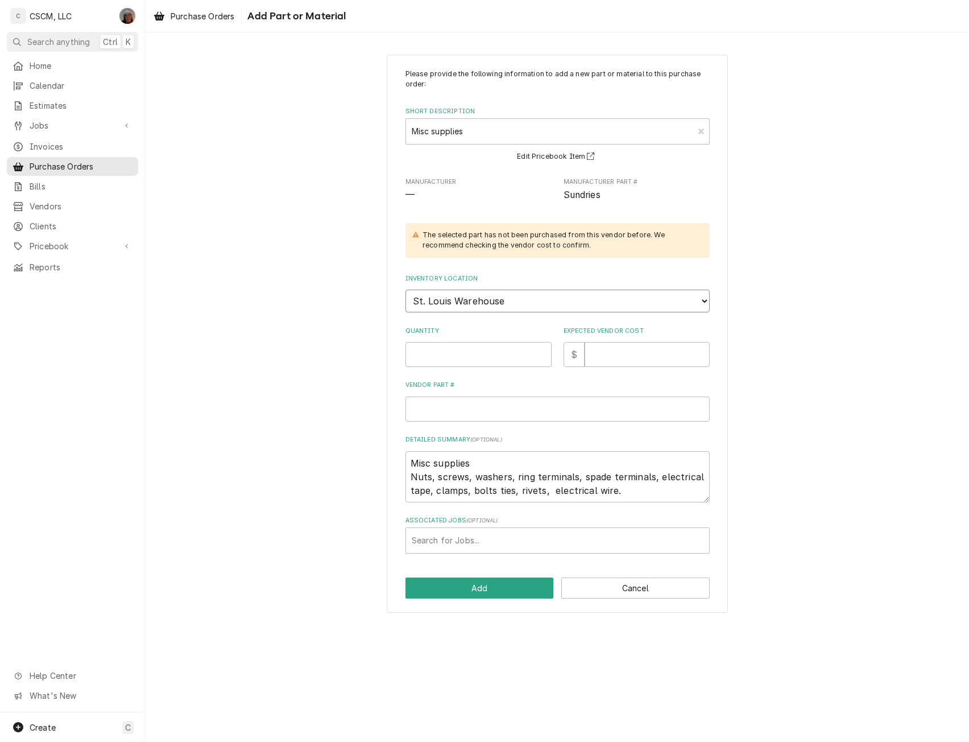
click at [503, 299] on select "Choose a location... Chris's Truck Colorado Main Warehouse Izaia's truck Jimmy'…" at bounding box center [558, 301] width 304 height 23
select select "423"
click at [406, 290] on select "Choose a location... Chris's Truck Colorado Main Warehouse Izaia's truck Jimmy'…" at bounding box center [558, 301] width 304 height 23
click at [453, 353] on input "Quantity" at bounding box center [479, 354] width 146 height 25
type textarea "x"
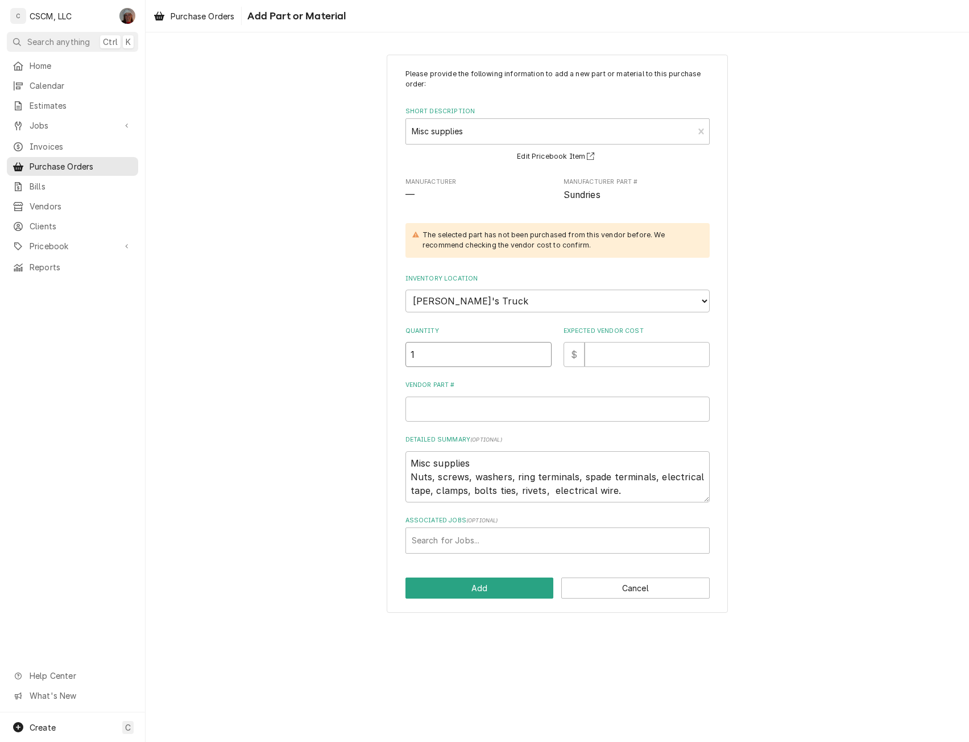
type input "1"
type textarea "x"
type input "1"
type textarea "x"
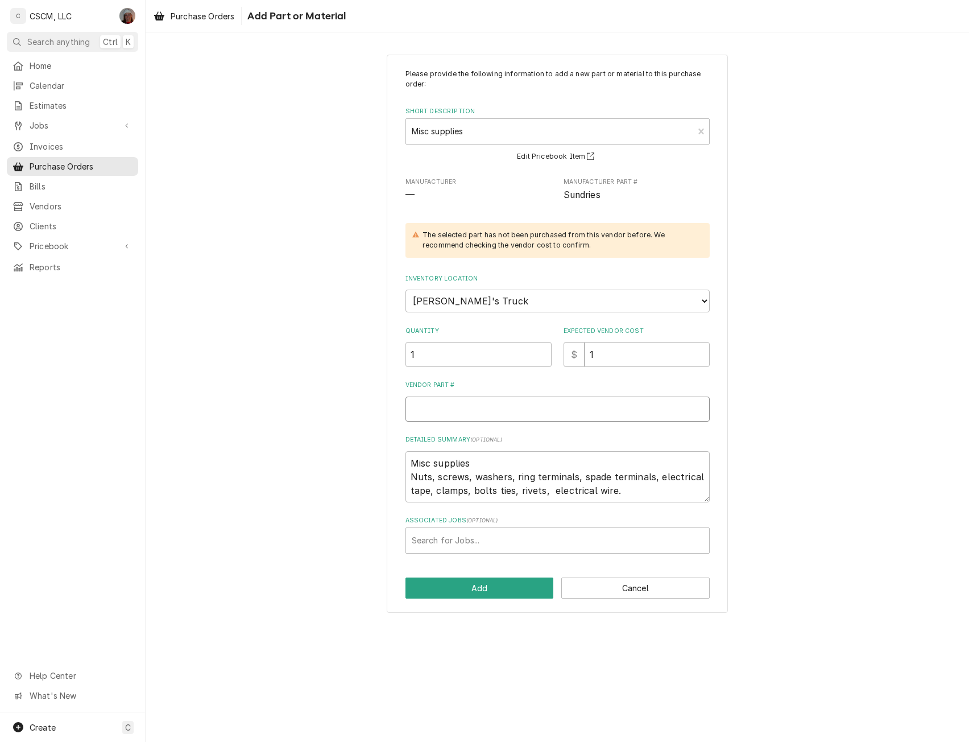
type input "s"
type textarea "x"
type input "su"
type textarea "x"
type input "sun"
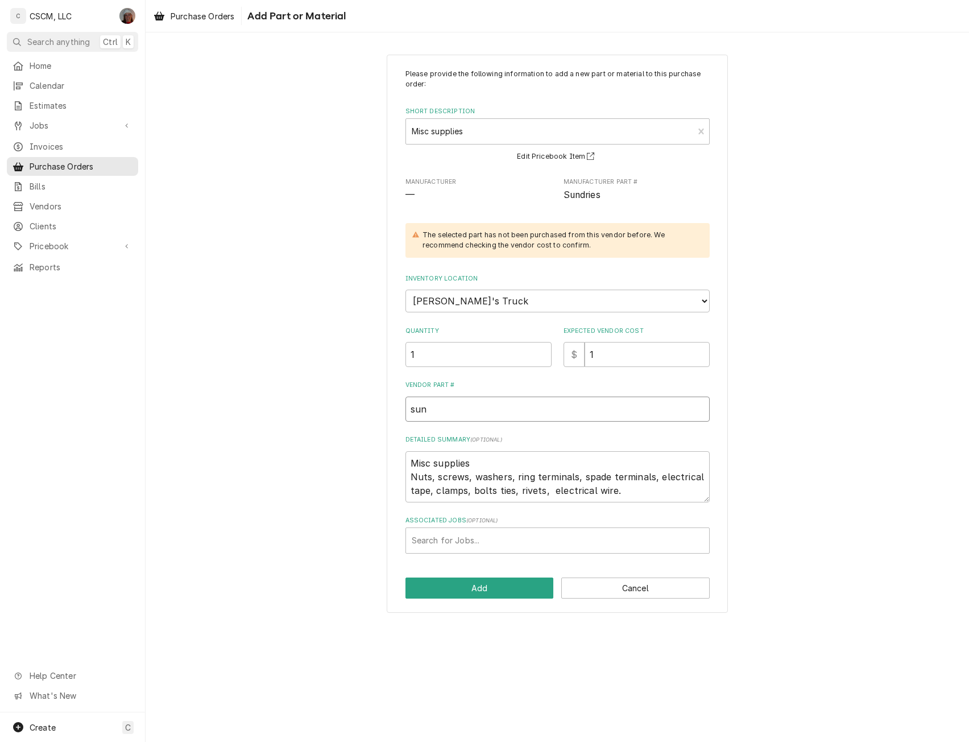
type textarea "x"
type input "sund"
type textarea "x"
type input "sundr"
type textarea "x"
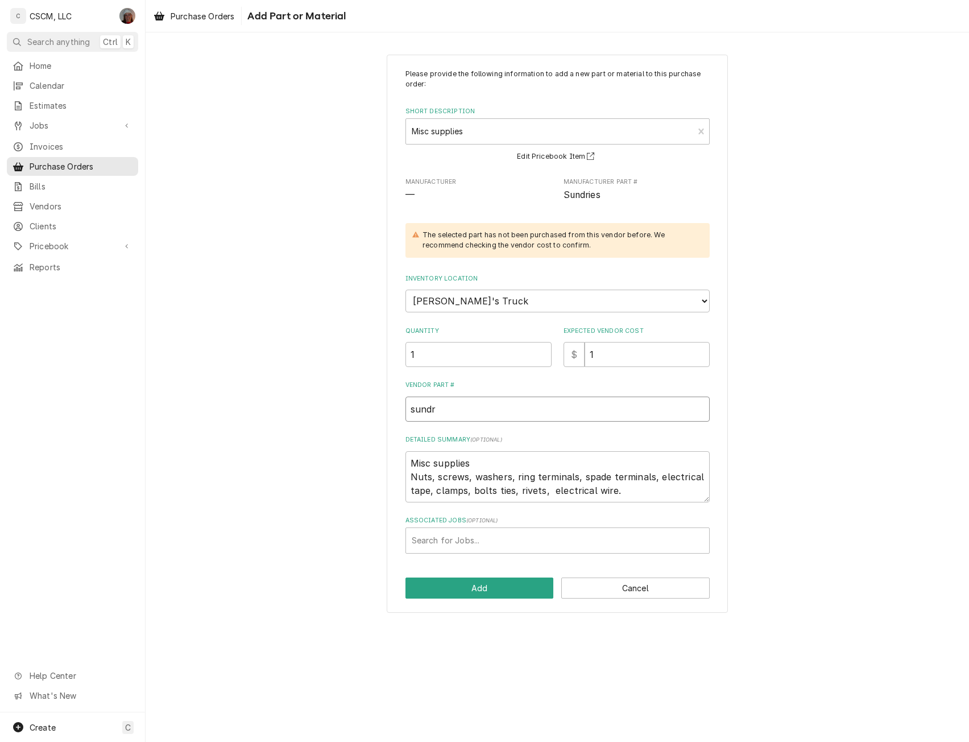
type input "sundri"
type textarea "x"
type input "sundrie"
type textarea "x"
type input "sundries"
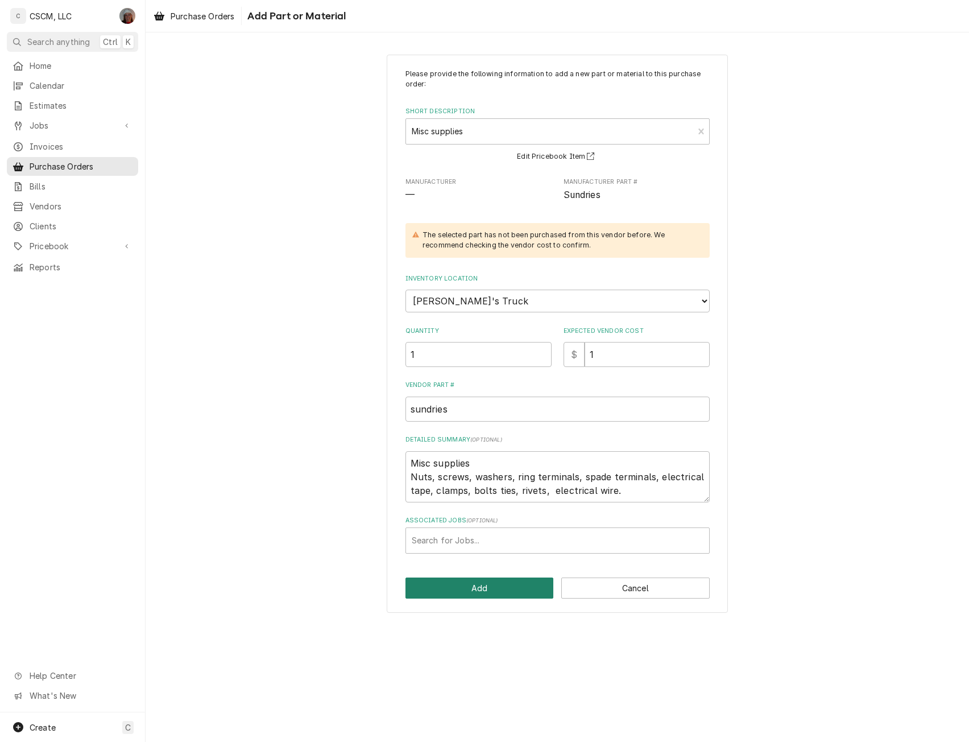
click at [471, 583] on button "Add" at bounding box center [480, 587] width 148 height 21
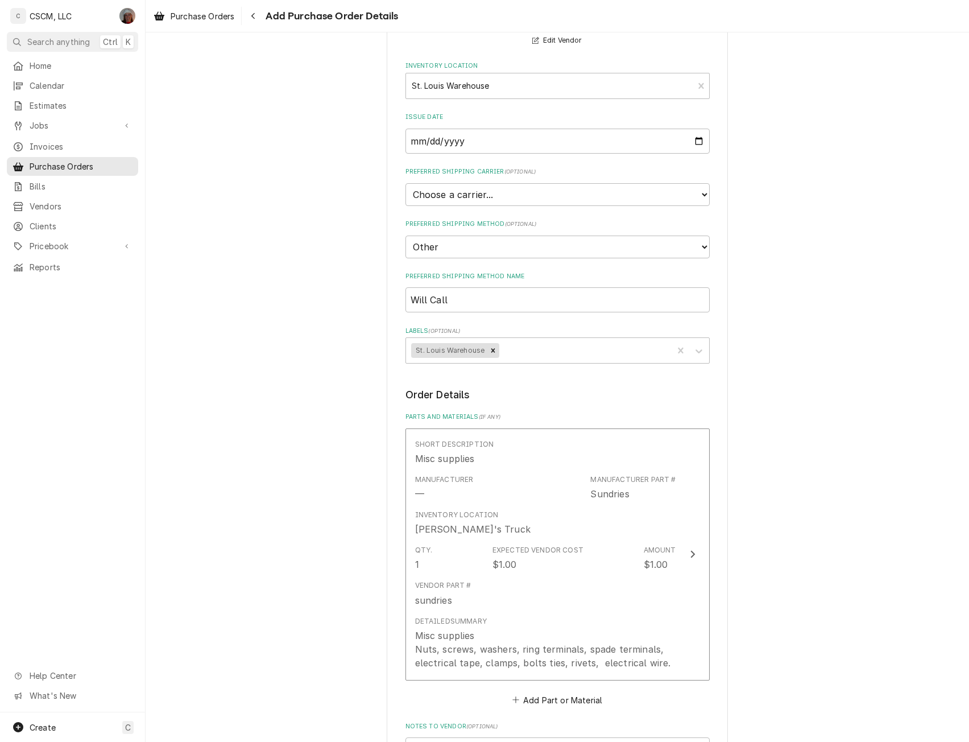
scroll to position [388, 0]
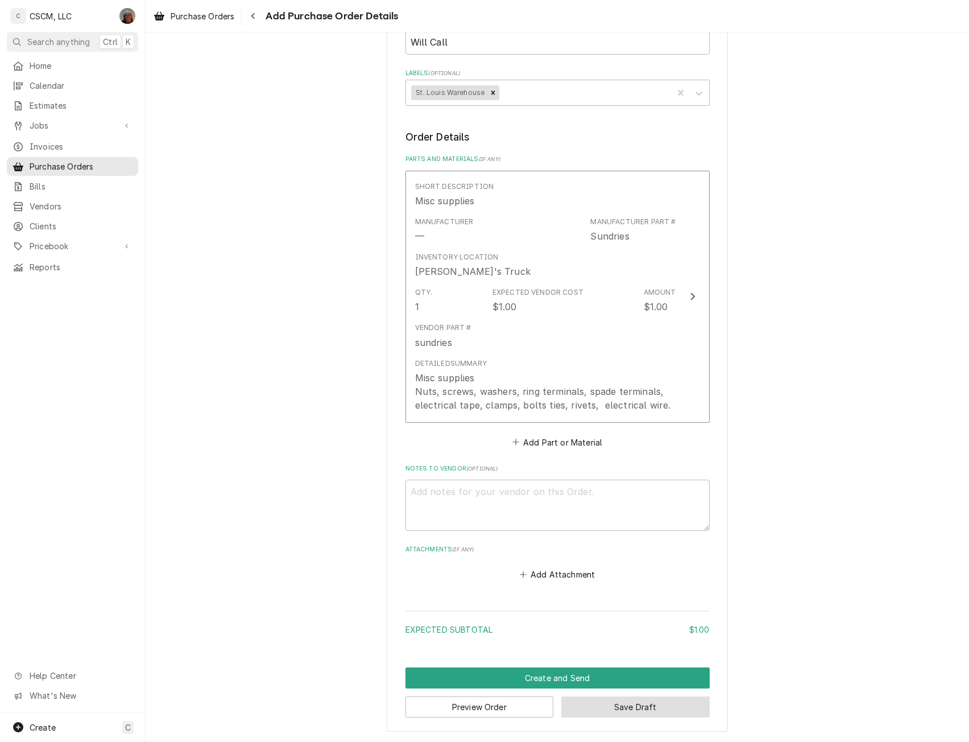
click at [605, 703] on button "Save Draft" at bounding box center [635, 706] width 148 height 21
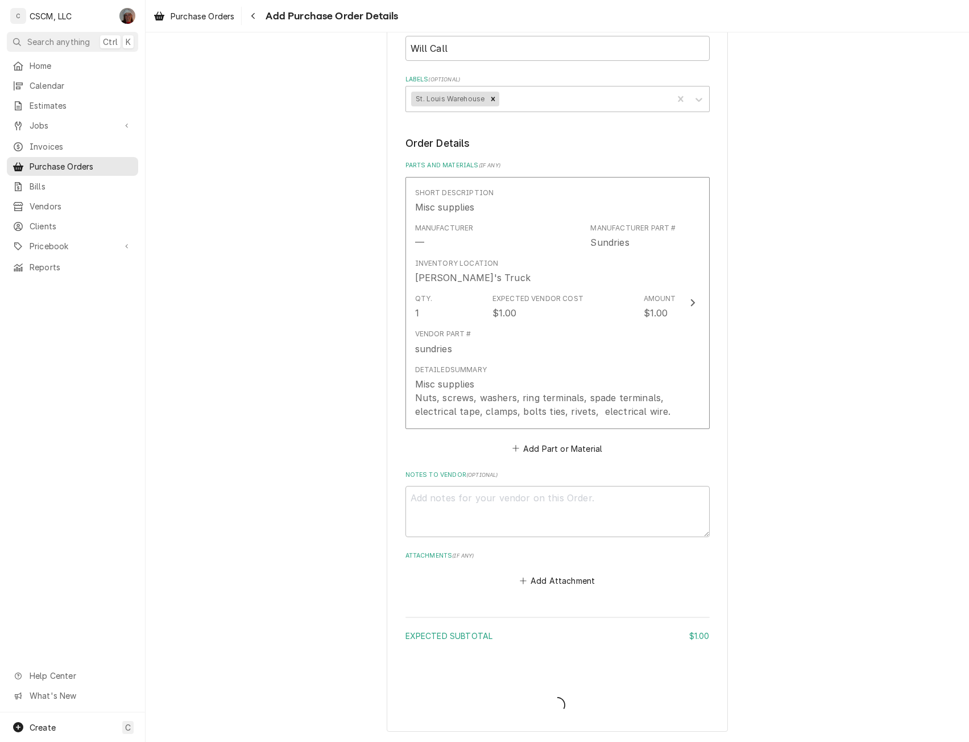
scroll to position [382, 0]
type textarea "x"
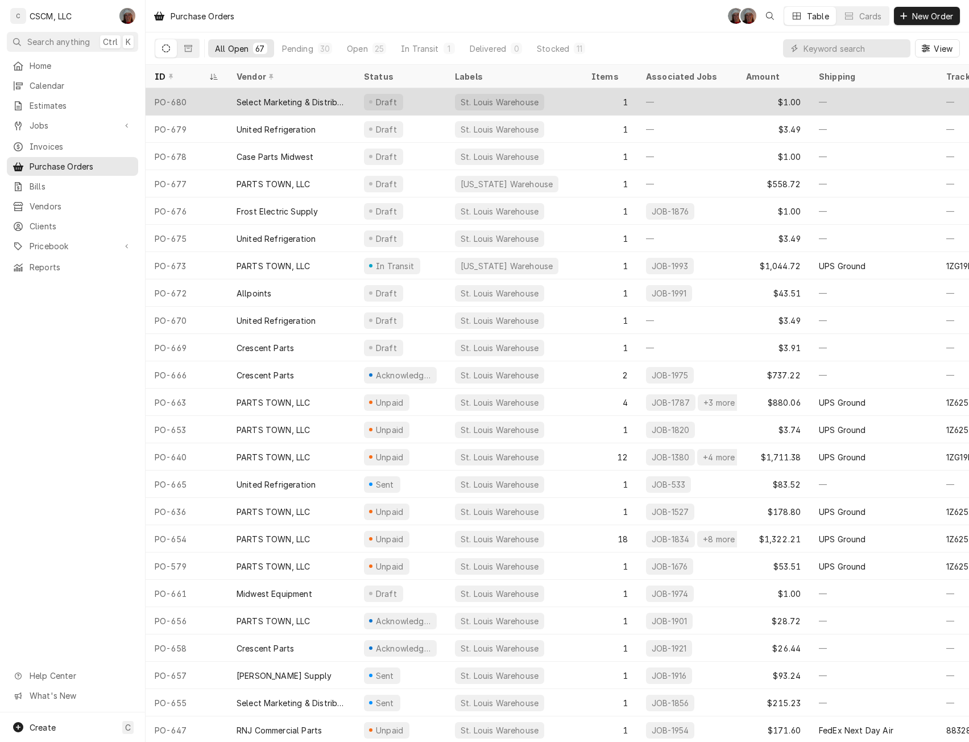
click at [284, 104] on div "Select Marketing & Distributing" at bounding box center [291, 102] width 109 height 12
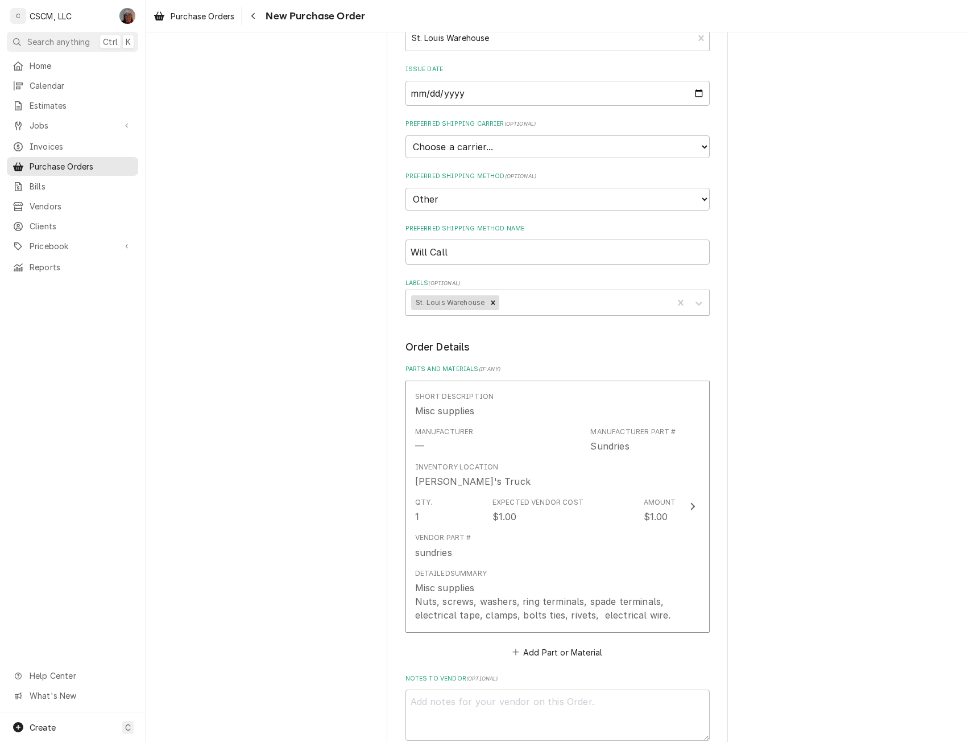
scroll to position [411, 0]
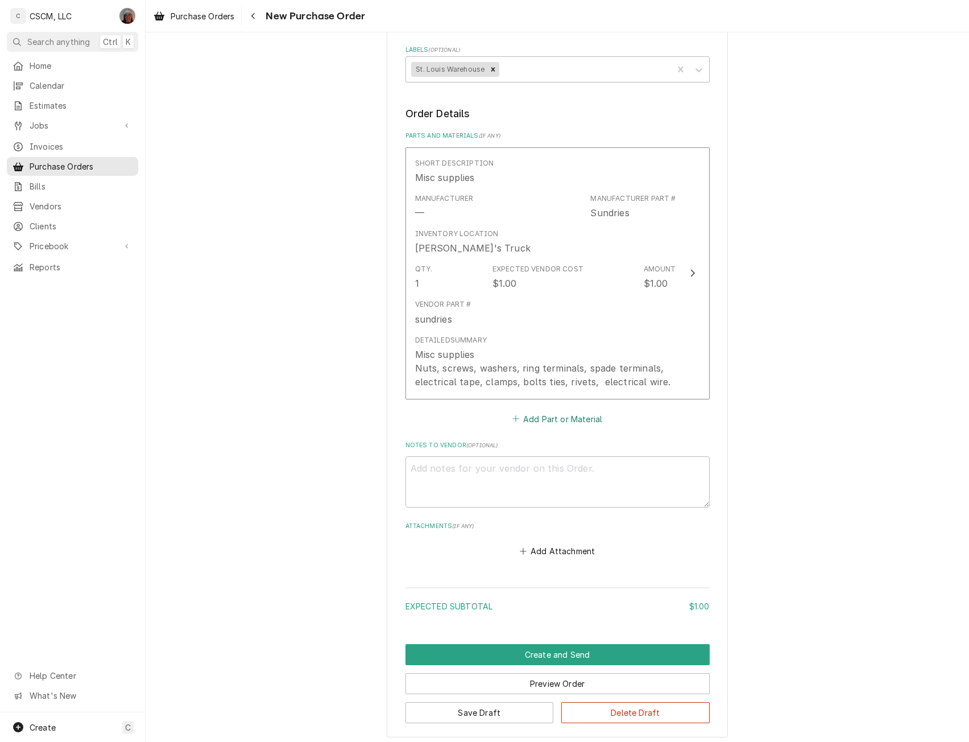
click at [534, 416] on button "Add Part or Material" at bounding box center [557, 419] width 94 height 16
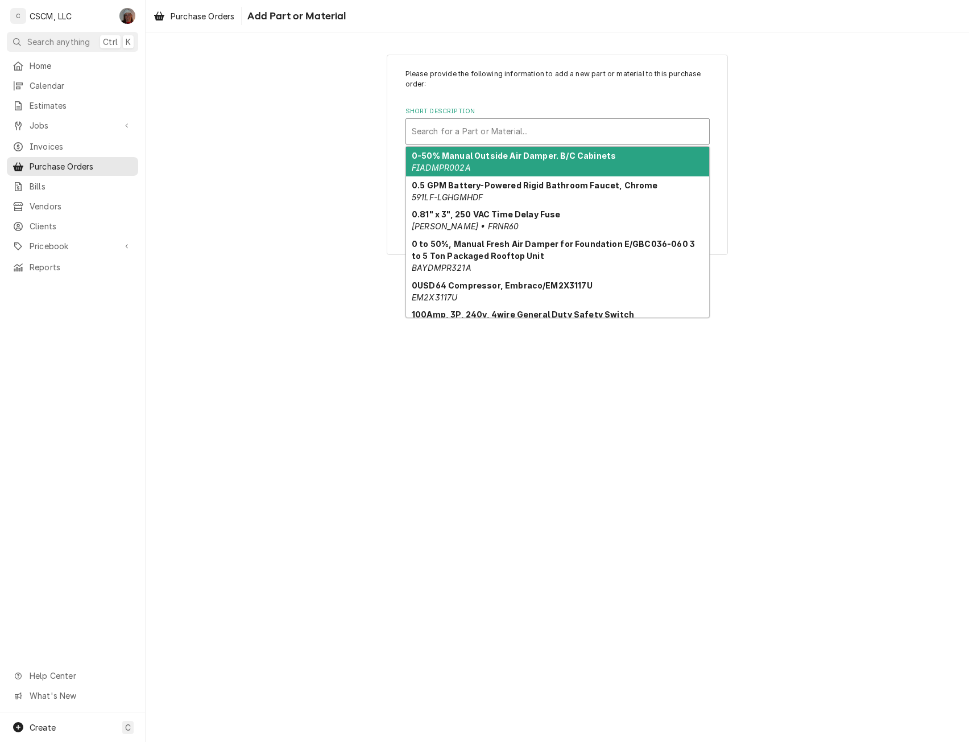
click at [456, 131] on div "Short Description" at bounding box center [558, 131] width 292 height 20
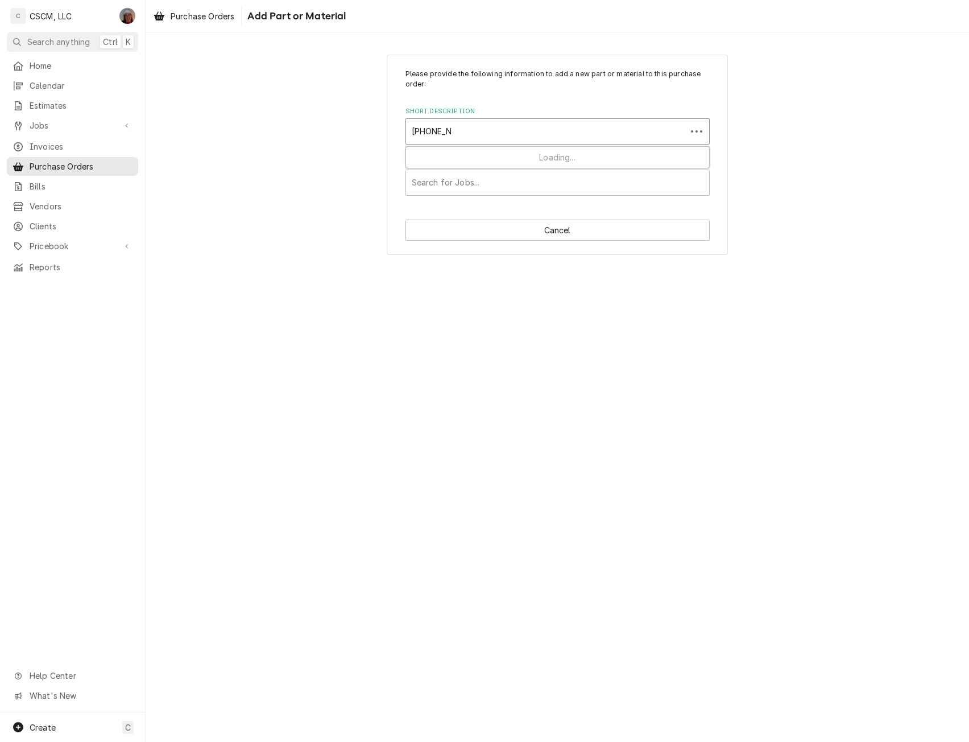
type input "11-0564-02"
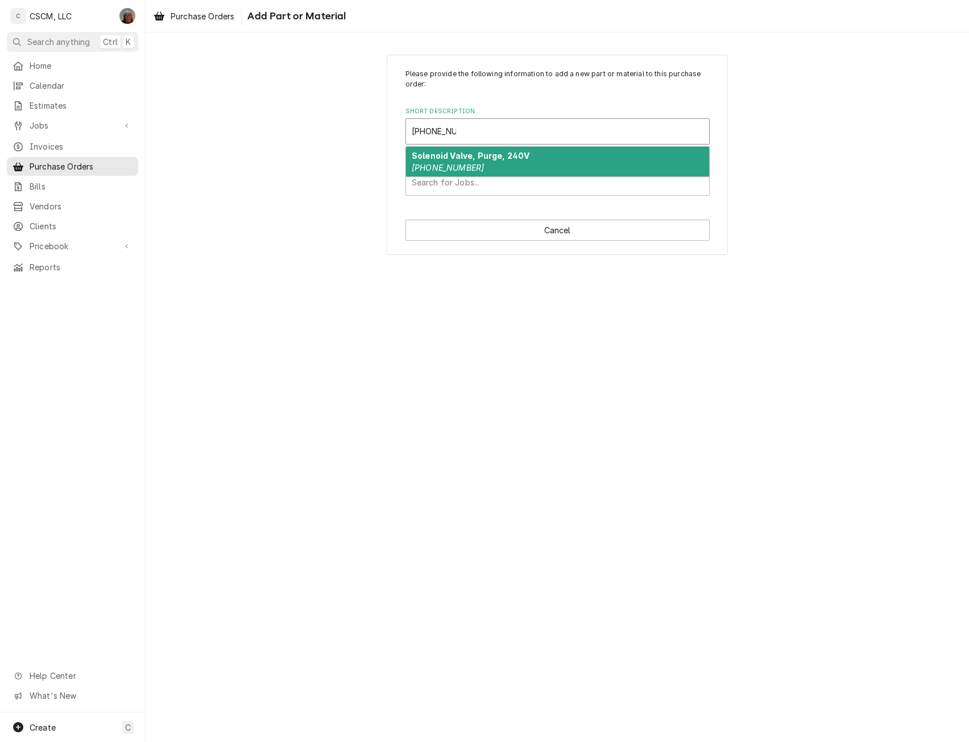
click at [458, 160] on strong "Solenoid Valve, Purge, 240V" at bounding box center [471, 156] width 118 height 10
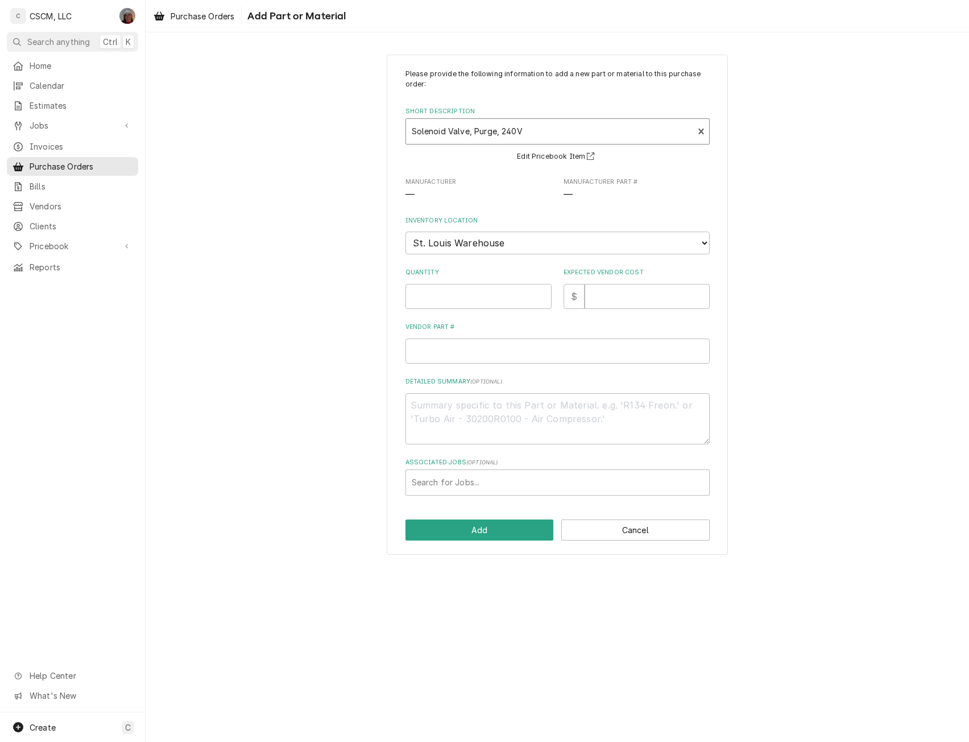
type textarea "x"
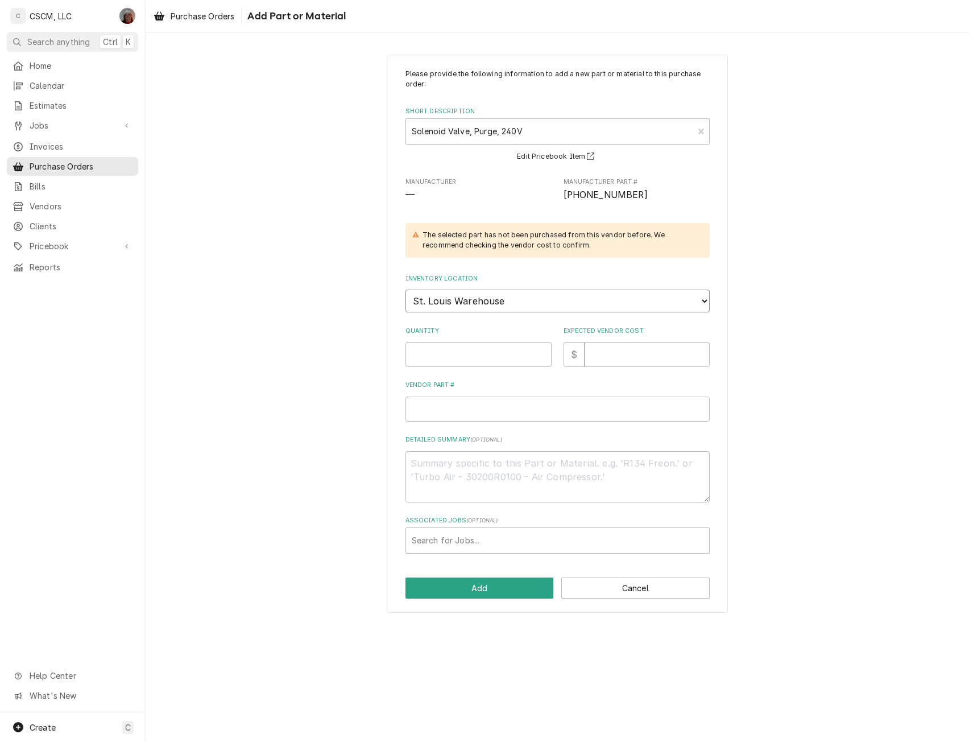
click at [497, 306] on select "Choose a location... Chris's Truck Colorado Main Warehouse Izaia's truck Jimmy'…" at bounding box center [558, 301] width 304 height 23
select select "423"
click at [406, 290] on select "Choose a location... Chris's Truck Colorado Main Warehouse Izaia's truck Jimmy'…" at bounding box center [558, 301] width 304 height 23
click at [447, 353] on input "Quantity" at bounding box center [479, 354] width 146 height 25
type textarea "x"
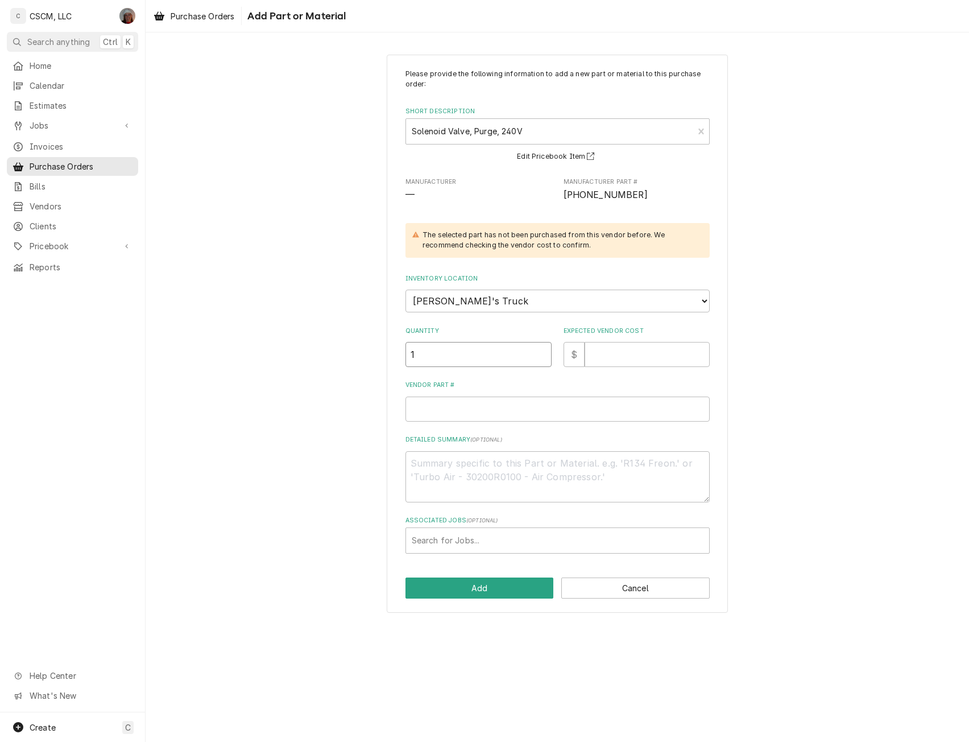
type input "1"
type textarea "x"
type input "1"
type textarea "x"
type input "13"
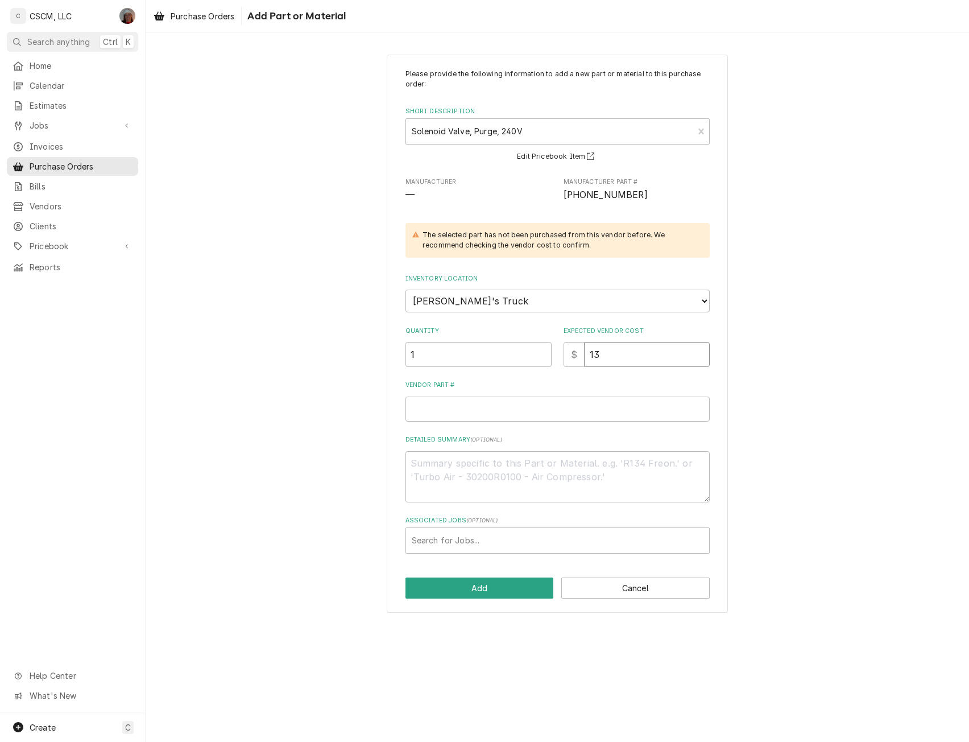
type textarea "x"
type input "135"
type textarea "x"
type input "135.8"
type textarea "x"
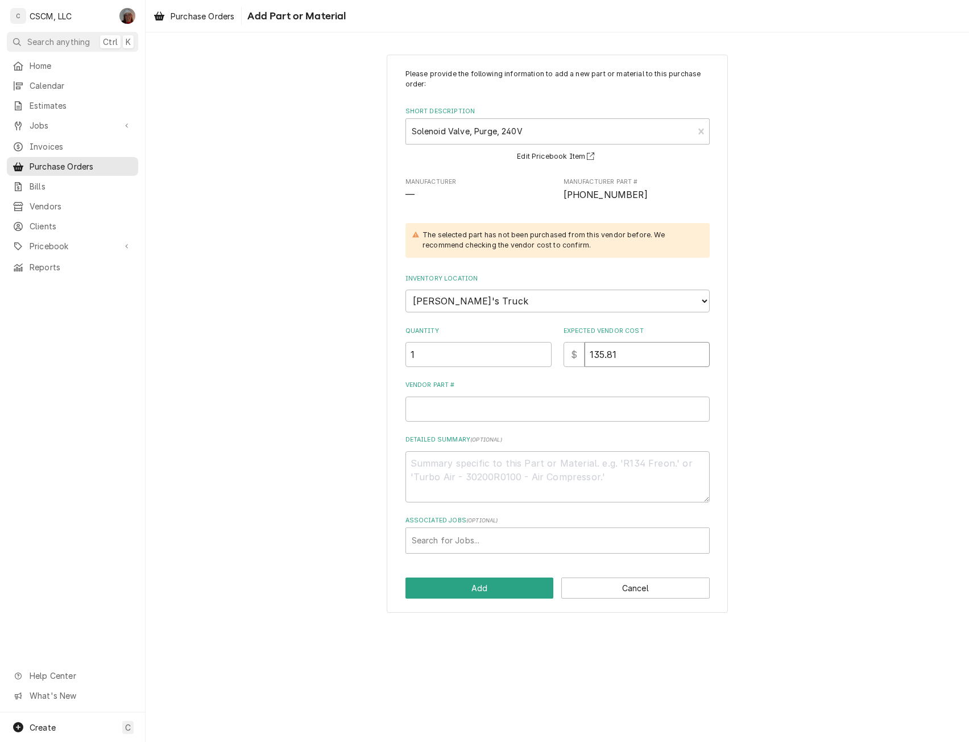
type input "135.81"
type textarea "x"
type input "1"
type textarea "x"
type input "11"
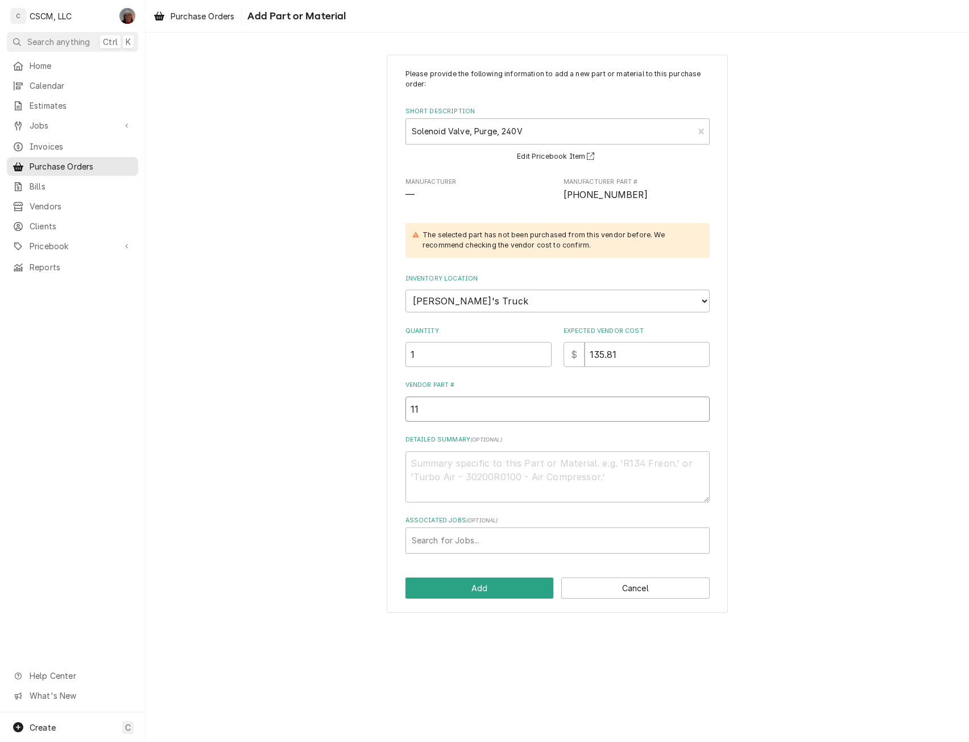
type textarea "x"
type input "11-"
type textarea "x"
type input "11-0"
type textarea "x"
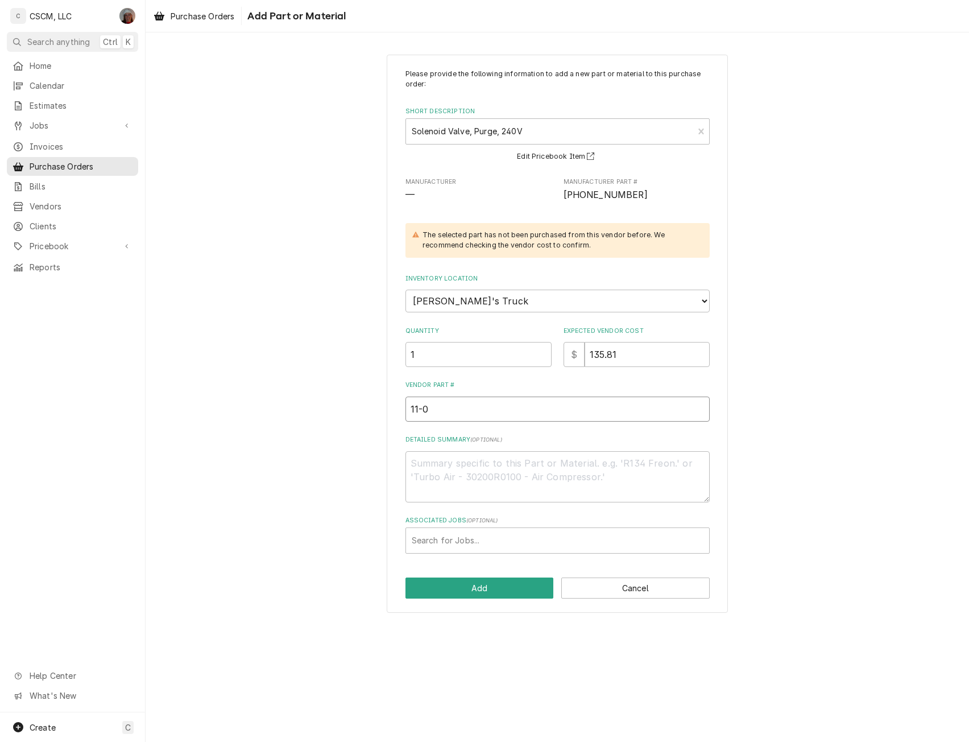
type input "11-05"
type textarea "x"
type input "11-056"
type textarea "x"
type input "11-0564"
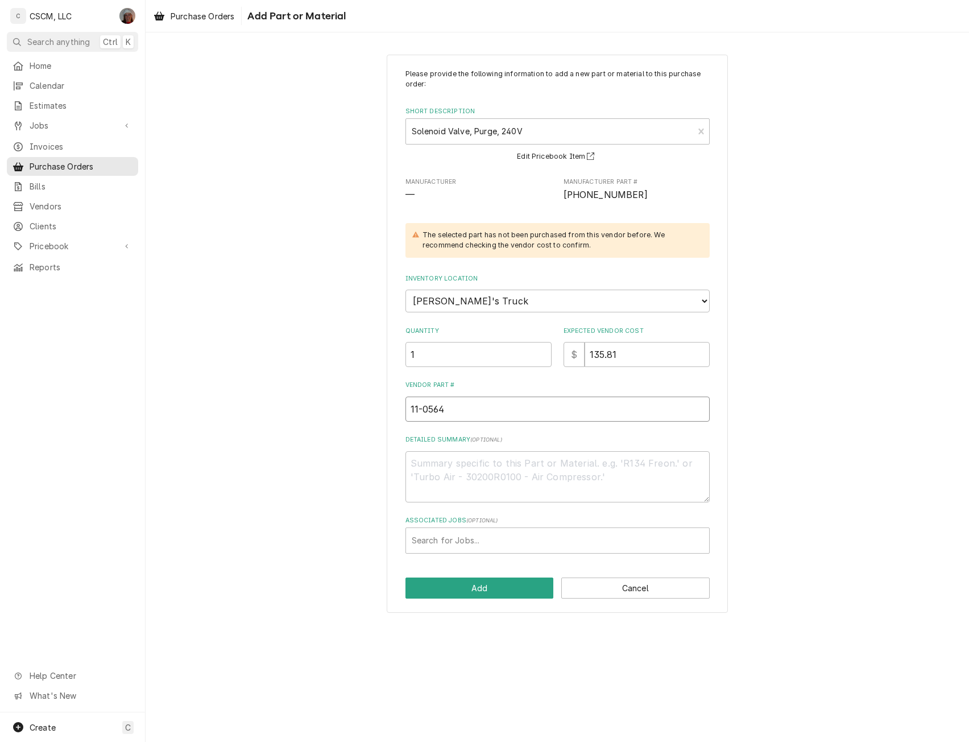
type textarea "x"
type input "11-0564-"
type textarea "x"
type input "11-0564-0"
type textarea "x"
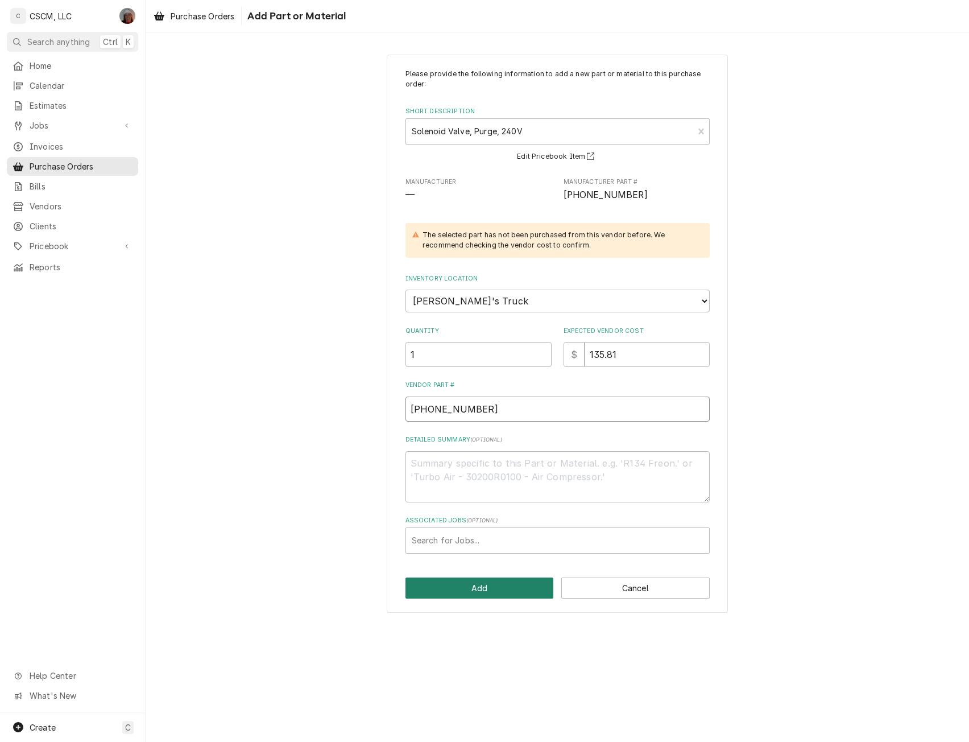
type input "11-0564-02"
click at [469, 594] on button "Add" at bounding box center [480, 587] width 148 height 21
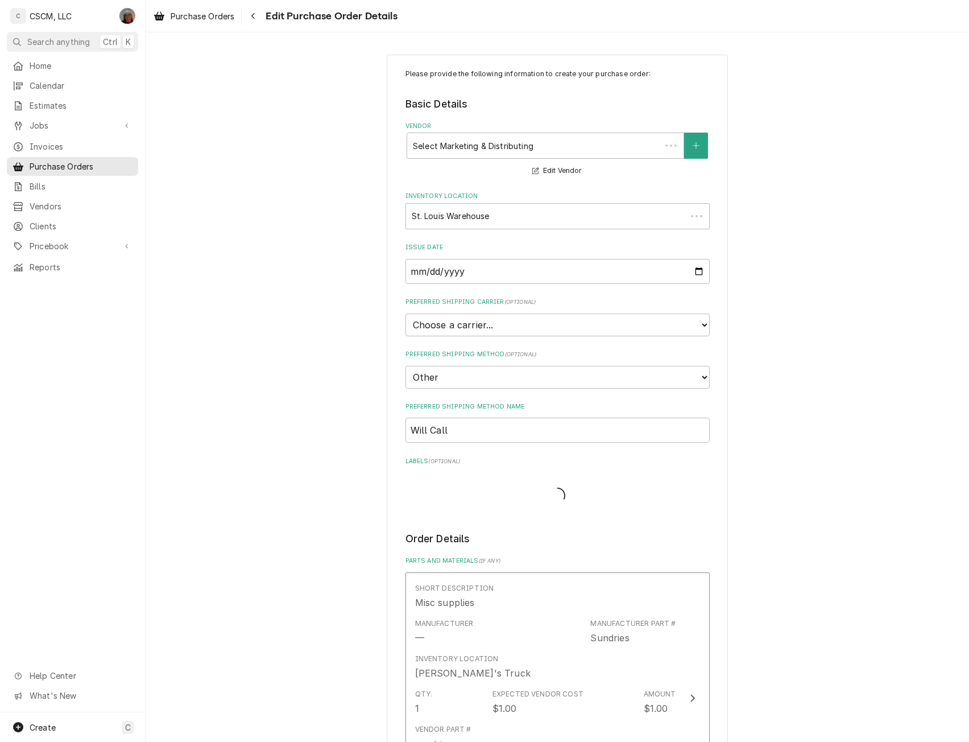
scroll to position [411, 0]
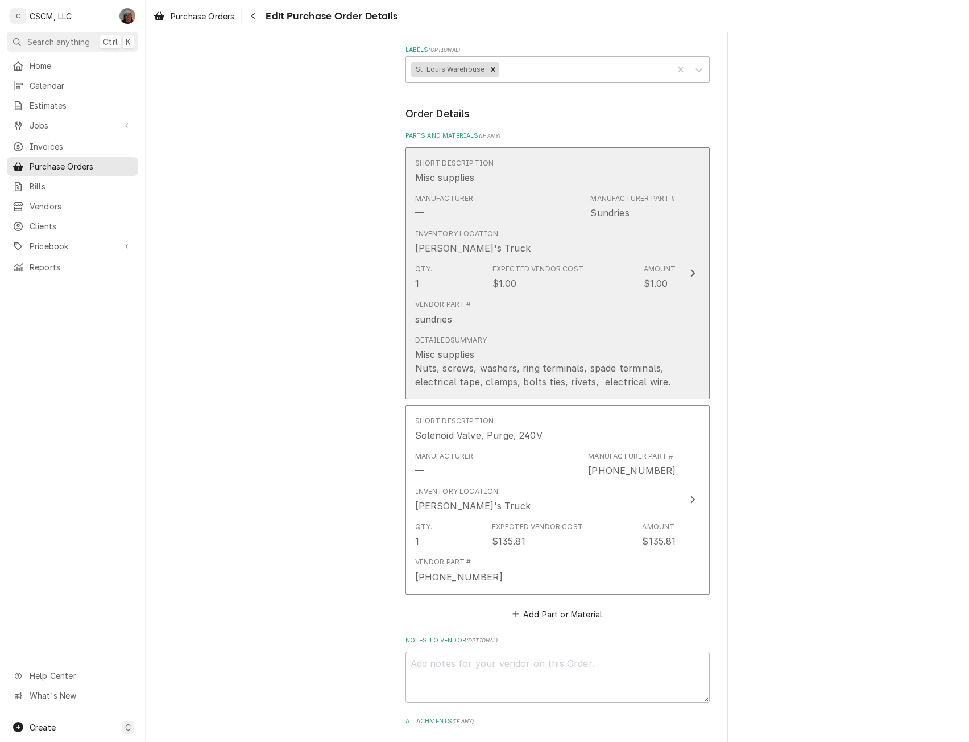
click at [678, 264] on button "Short Description Misc supplies Manufacturer — Manufacturer Part # Sundries Inv…" at bounding box center [558, 273] width 304 height 252
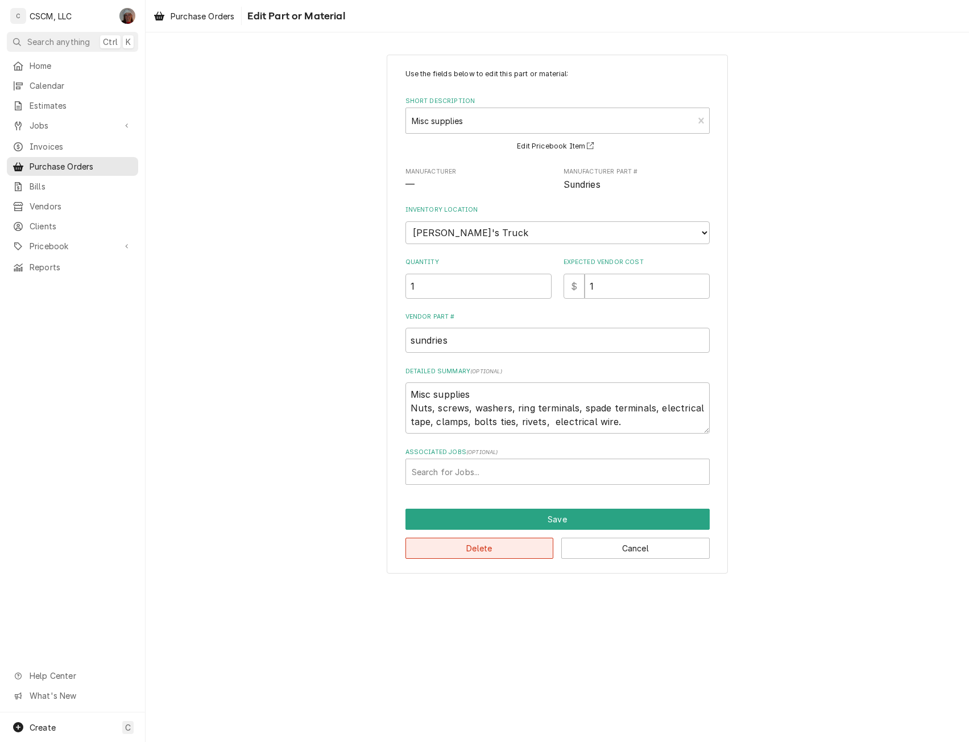
click at [468, 551] on button "Delete" at bounding box center [480, 548] width 148 height 21
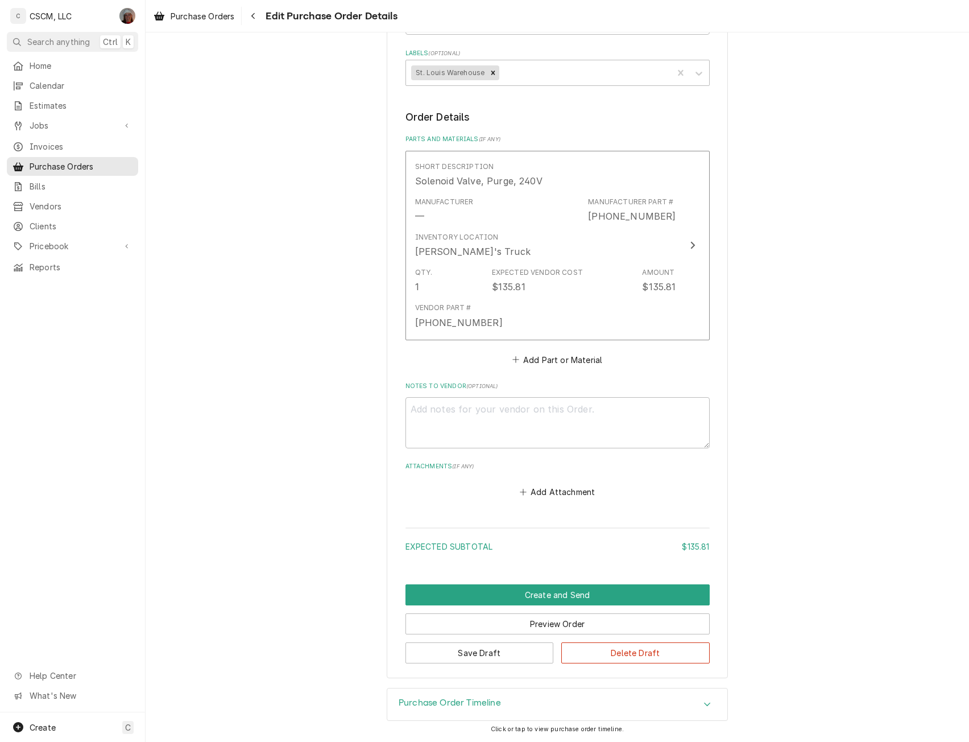
scroll to position [408, 0]
click at [538, 592] on button "Create and Send" at bounding box center [558, 594] width 304 height 21
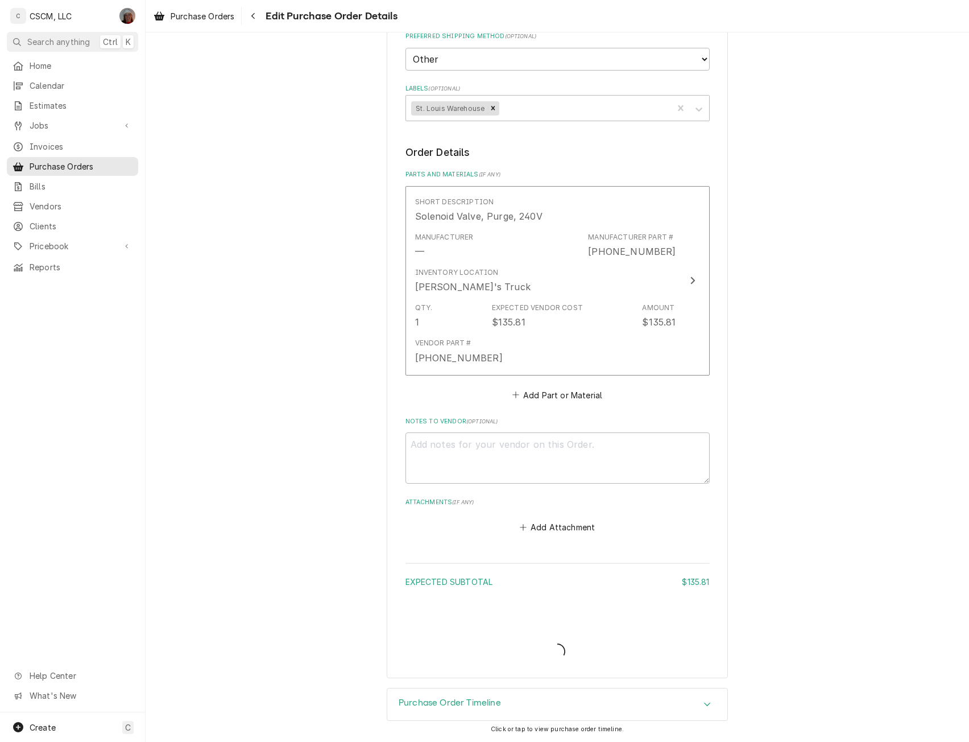
scroll to position [318, 0]
type textarea "x"
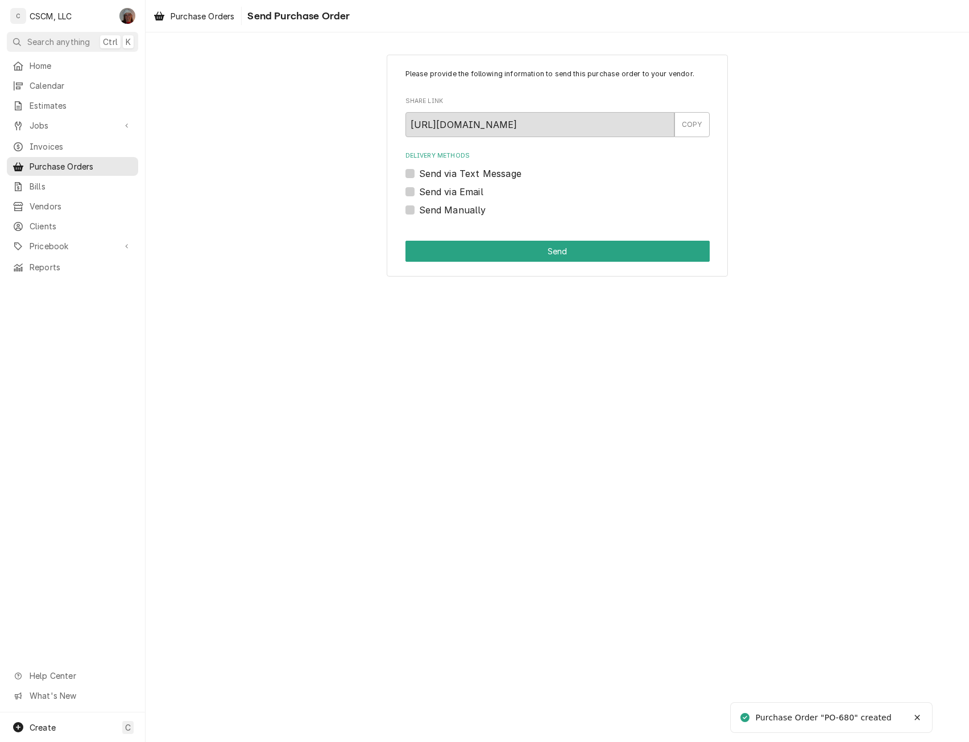
click at [419, 208] on label "Send Manually" at bounding box center [452, 210] width 67 height 14
click at [419, 208] on input "Send Manually" at bounding box center [571, 215] width 304 height 25
checkbox input "true"
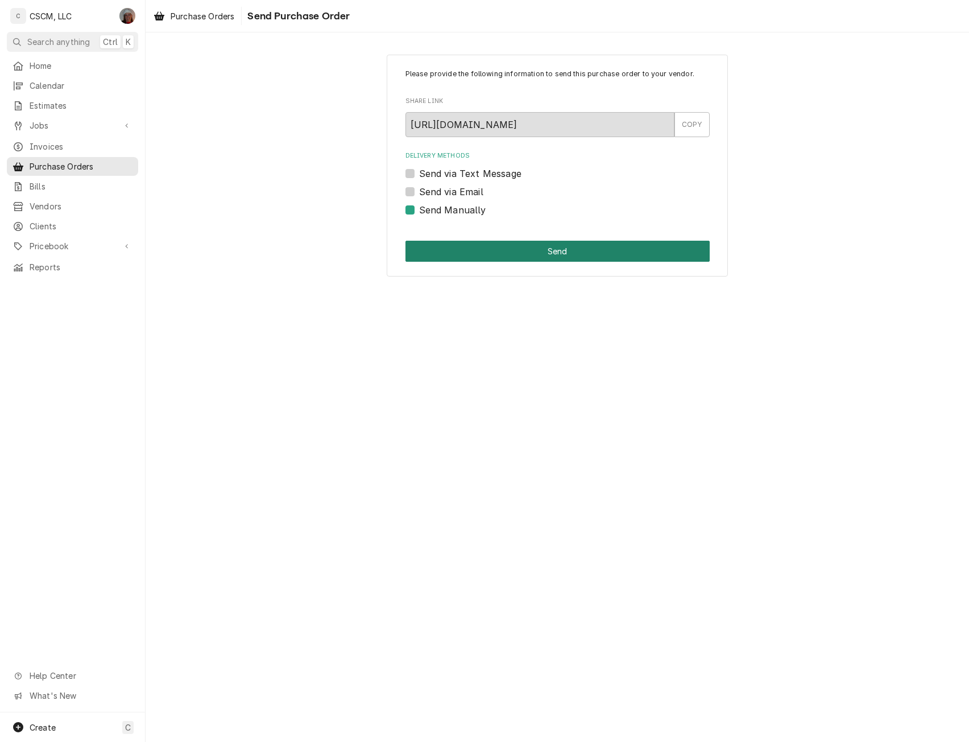
click at [536, 245] on button "Send" at bounding box center [558, 251] width 304 height 21
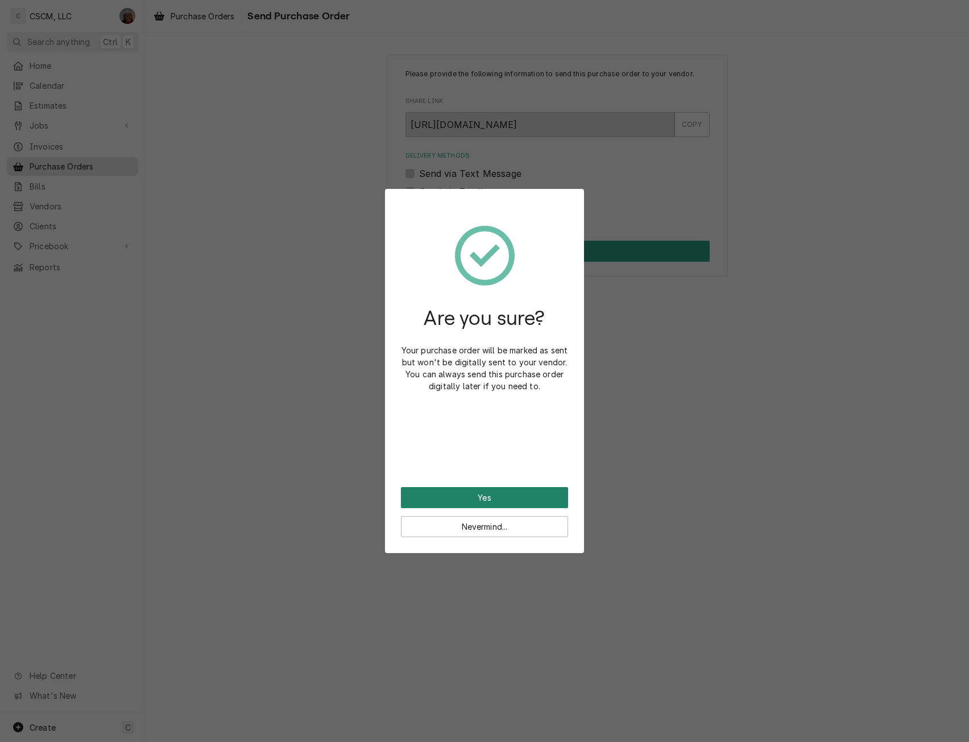
click at [454, 493] on button "Yes" at bounding box center [484, 497] width 167 height 21
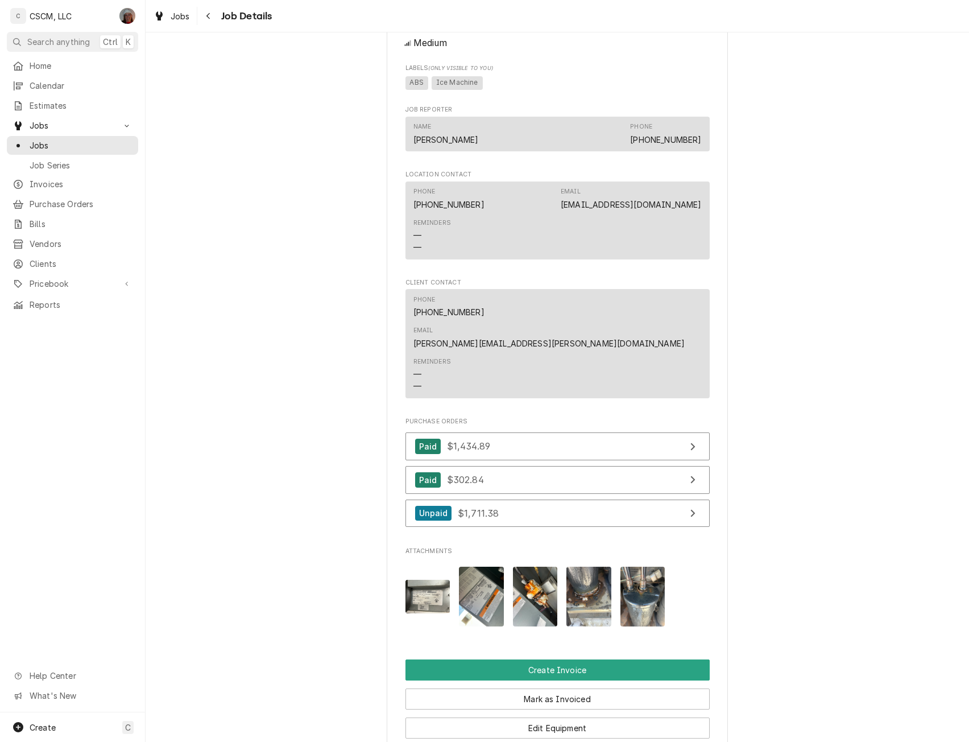
scroll to position [639, 0]
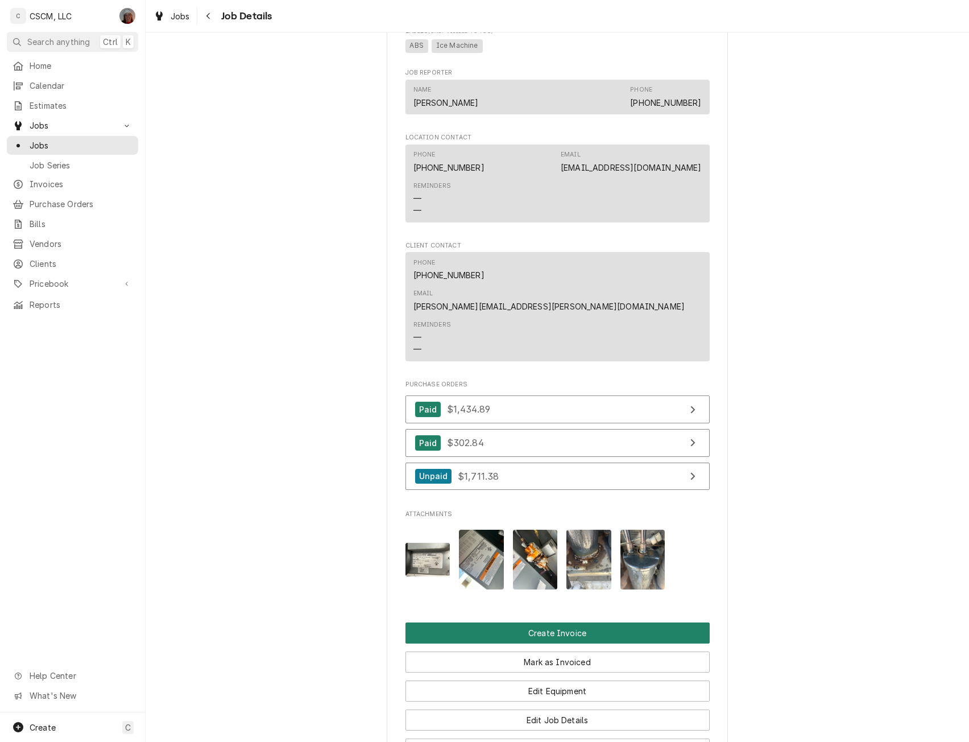
click at [588, 622] on button "Create Invoice" at bounding box center [558, 632] width 304 height 21
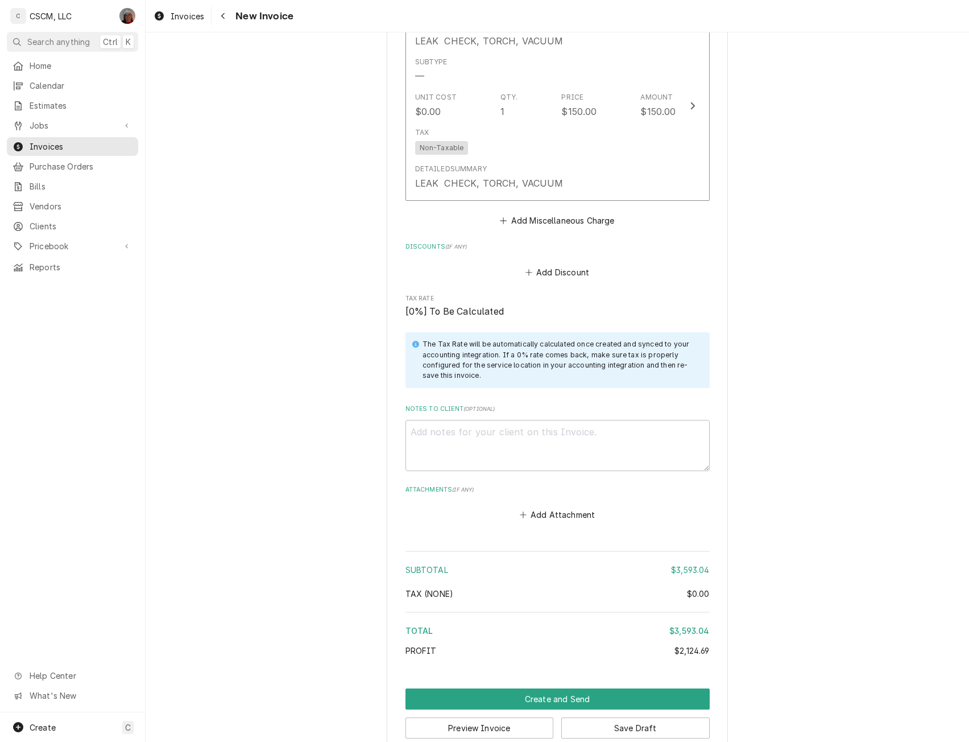
scroll to position [3895, 0]
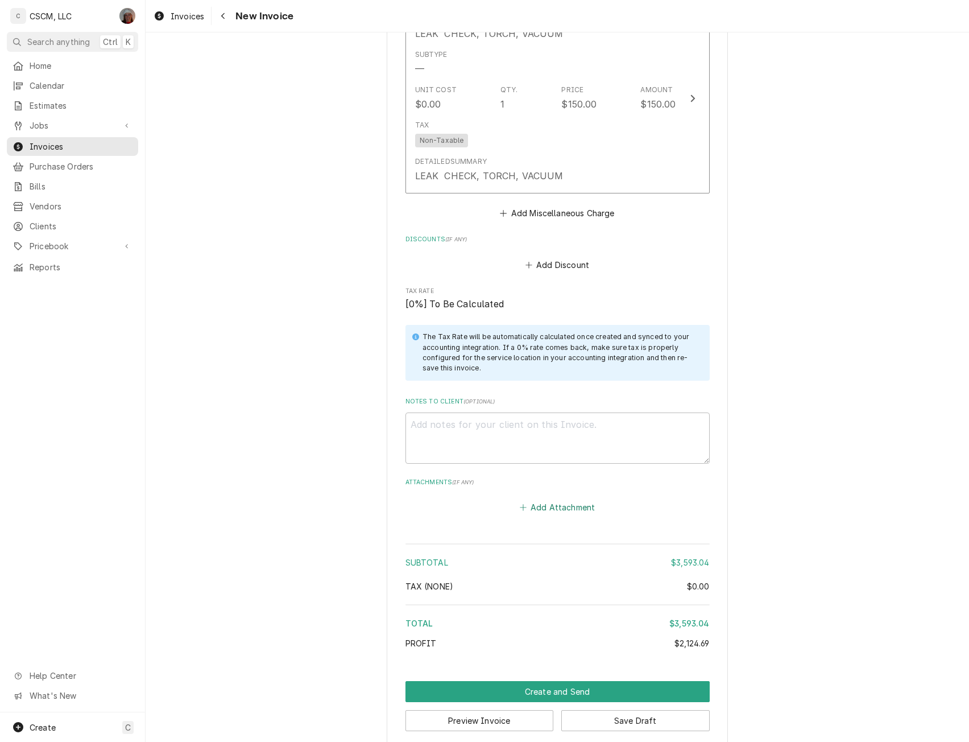
click at [533, 499] on button "Add Attachment" at bounding box center [558, 507] width 80 height 16
type textarea "x"
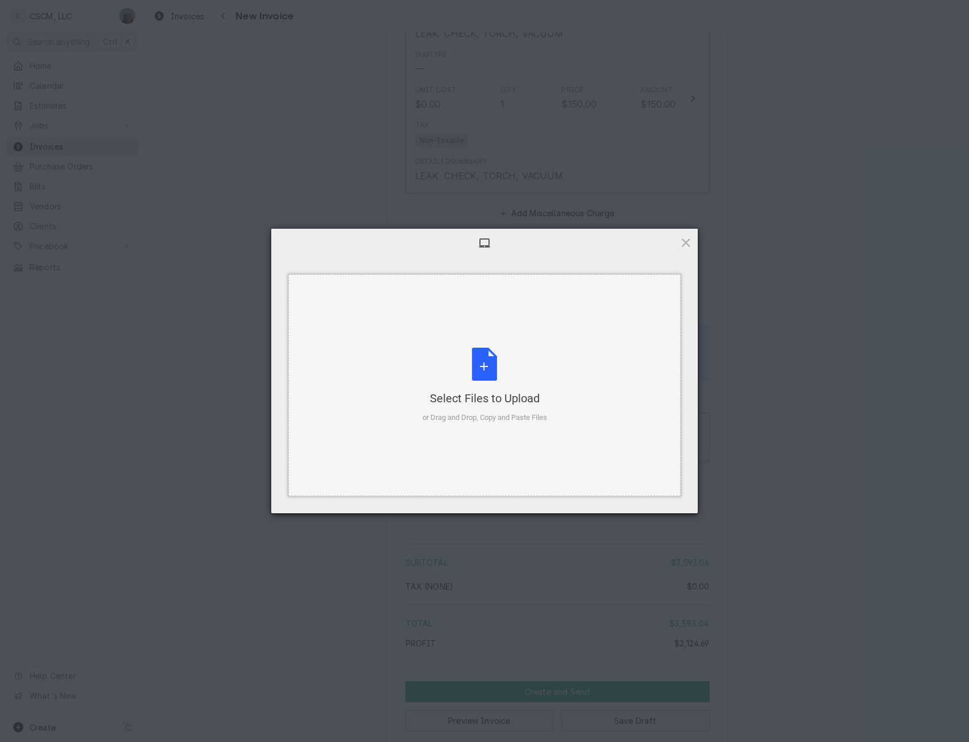
click at [481, 363] on div "Select Files to Upload or Drag and Drop, Copy and Paste Files" at bounding box center [485, 386] width 125 height 76
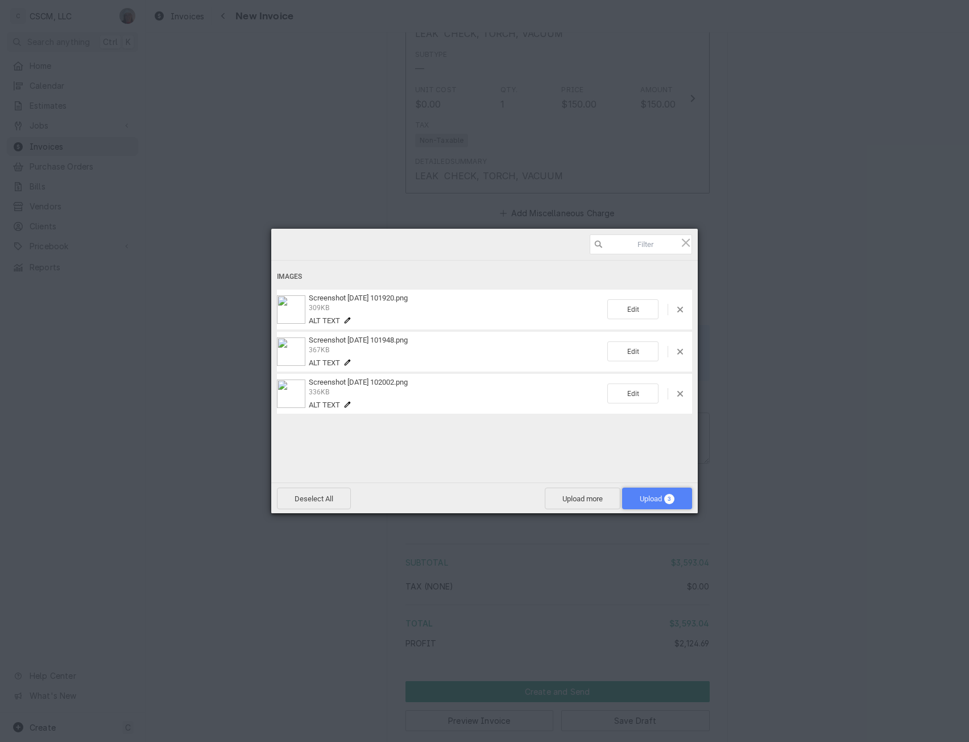
click at [655, 498] on span "Upload 3" at bounding box center [657, 498] width 35 height 9
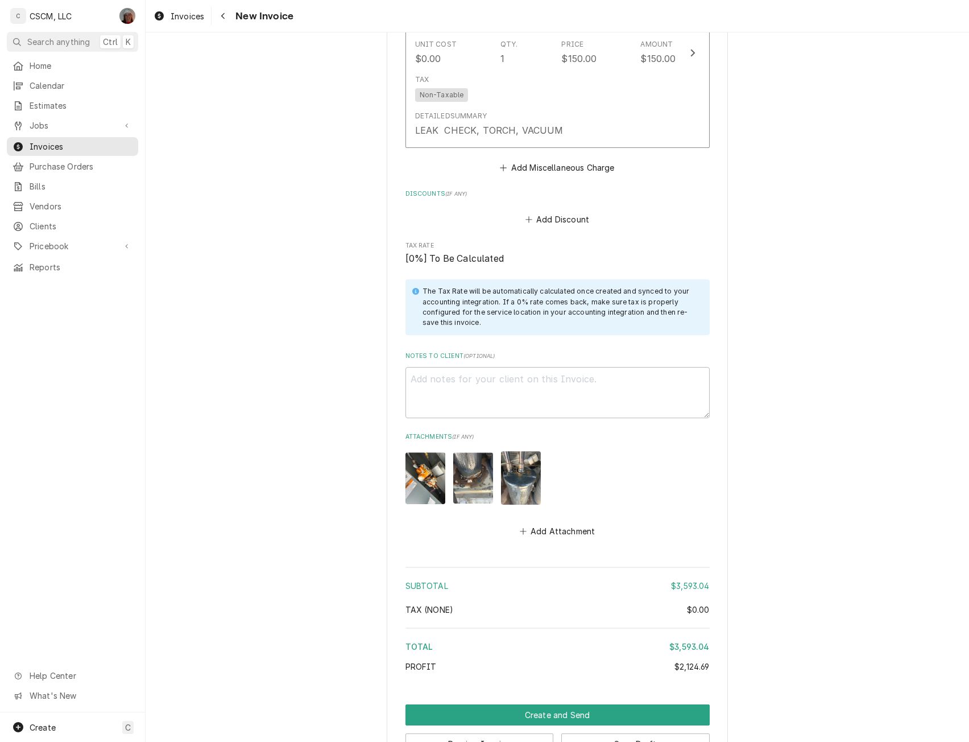
scroll to position [3964, 0]
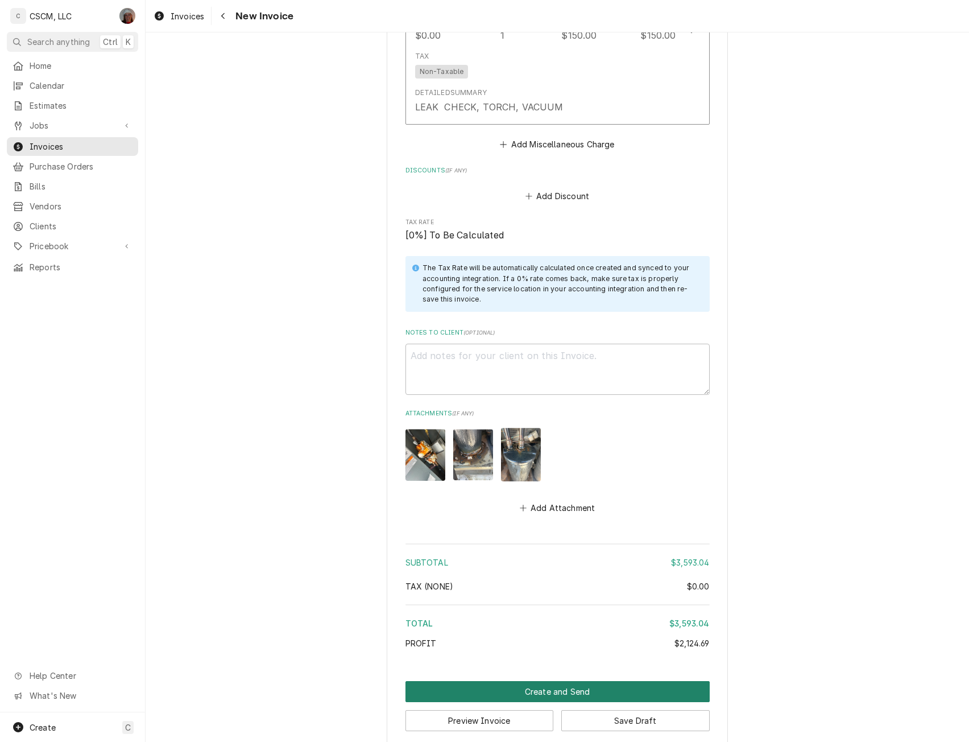
click at [536, 681] on button "Create and Send" at bounding box center [558, 691] width 304 height 21
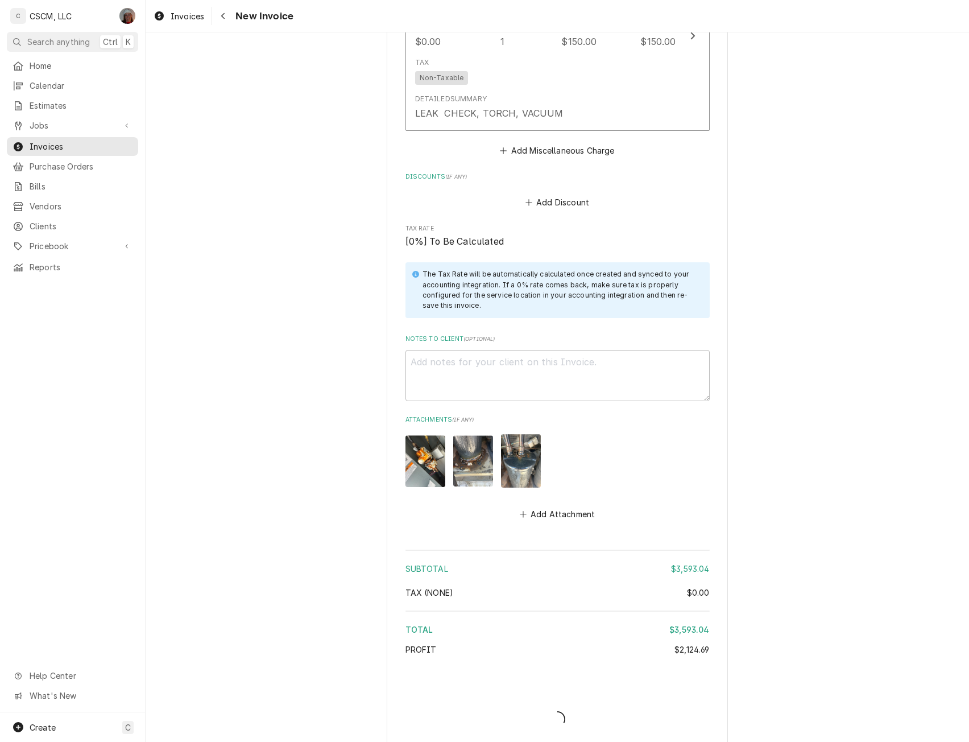
type textarea "x"
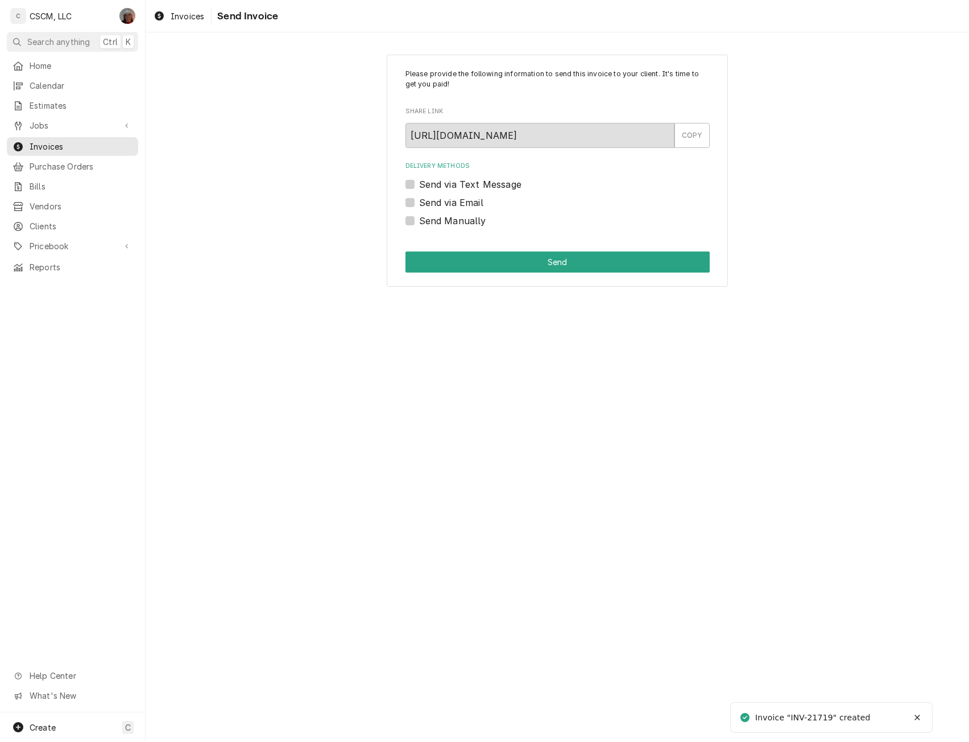
click at [419, 220] on label "Send Manually" at bounding box center [452, 221] width 67 height 14
click at [419, 220] on input "Send Manually" at bounding box center [571, 226] width 304 height 25
checkbox input "true"
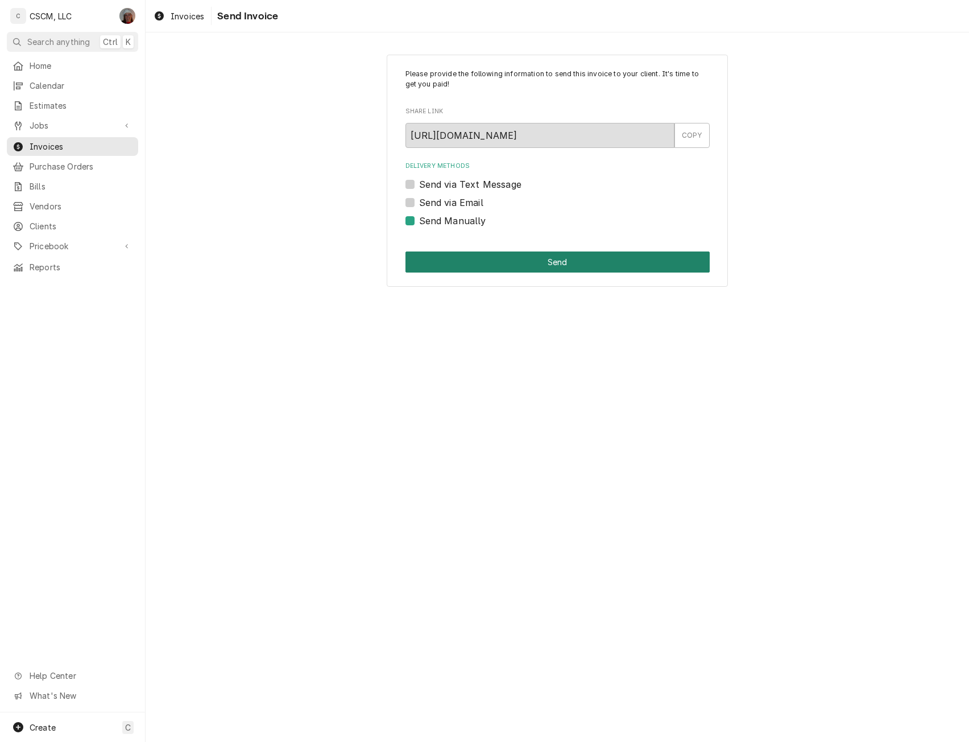
click at [527, 266] on button "Send" at bounding box center [558, 261] width 304 height 21
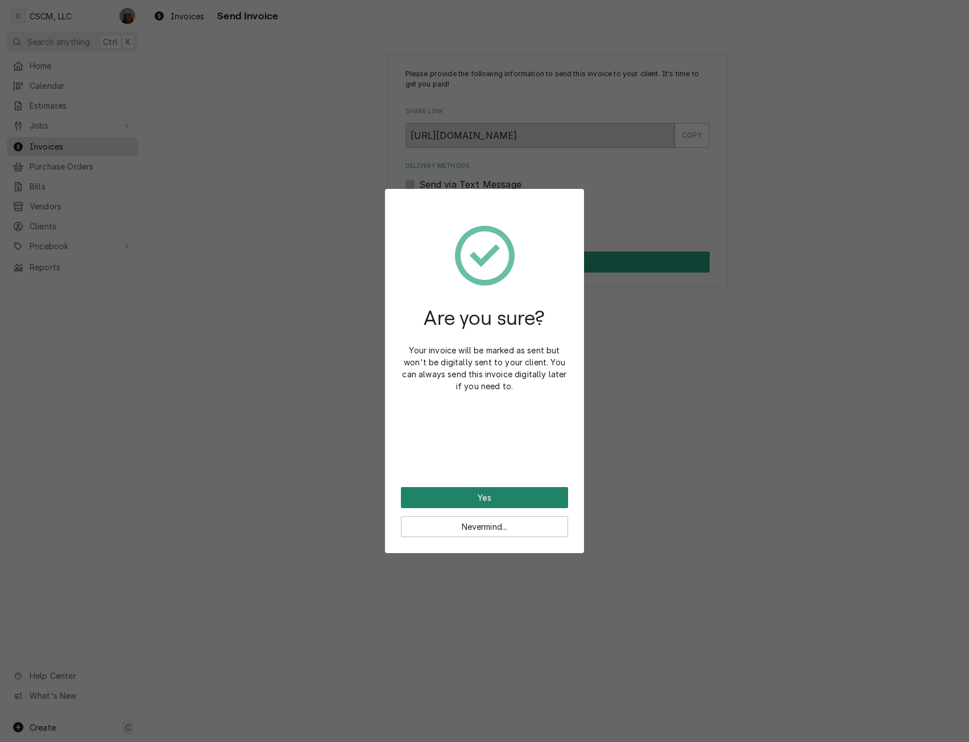
click at [476, 503] on button "Yes" at bounding box center [484, 497] width 167 height 21
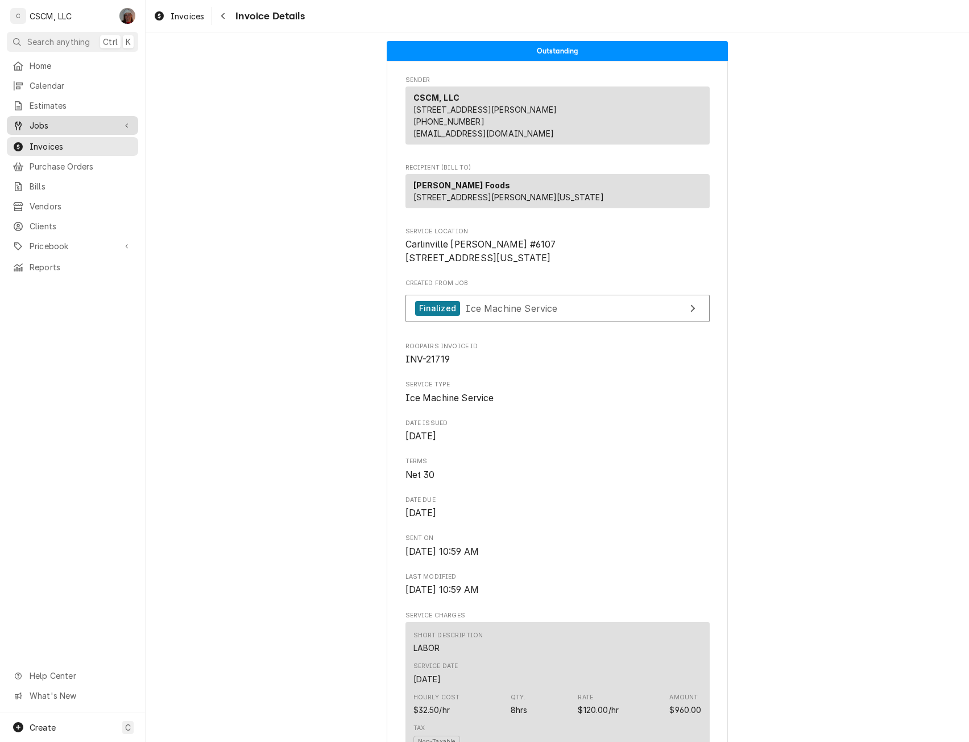
click at [49, 119] on span "Jobs" at bounding box center [73, 125] width 86 height 12
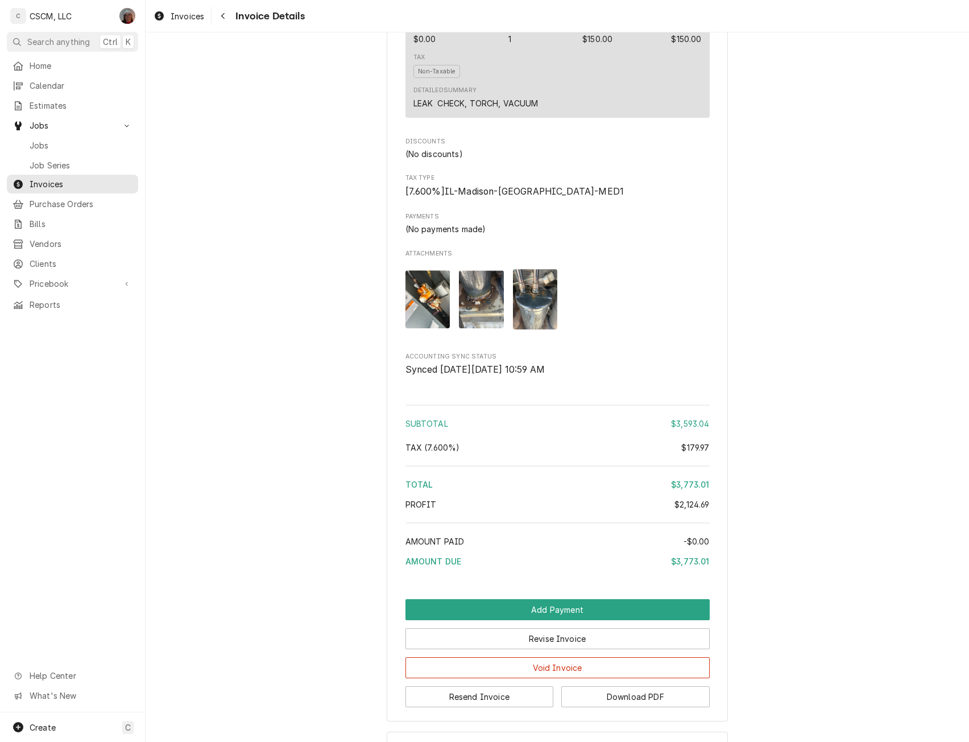
scroll to position [3212, 0]
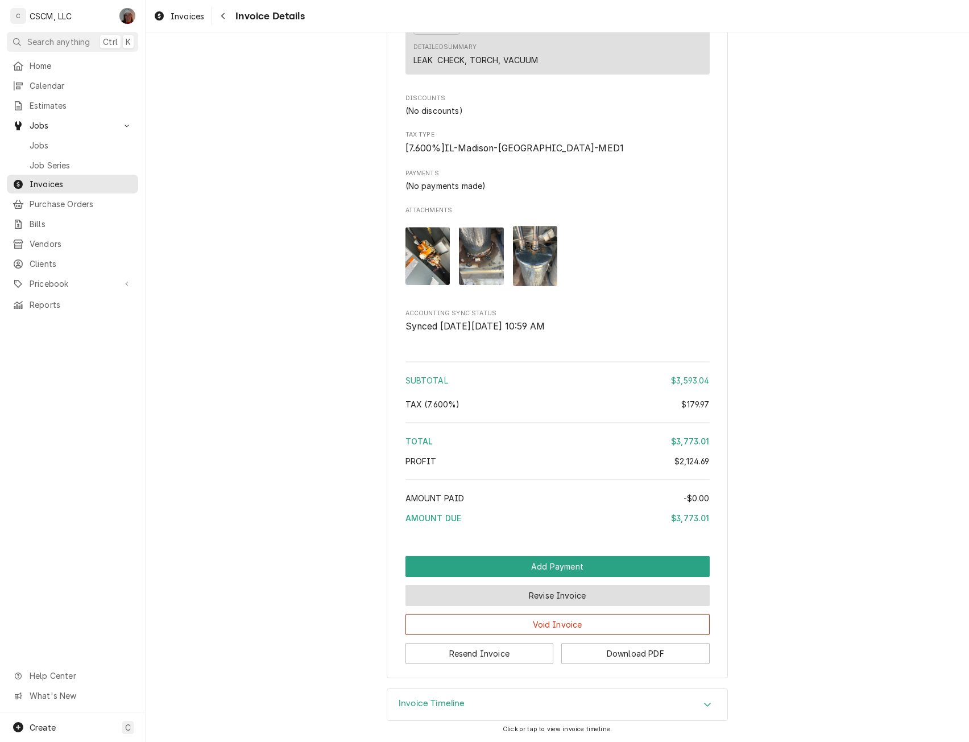
click at [525, 598] on button "Revise Invoice" at bounding box center [558, 595] width 304 height 21
